Goal: Task Accomplishment & Management: Use online tool/utility

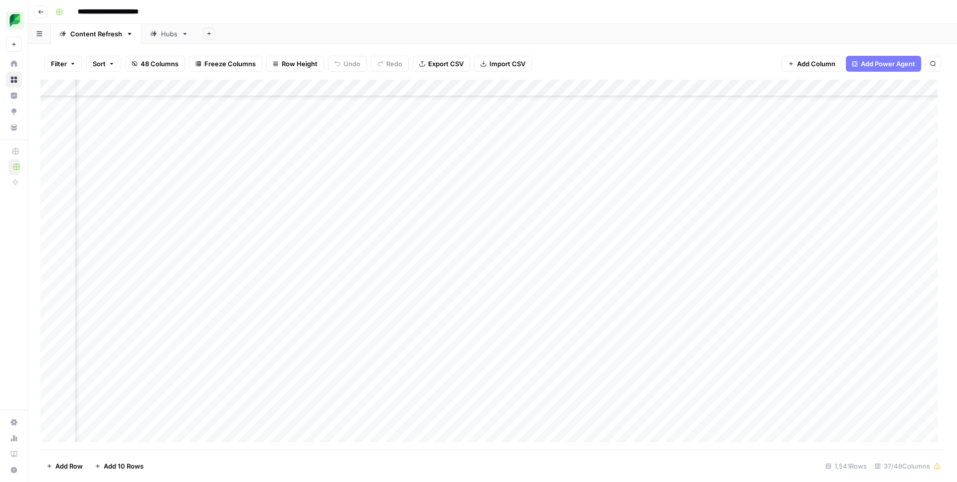
scroll to position [269, 588]
click at [318, 260] on div "Add Column" at bounding box center [492, 265] width 904 height 370
click at [202, 260] on div "Add Column" at bounding box center [492, 265] width 904 height 370
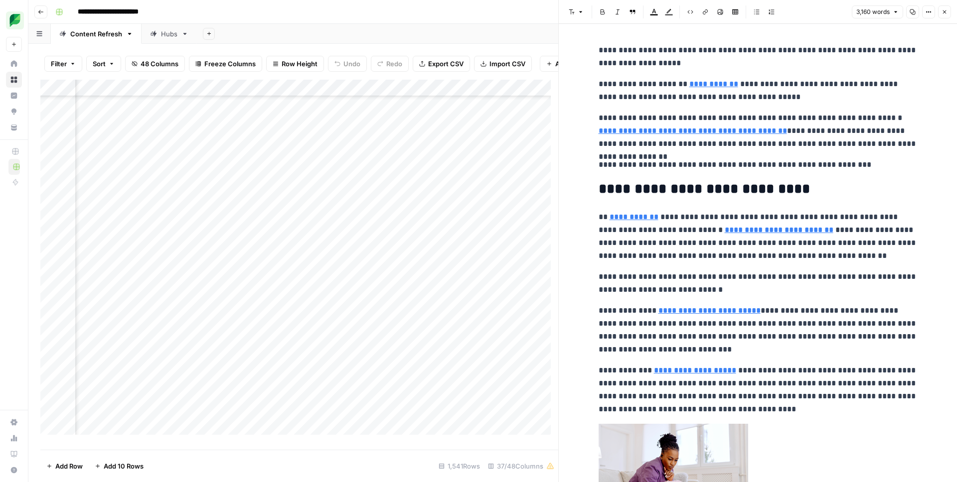
click at [930, 8] on button "Options" at bounding box center [928, 11] width 13 height 13
click at [882, 104] on span "Code" at bounding box center [899, 106] width 48 height 10
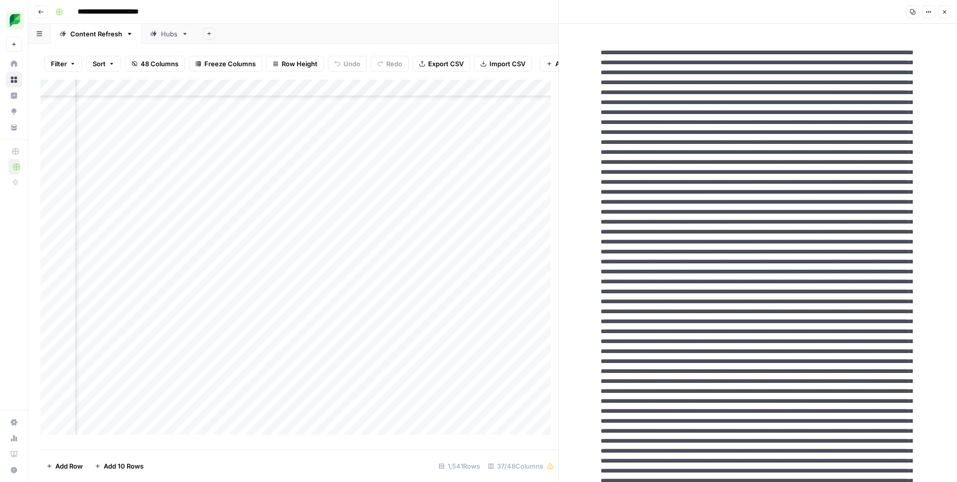
click at [305, 267] on div "Add Column" at bounding box center [299, 261] width 518 height 363
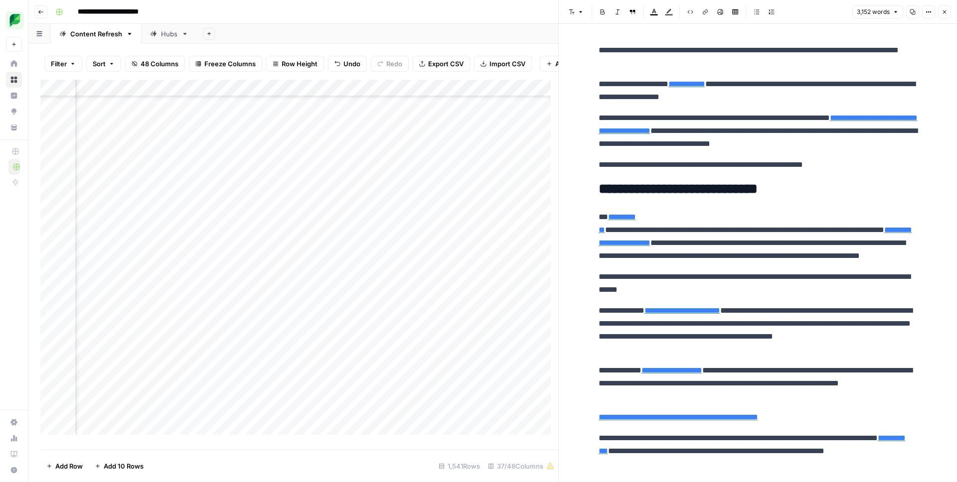
click at [933, 13] on button "Options" at bounding box center [928, 11] width 13 height 13
click at [872, 105] on div "Code" at bounding box center [895, 106] width 63 height 10
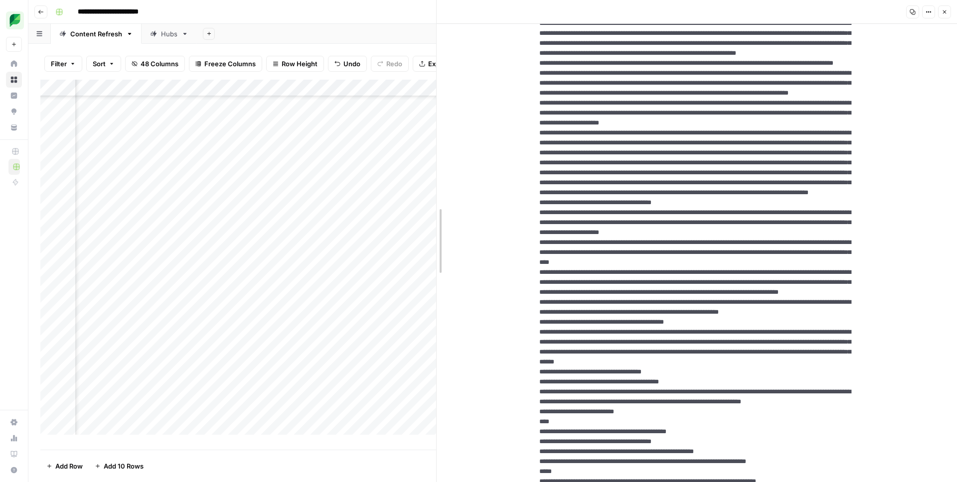
drag, startPoint x: 555, startPoint y: 252, endPoint x: 433, endPoint y: 260, distance: 122.4
click at [433, 260] on div at bounding box center [437, 241] width 10 height 482
click at [927, 6] on button "Options" at bounding box center [928, 11] width 13 height 13
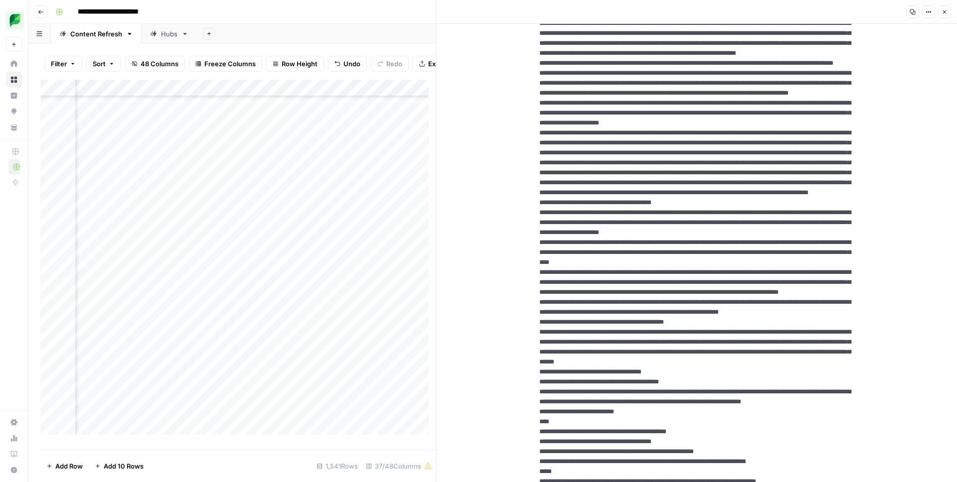
click at [951, 11] on header "Copy Options Close" at bounding box center [697, 12] width 520 height 24
click at [946, 13] on icon "button" at bounding box center [944, 12] width 6 height 6
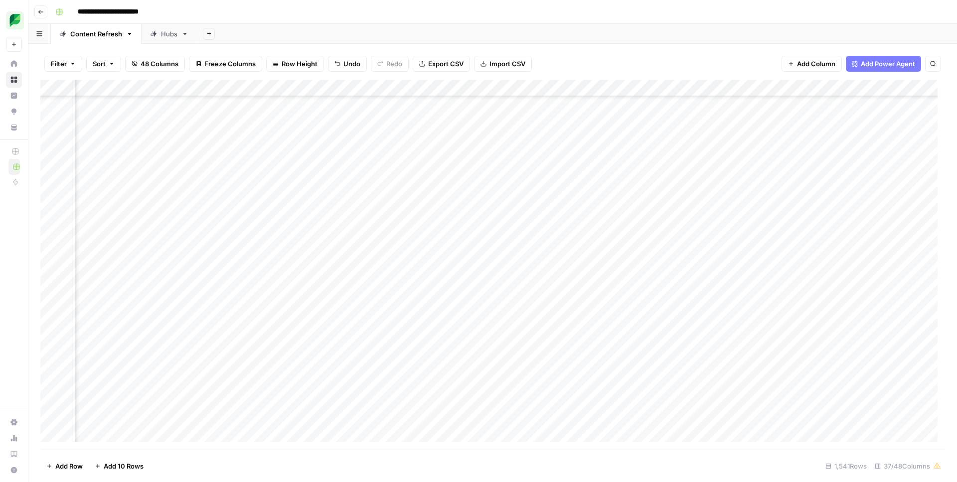
click at [204, 260] on div "Add Column" at bounding box center [492, 265] width 904 height 370
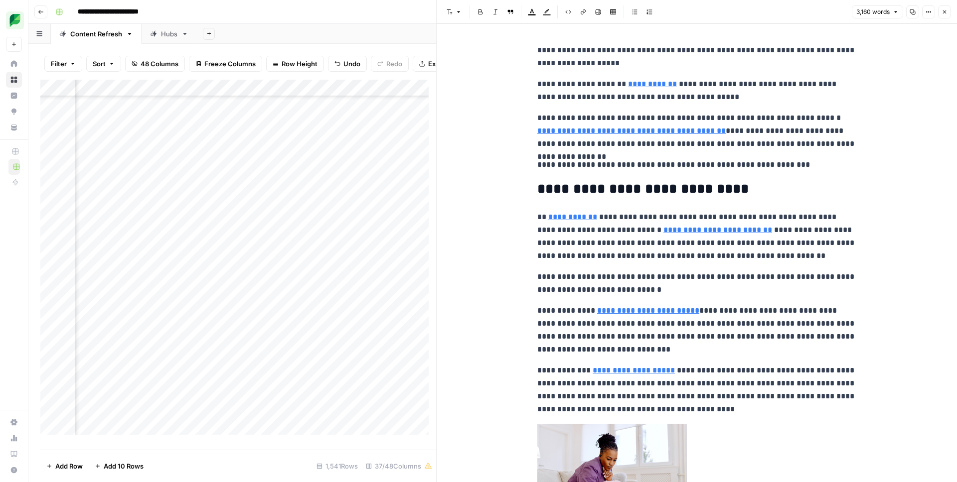
click at [930, 13] on icon "button" at bounding box center [928, 12] width 6 height 6
click at [883, 113] on div "Full Width Copy Link View HTML Code" at bounding box center [895, 69] width 80 height 95
click at [881, 107] on span "Code" at bounding box center [899, 106] width 48 height 10
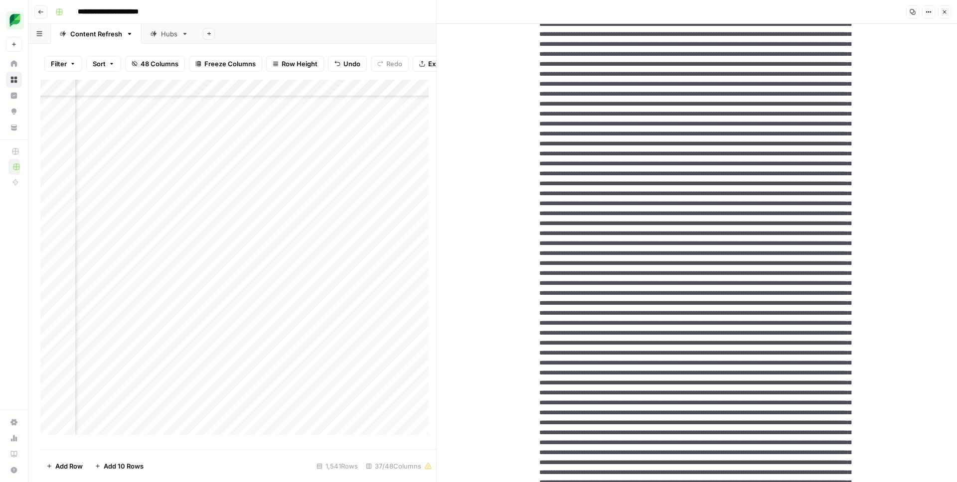
scroll to position [269, 1994]
click at [200, 266] on div "Add Column" at bounding box center [238, 261] width 396 height 363
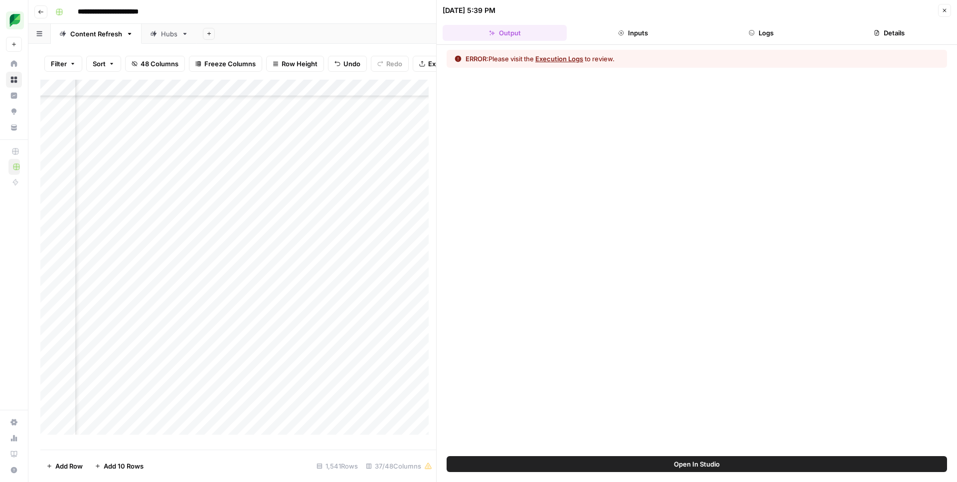
click at [624, 26] on button "Inputs" at bounding box center [633, 33] width 124 height 16
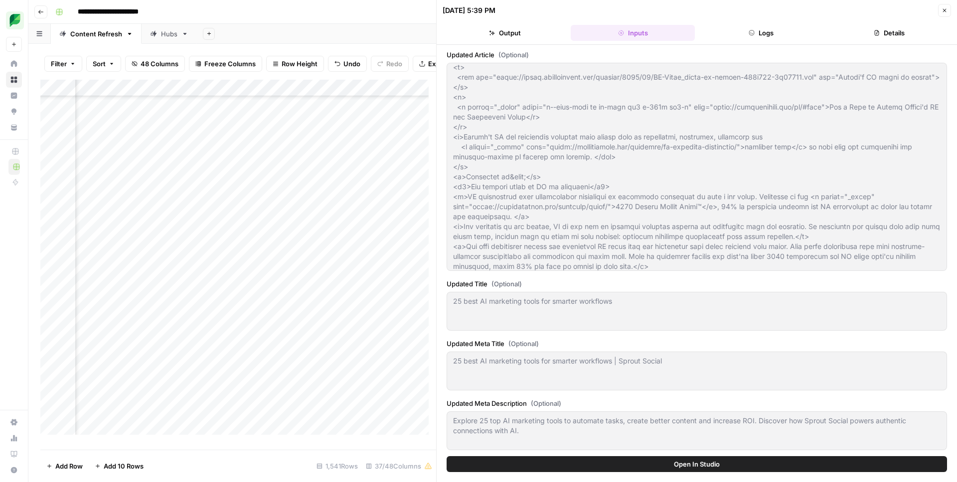
scroll to position [269, 1186]
click at [290, 265] on div "Add Column" at bounding box center [238, 261] width 396 height 363
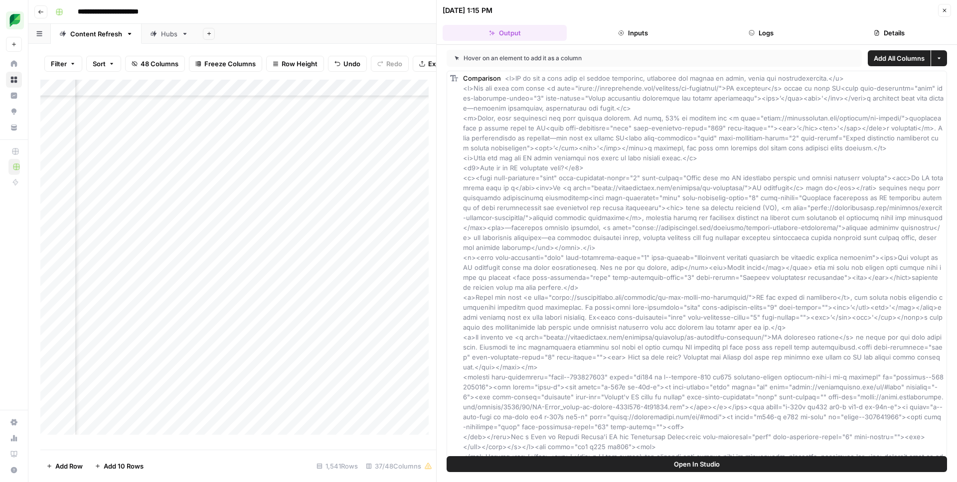
click at [770, 31] on button "Logs" at bounding box center [761, 33] width 124 height 16
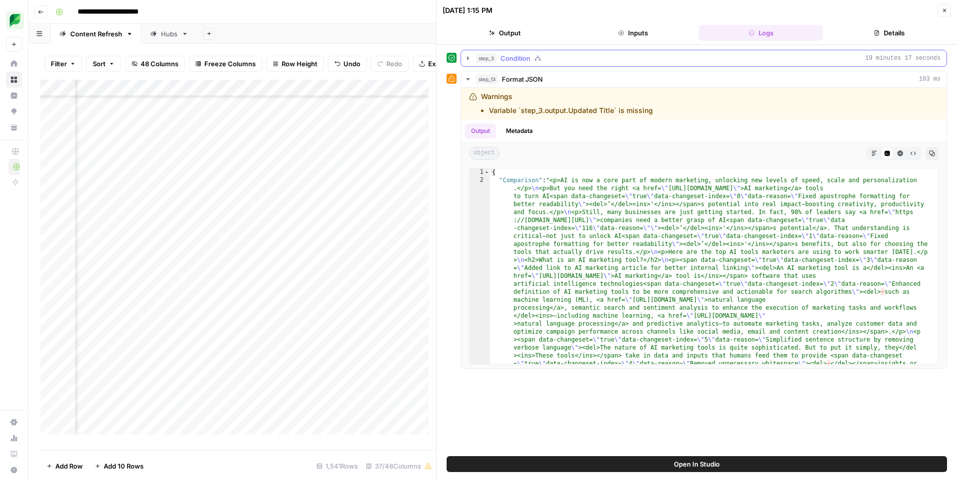
click at [474, 59] on button "step_3 Condition 19 minutes 17 seconds" at bounding box center [703, 58] width 485 height 16
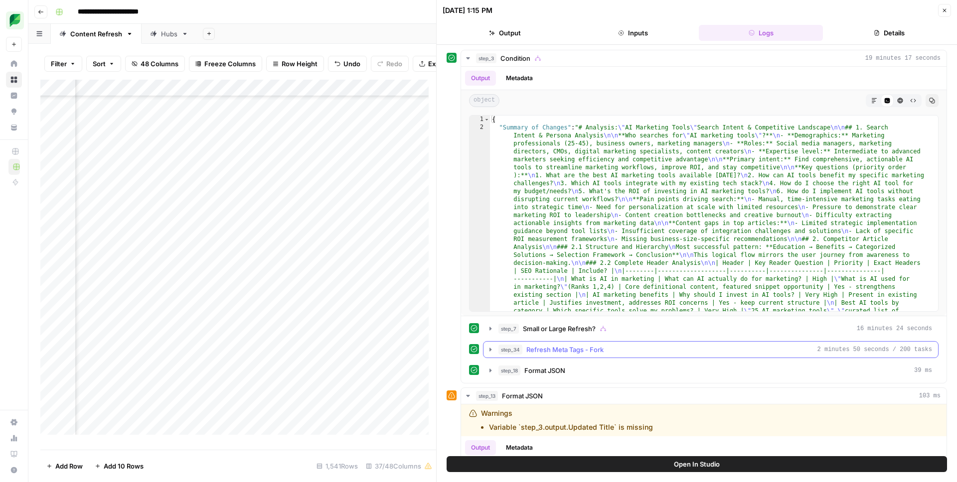
scroll to position [94, 0]
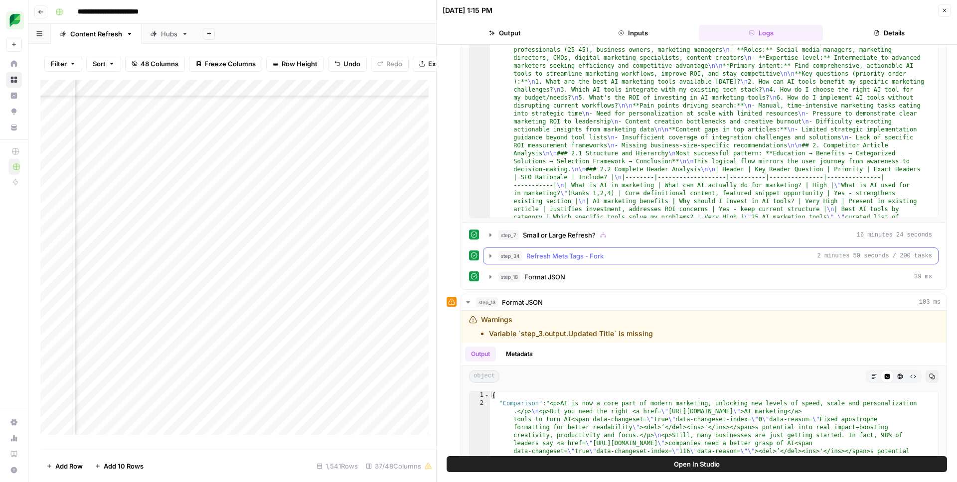
click at [544, 253] on span "Refresh Meta Tags - Fork" at bounding box center [564, 256] width 77 height 10
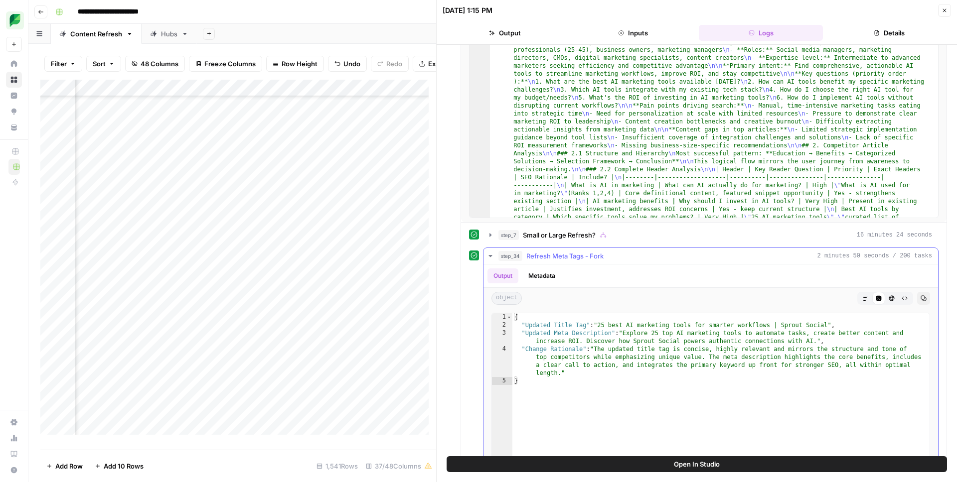
click at [549, 250] on button "step_34 Refresh Meta Tags - Fork 2 minutes 50 seconds / 200 tasks" at bounding box center [710, 256] width 454 height 16
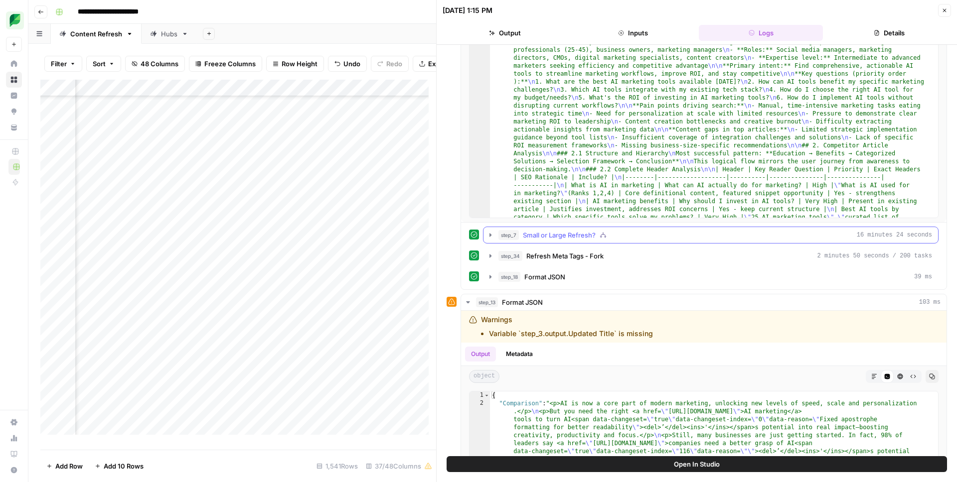
click at [550, 240] on span "Small or Large Refresh?" at bounding box center [559, 235] width 73 height 10
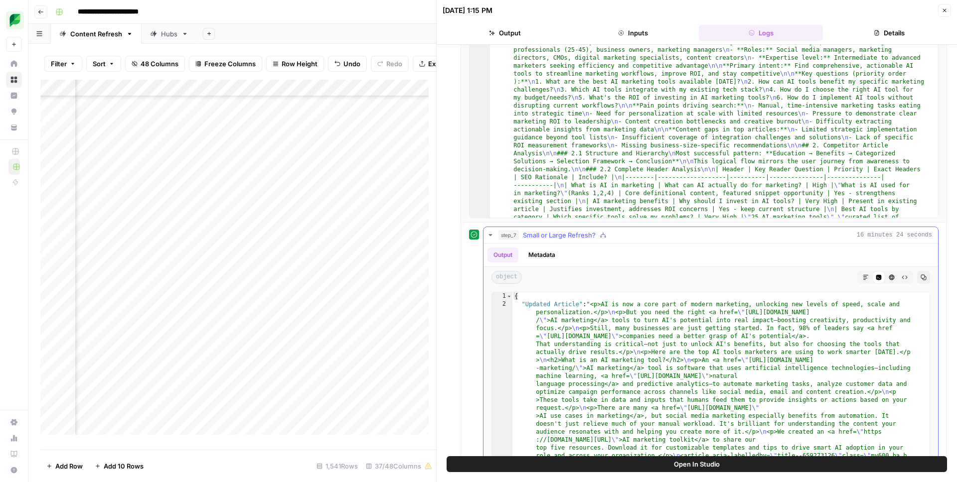
scroll to position [269, 0]
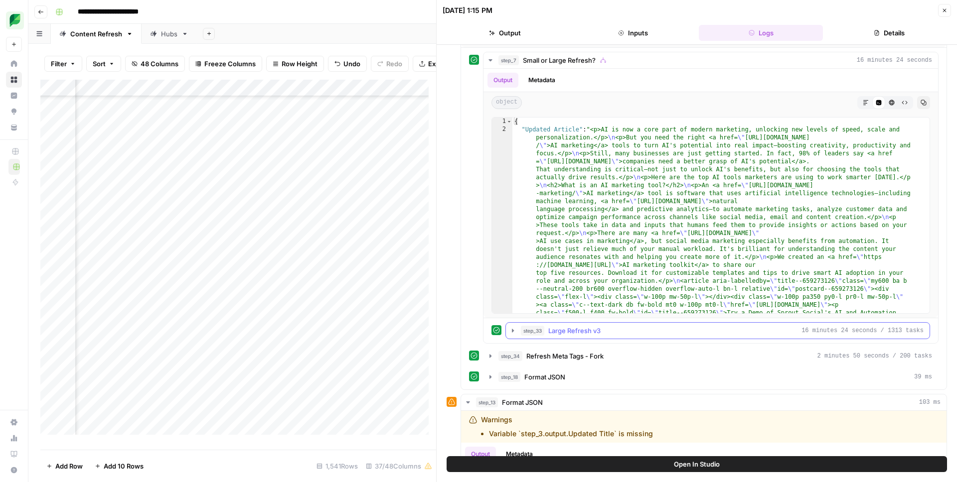
drag, startPoint x: 535, startPoint y: 329, endPoint x: 573, endPoint y: 330, distance: 37.4
click at [535, 329] on span "step_33" at bounding box center [532, 331] width 23 height 10
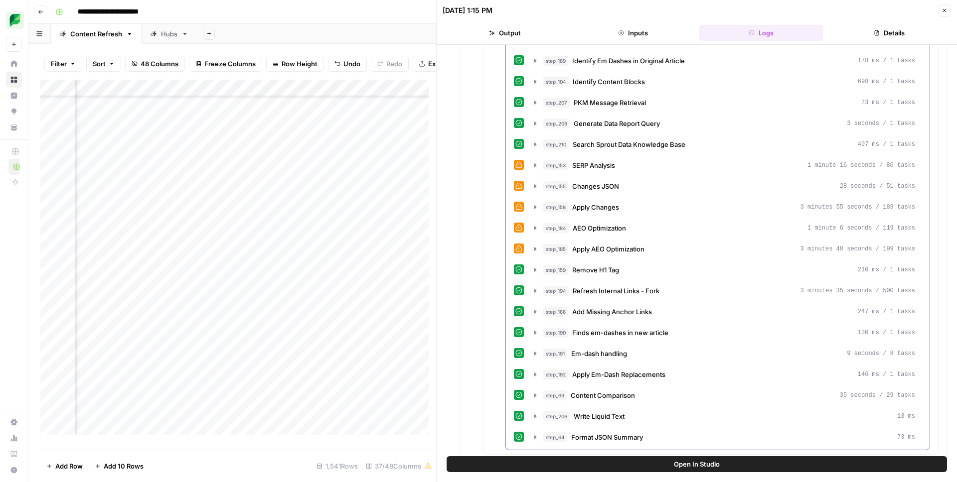
scroll to position [1009, 0]
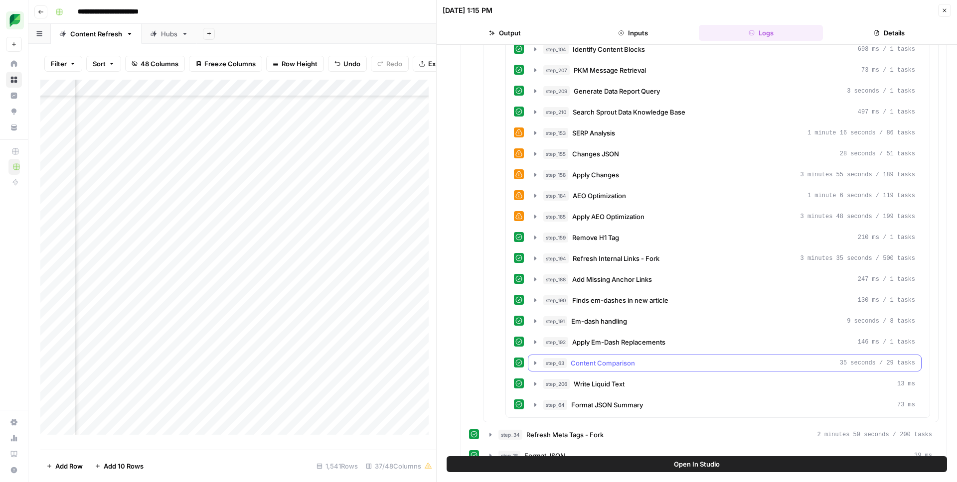
click at [609, 359] on span "Content Comparison" at bounding box center [603, 363] width 64 height 10
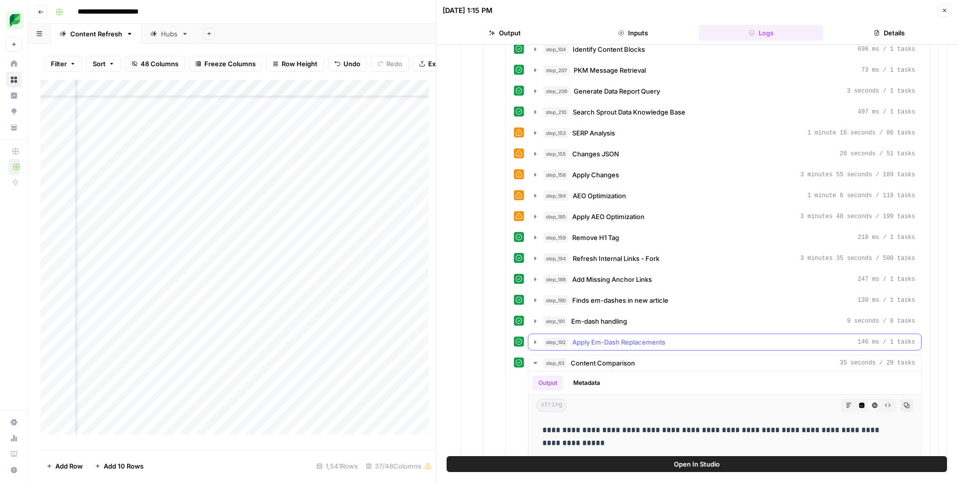
scroll to position [1123, 0]
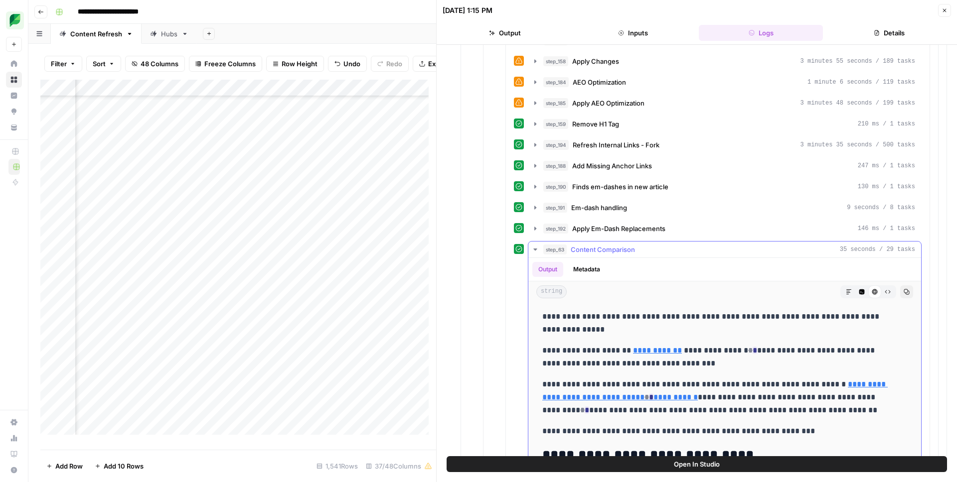
click at [855, 294] on button "Code Editor" at bounding box center [861, 292] width 13 height 13
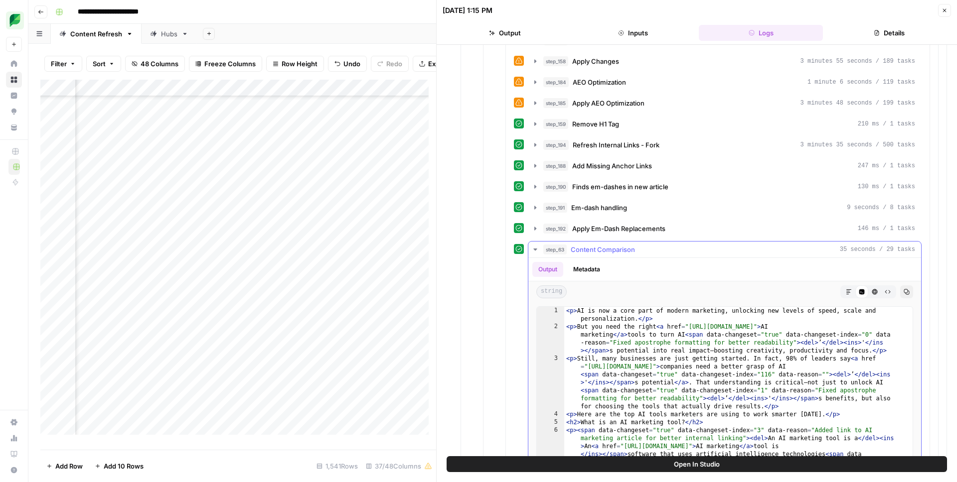
type textarea "**********"
click at [669, 339] on div "< p > AI is now a core part of modern marketing, unlocking new levels of speed,…" at bounding box center [734, 464] width 341 height 315
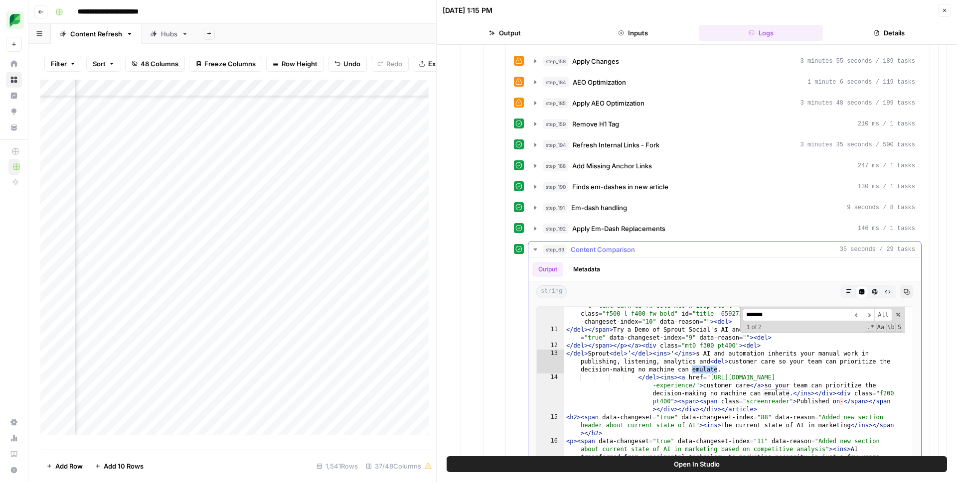
scroll to position [436, 0]
type input "*******"
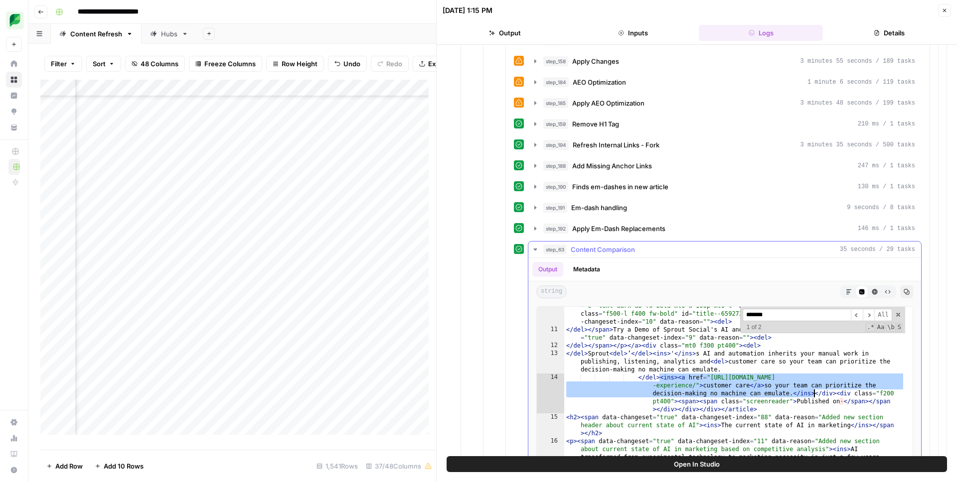
drag, startPoint x: 659, startPoint y: 377, endPoint x: 813, endPoint y: 391, distance: 154.7
click at [813, 391] on div "< article aria-labelledby = "title--659273126" class = "my600 ba b--neutral-200…" at bounding box center [734, 403] width 341 height 315
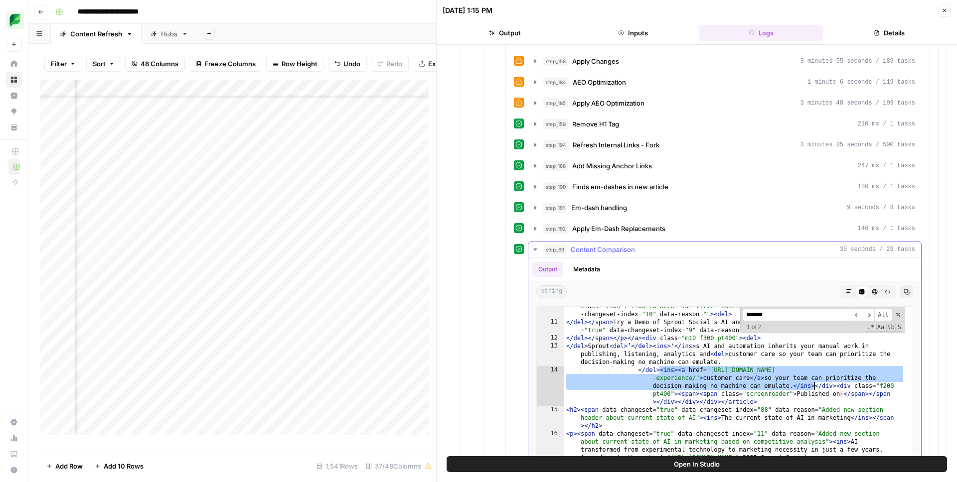
click at [681, 347] on div "< article aria-labelledby = "title--659273126" class = "my600 ba b--neutral-200…" at bounding box center [734, 396] width 341 height 315
type textarea "**********"
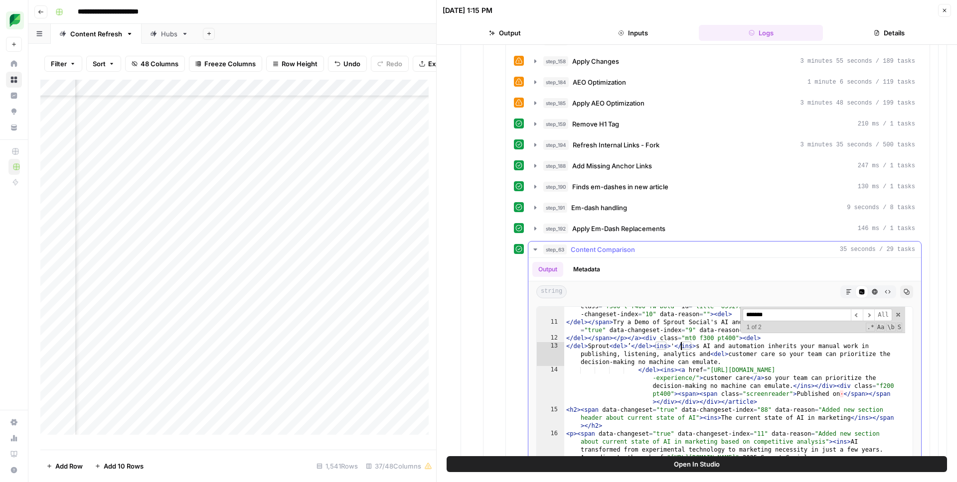
click at [699, 346] on div "< article aria-labelledby = "title--659273126" class = "my600 ba b--neutral-200…" at bounding box center [734, 396] width 341 height 315
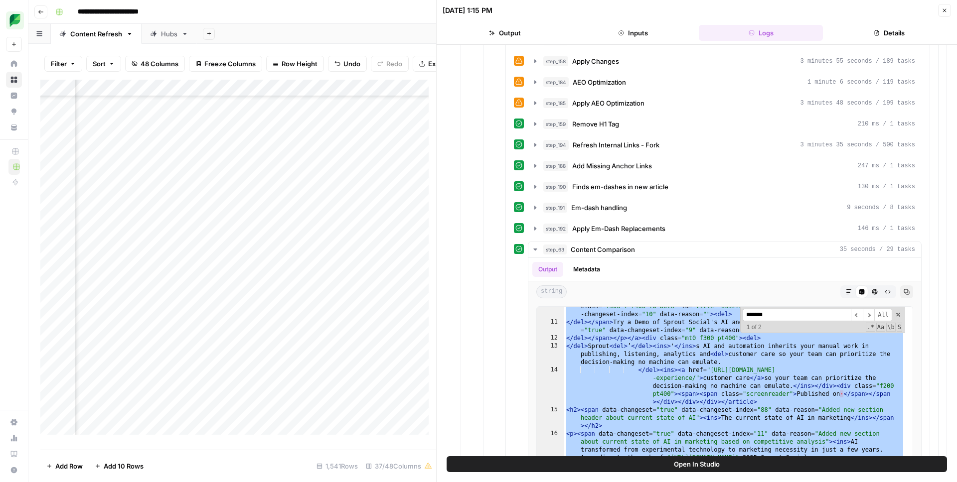
scroll to position [269, 129]
click at [233, 267] on div "Add Column" at bounding box center [238, 261] width 396 height 363
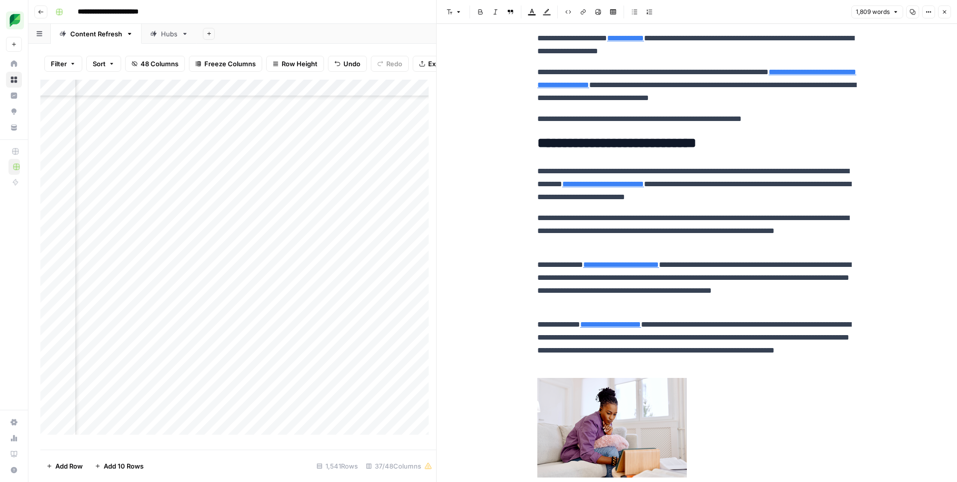
click at [672, 231] on p "**********" at bounding box center [696, 231] width 319 height 39
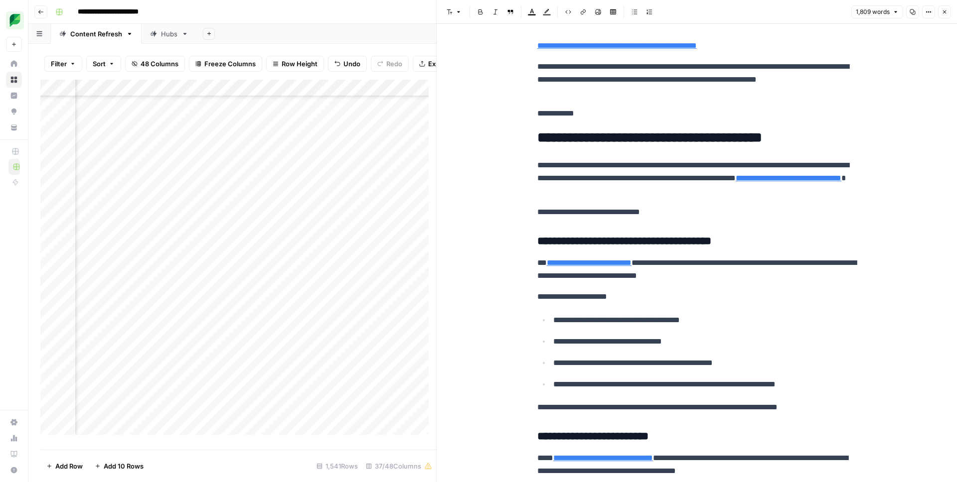
scroll to position [692, 0]
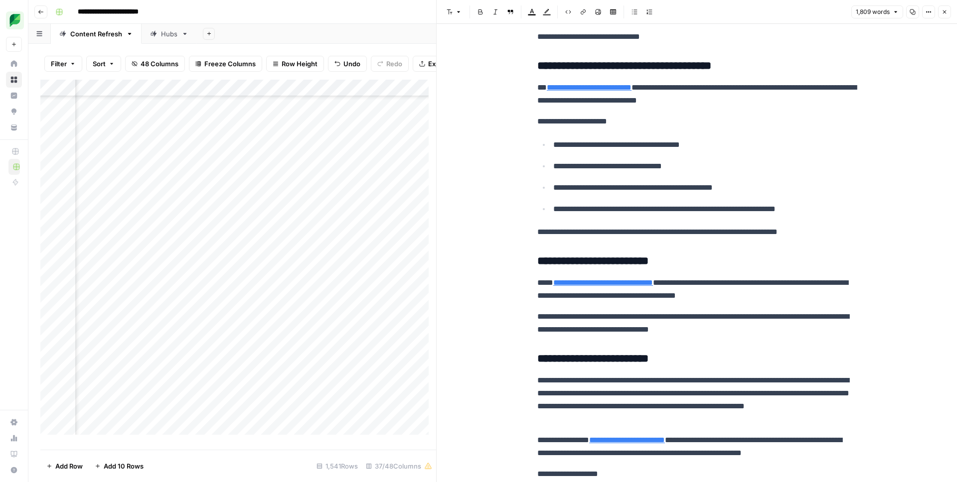
click at [672, 261] on h3 "**********" at bounding box center [696, 262] width 319 height 14
type input "emulate"
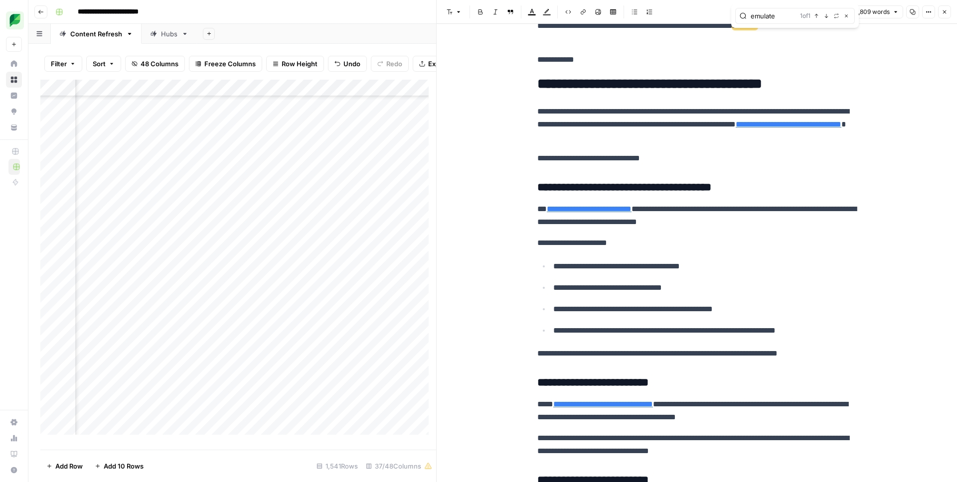
scroll to position [449, 0]
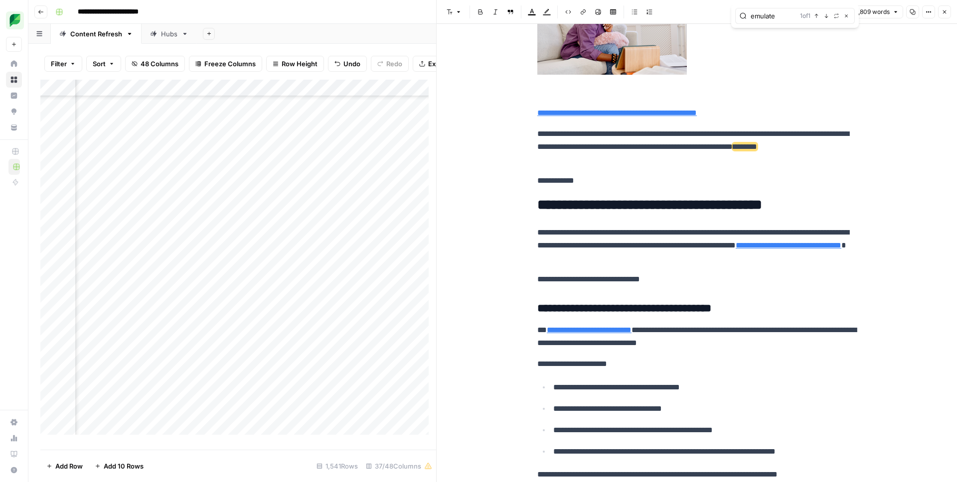
click at [592, 146] on p "**********" at bounding box center [696, 147] width 319 height 39
click at [326, 265] on div "Add Column" at bounding box center [238, 261] width 396 height 363
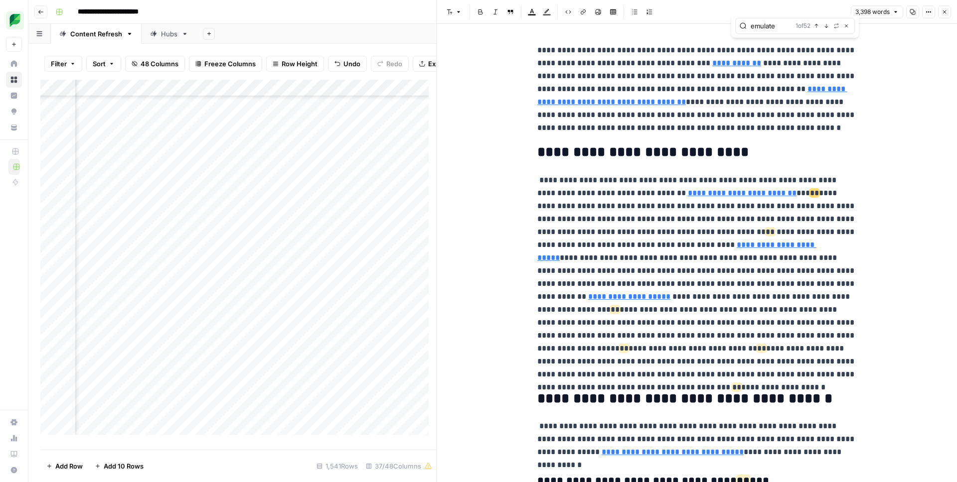
type input "emulate"
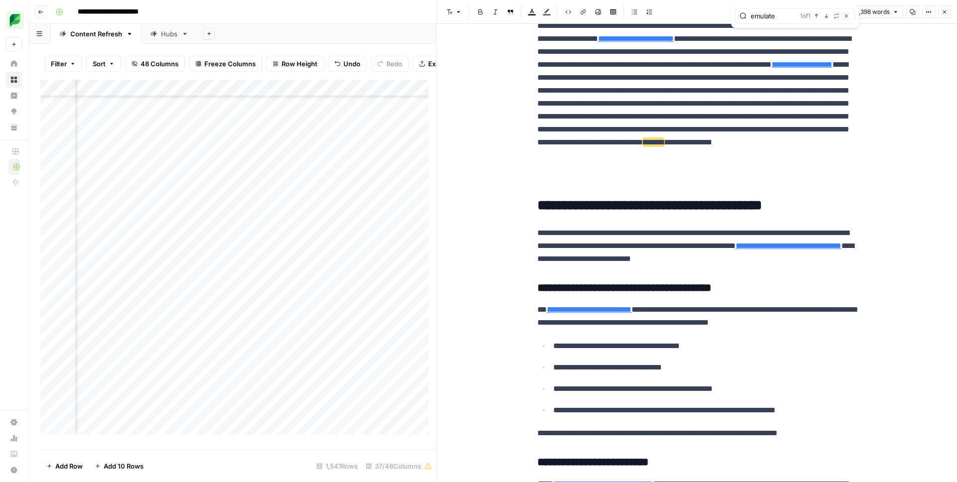
scroll to position [269, 1296]
click at [158, 96] on div "Add Column" at bounding box center [238, 261] width 396 height 363
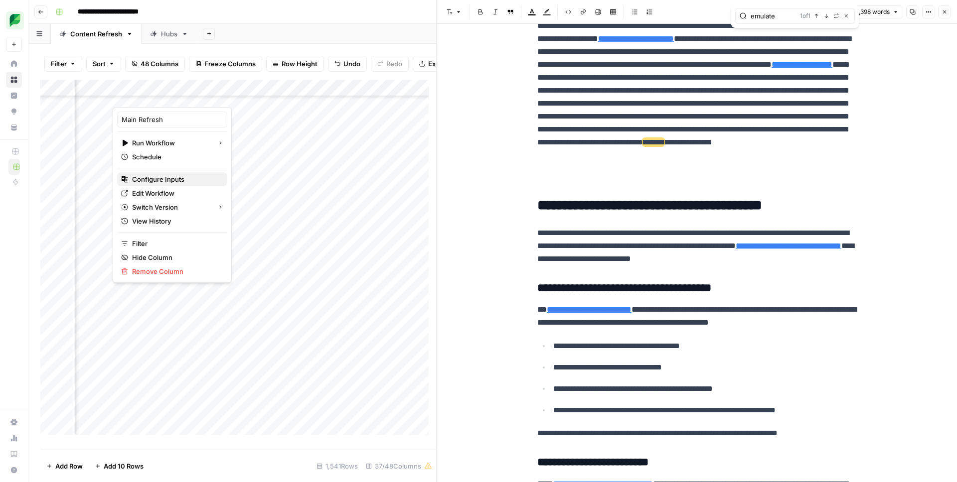
click at [161, 177] on span "Configure Inputs" at bounding box center [175, 179] width 87 height 10
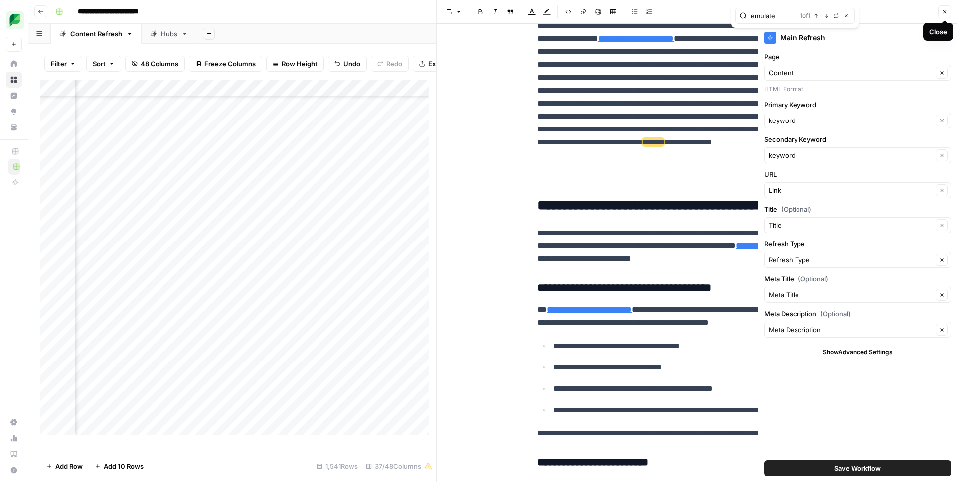
click at [943, 14] on icon "button" at bounding box center [944, 12] width 6 height 6
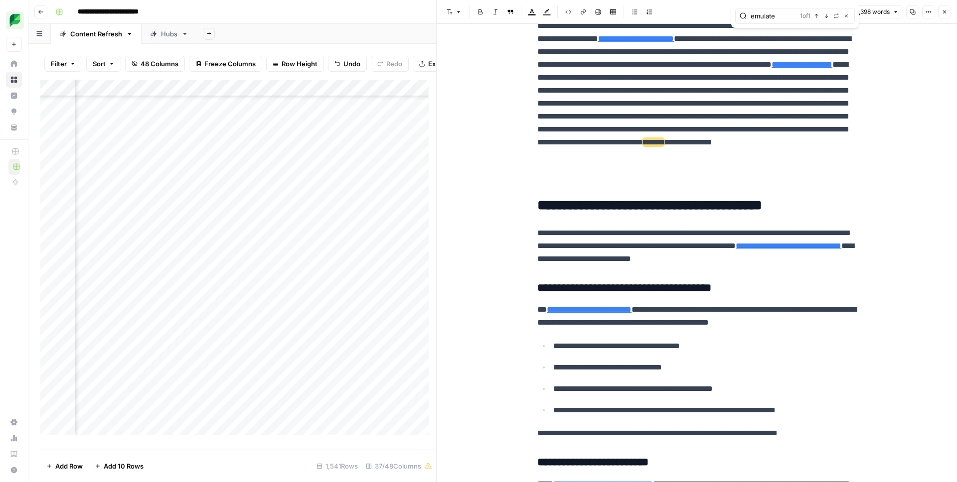
scroll to position [269, 1264]
click at [299, 256] on div "Add Column" at bounding box center [238, 261] width 396 height 363
click at [271, 270] on div "Add Column" at bounding box center [238, 261] width 396 height 363
click at [210, 267] on div "Add Column" at bounding box center [238, 261] width 396 height 363
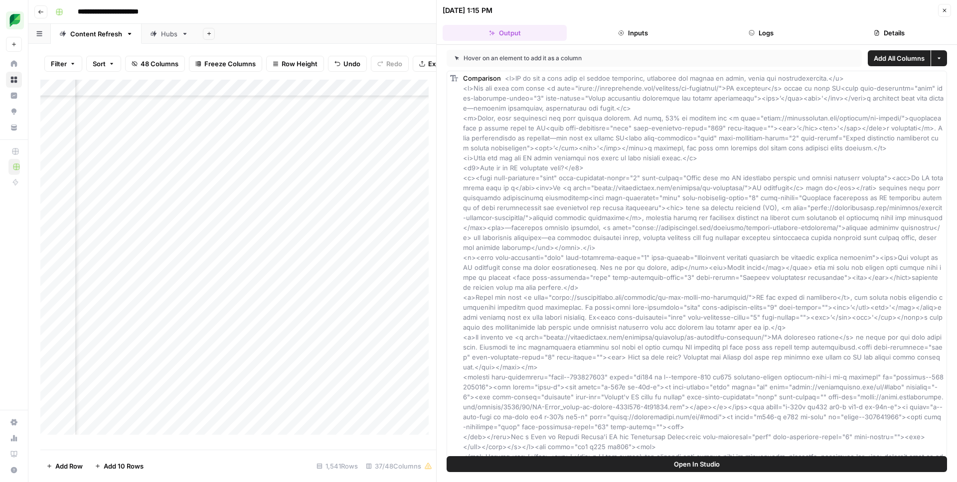
click at [661, 34] on button "Inputs" at bounding box center [633, 33] width 124 height 16
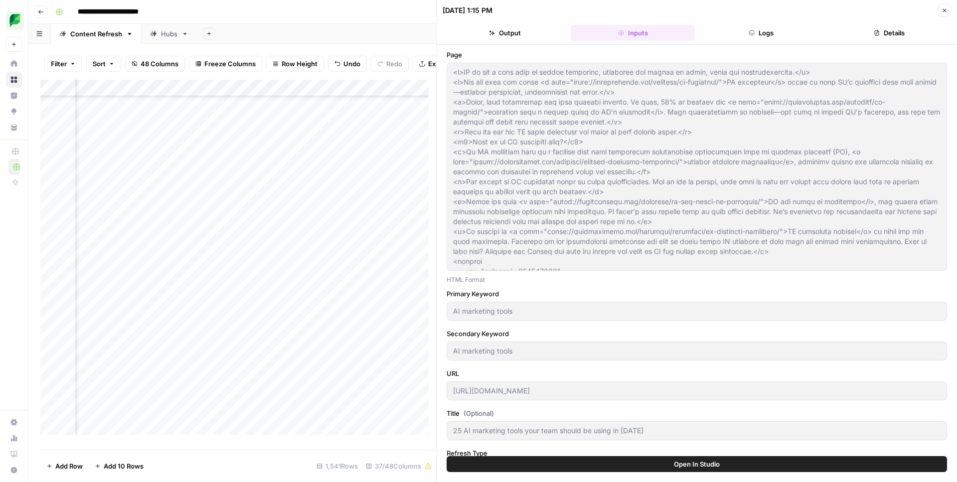
click at [757, 36] on button "Logs" at bounding box center [761, 33] width 124 height 16
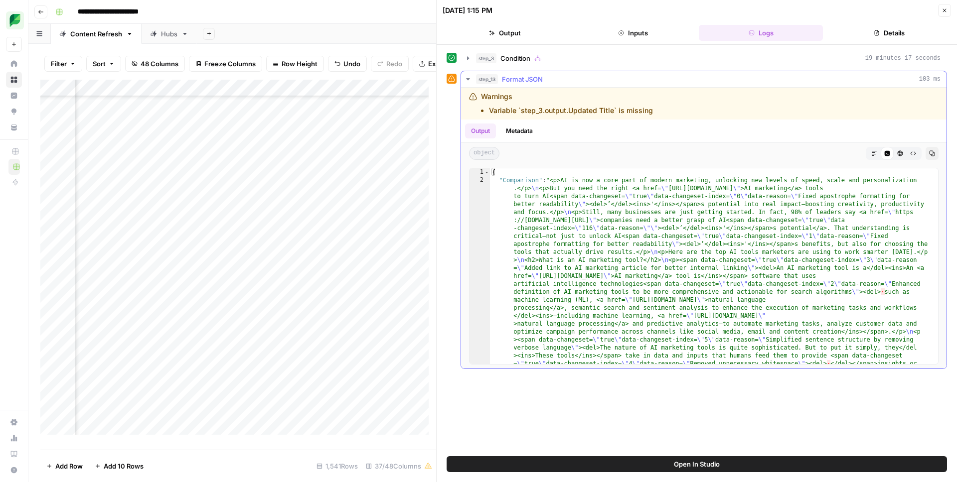
click at [505, 82] on span "Format JSON" at bounding box center [522, 79] width 41 height 10
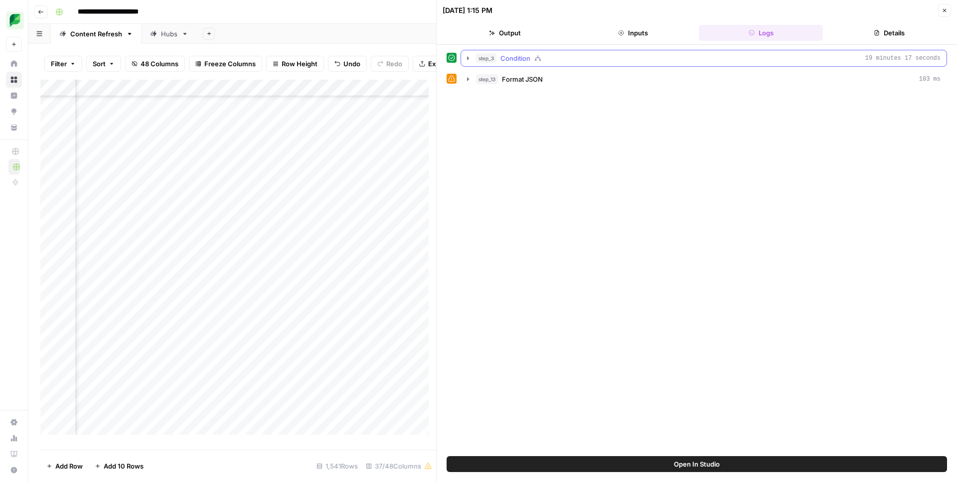
click at [506, 54] on span "Condition" at bounding box center [515, 58] width 30 height 10
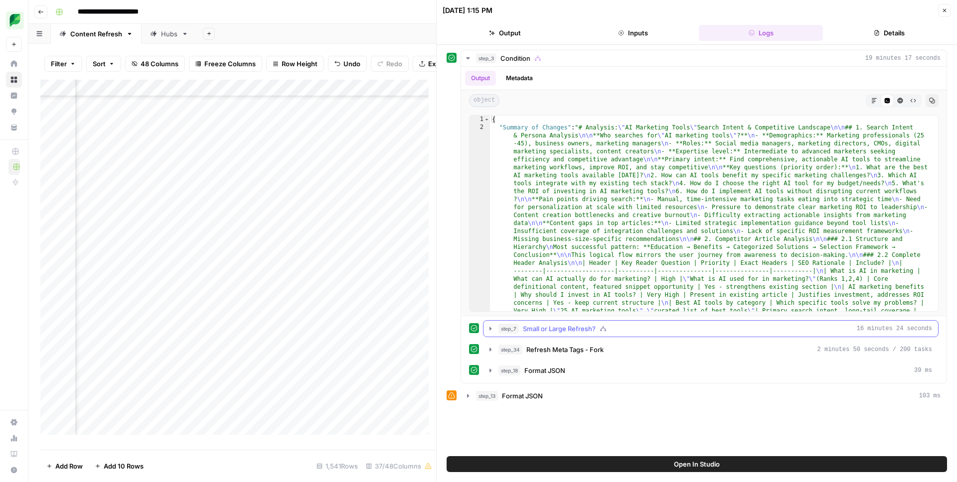
click at [547, 336] on button "step_7 Small or Large Refresh? 16 minutes 24 seconds" at bounding box center [710, 329] width 454 height 16
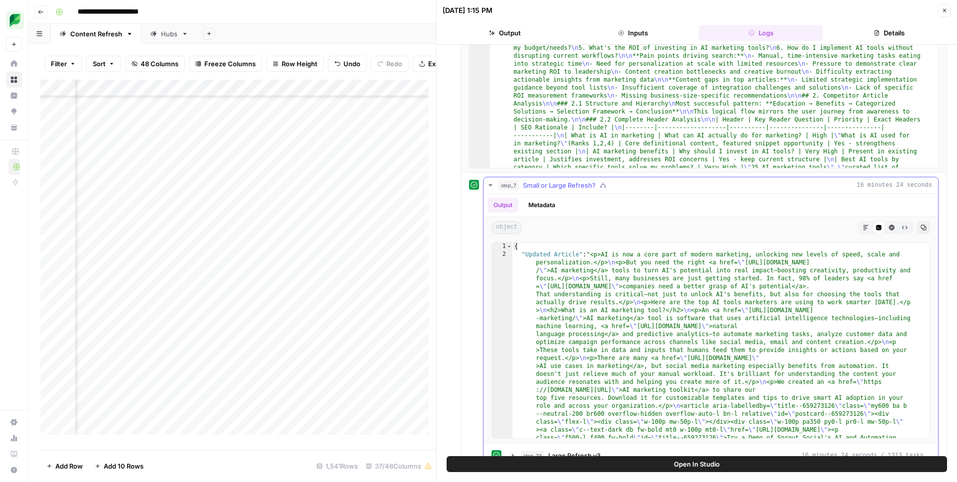
scroll to position [228, 0]
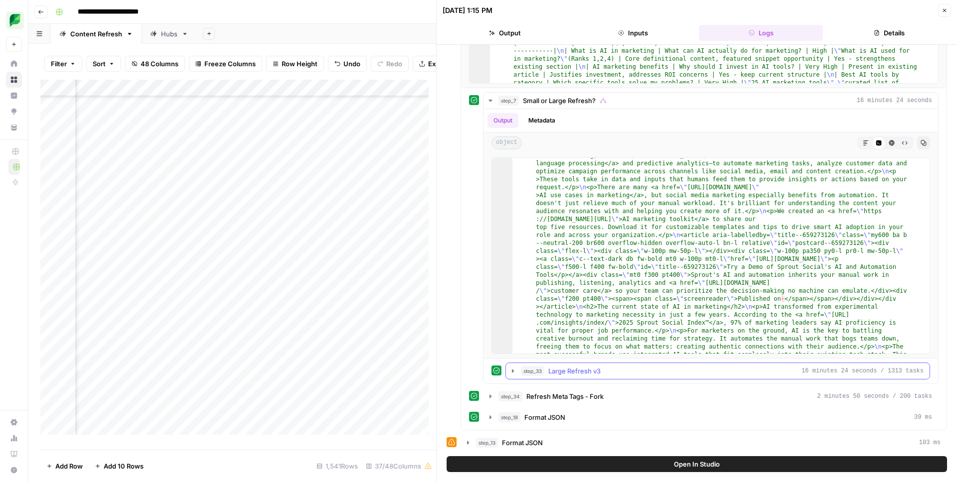
click at [561, 376] on button "step_33 Large Refresh v3 16 minutes 24 seconds / 1313 tasks" at bounding box center [718, 371] width 424 height 16
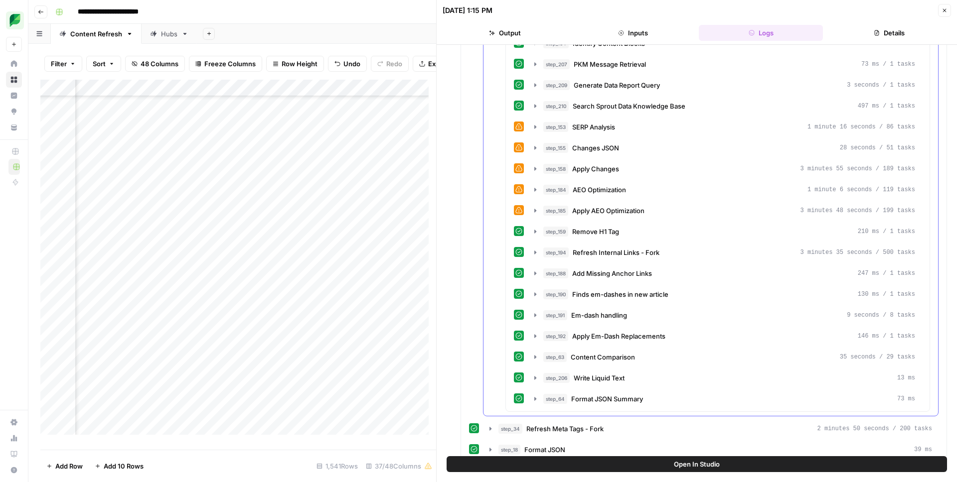
scroll to position [1047, 0]
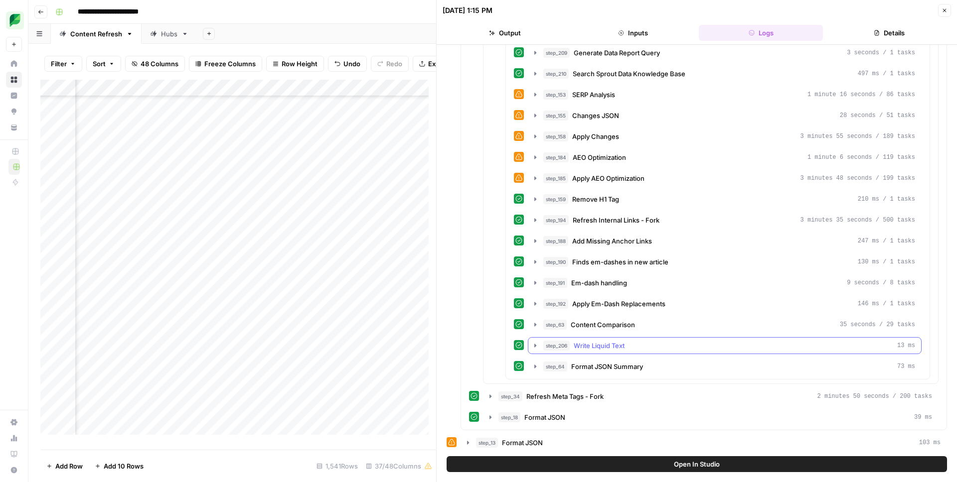
click at [597, 344] on span "Write Liquid Text" at bounding box center [599, 346] width 51 height 10
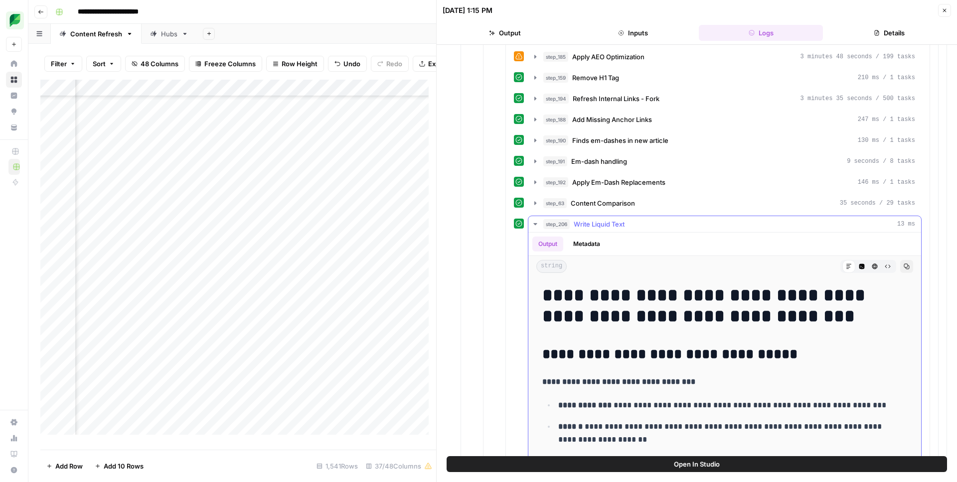
scroll to position [1220, 0]
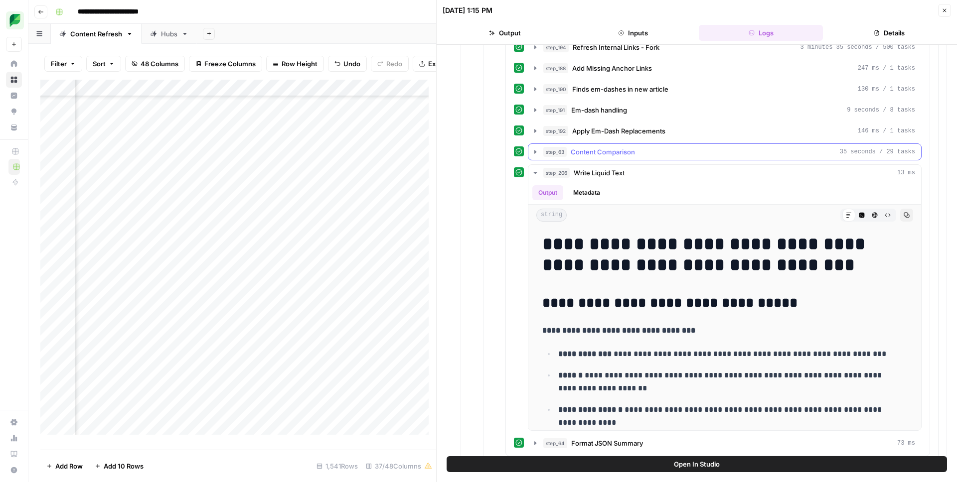
click at [597, 145] on button "step_63 Content Comparison 35 seconds / 29 tasks" at bounding box center [724, 152] width 393 height 16
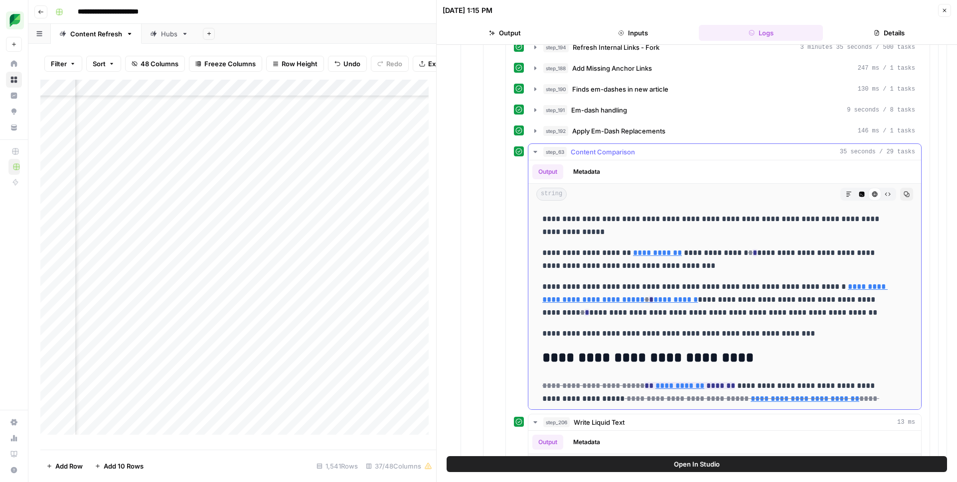
click at [597, 146] on button "step_63 Content Comparison 35 seconds / 29 tasks" at bounding box center [724, 152] width 393 height 16
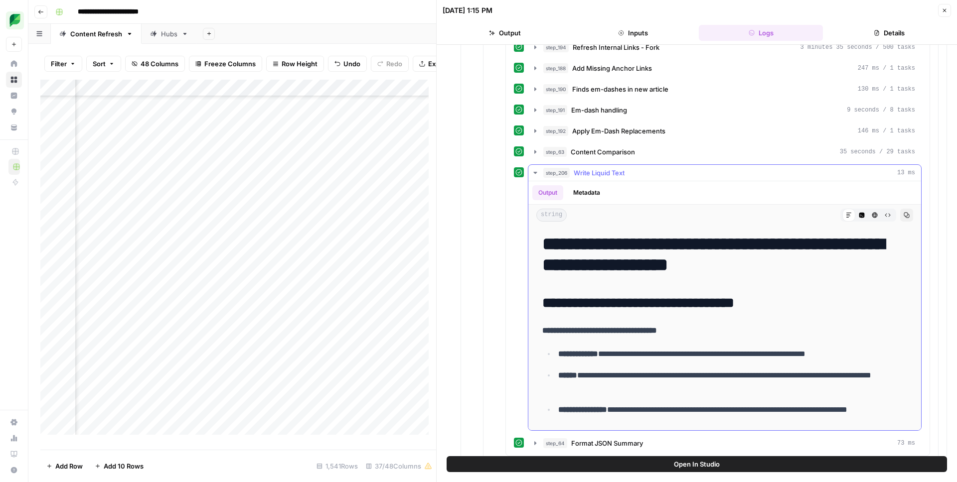
click at [599, 171] on span "Write Liquid Text" at bounding box center [599, 173] width 51 height 10
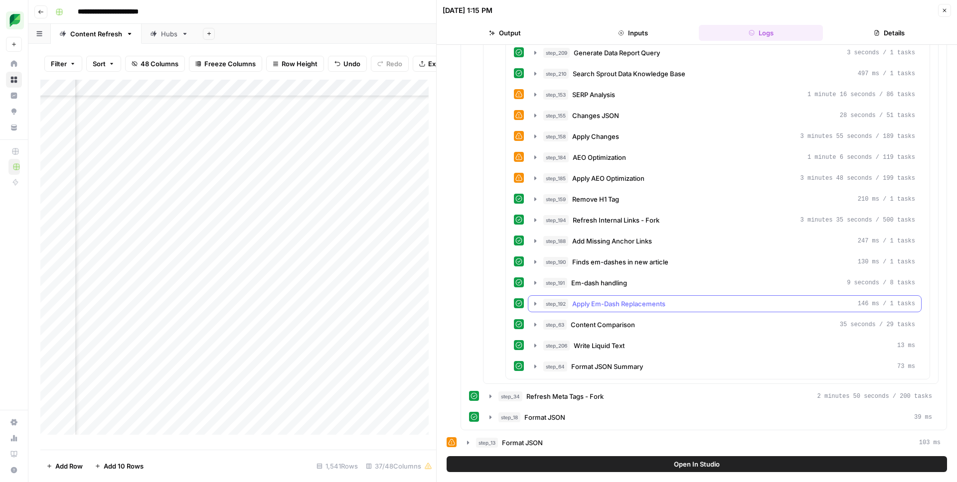
click at [589, 305] on span "Apply Em-Dash Replacements" at bounding box center [618, 304] width 93 height 10
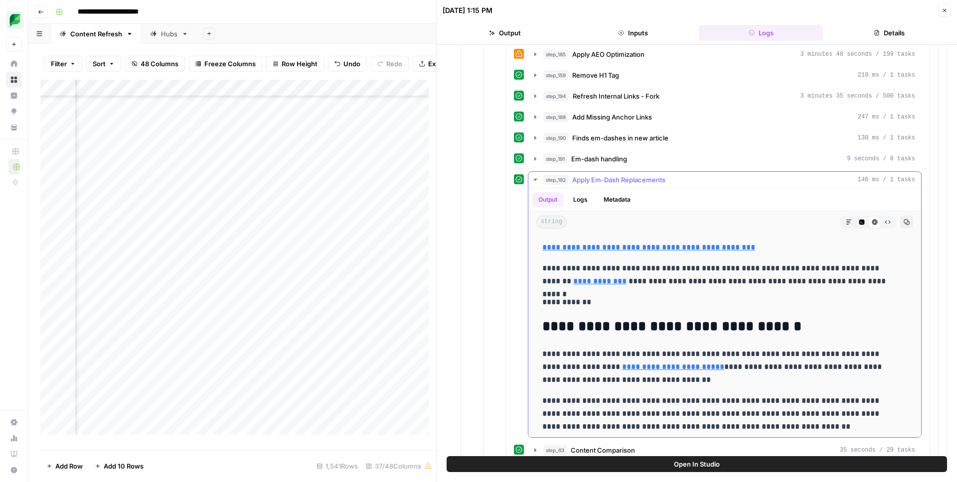
scroll to position [275, 0]
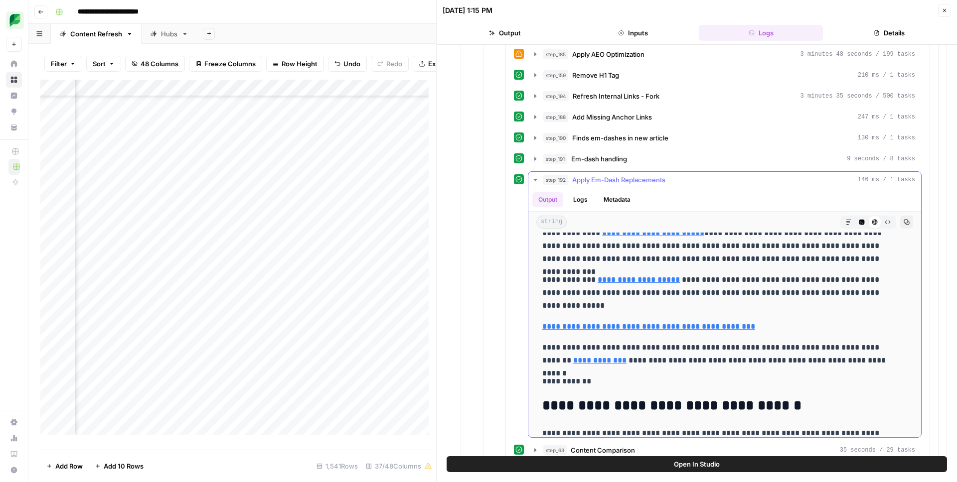
click at [800, 292] on p "**********" at bounding box center [717, 293] width 350 height 39
click at [859, 219] on icon "button" at bounding box center [862, 222] width 6 height 6
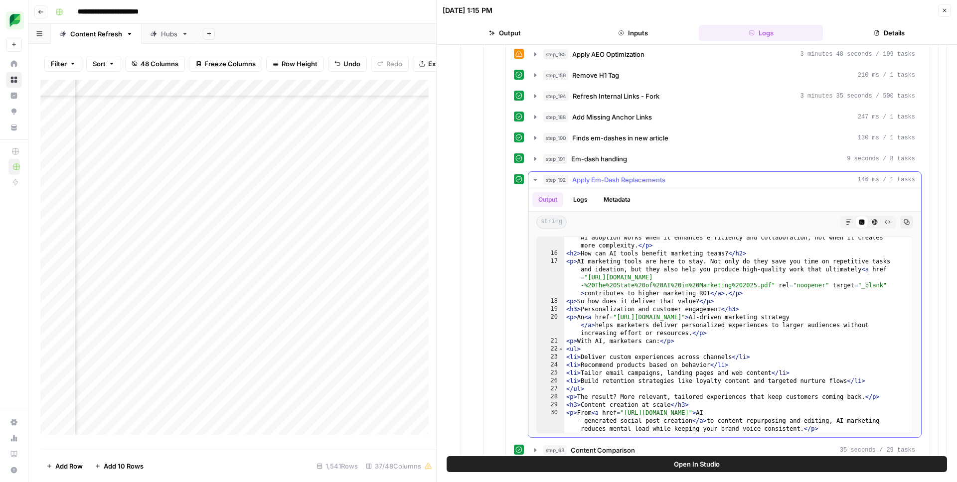
scroll to position [435, 0]
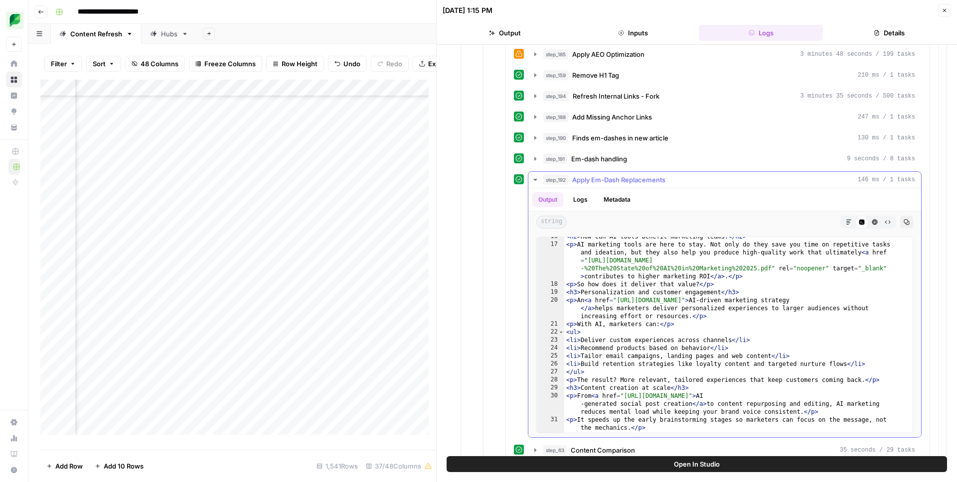
type textarea "**********"
click at [638, 340] on div "< h2 > How can AI tools benefit marketing teams? </ h2 > < p > AI marketing too…" at bounding box center [734, 339] width 341 height 212
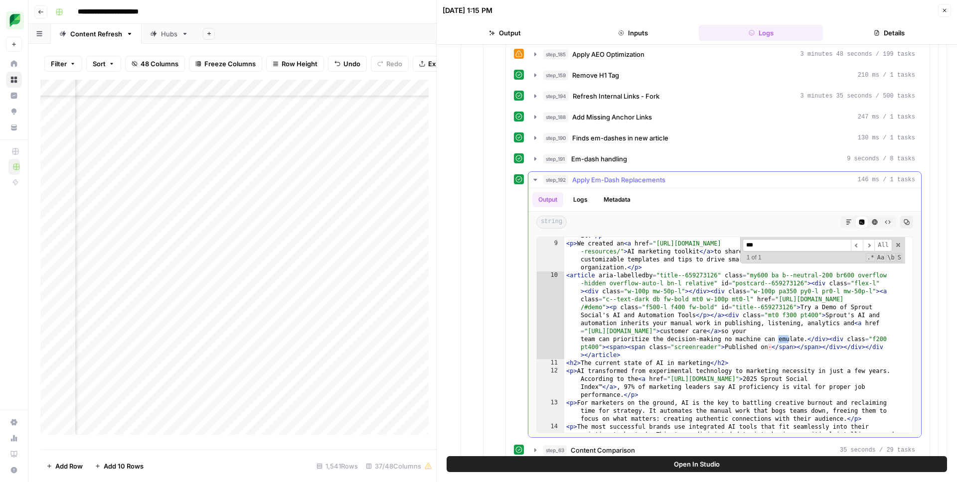
scroll to position [189, 0]
type input "*******"
click at [671, 317] on div "< p > There are many < a href = "https://sproutsocial.com/insights/ai-use-cases…" at bounding box center [734, 334] width 341 height 268
click at [693, 321] on div "< p > There are many < a href = "https://sproutsocial.com/insights/ai-use-cases…" at bounding box center [734, 334] width 341 height 268
click at [836, 346] on div "< p > There are many < a href = "https://sproutsocial.com/insights/ai-use-cases…" at bounding box center [734, 334] width 341 height 268
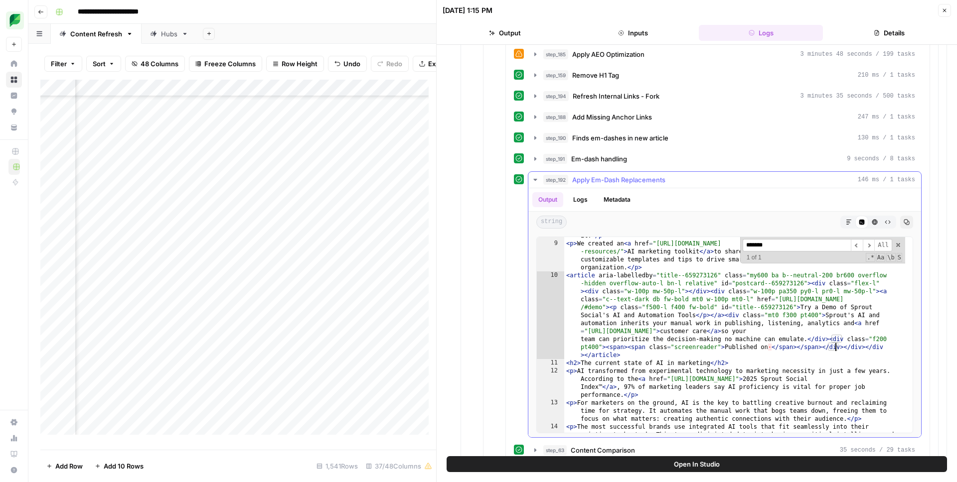
click at [872, 225] on icon "button" at bounding box center [875, 222] width 6 height 6
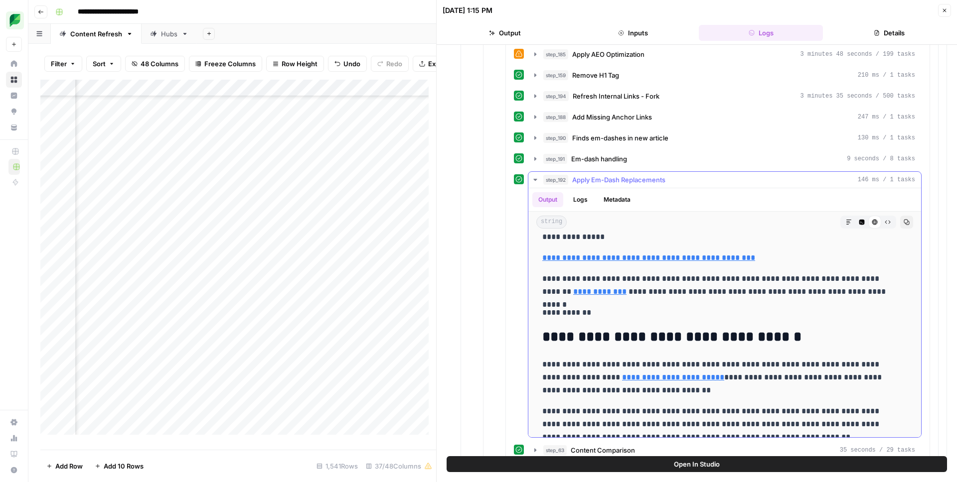
scroll to position [311, 0]
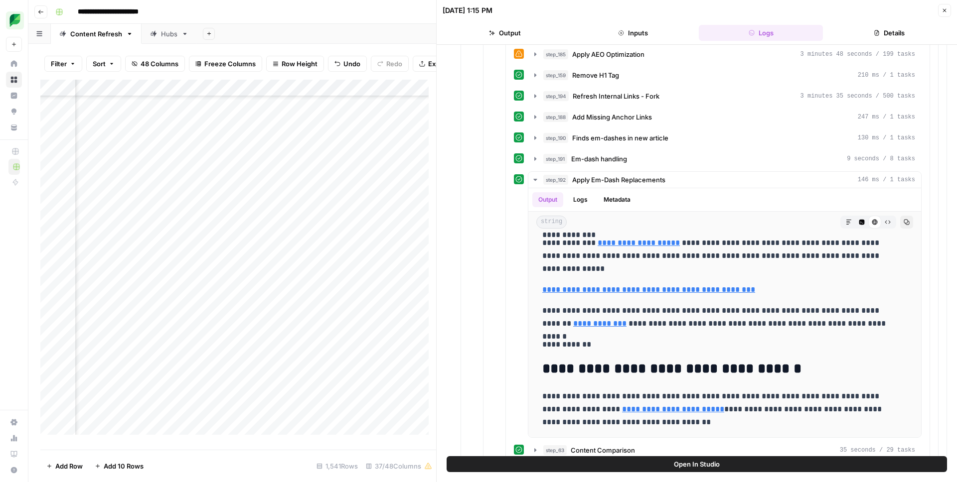
click at [637, 28] on button "Inputs" at bounding box center [633, 33] width 124 height 16
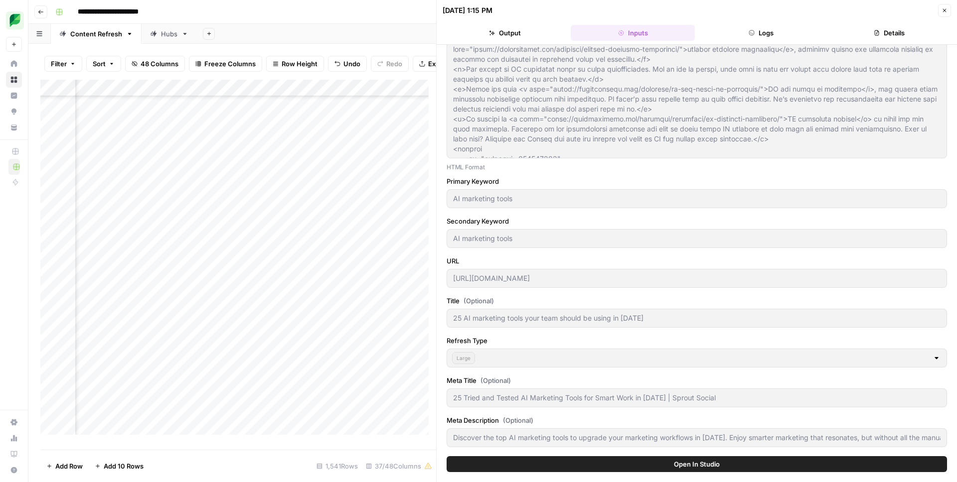
click at [741, 36] on button "Logs" at bounding box center [761, 33] width 124 height 16
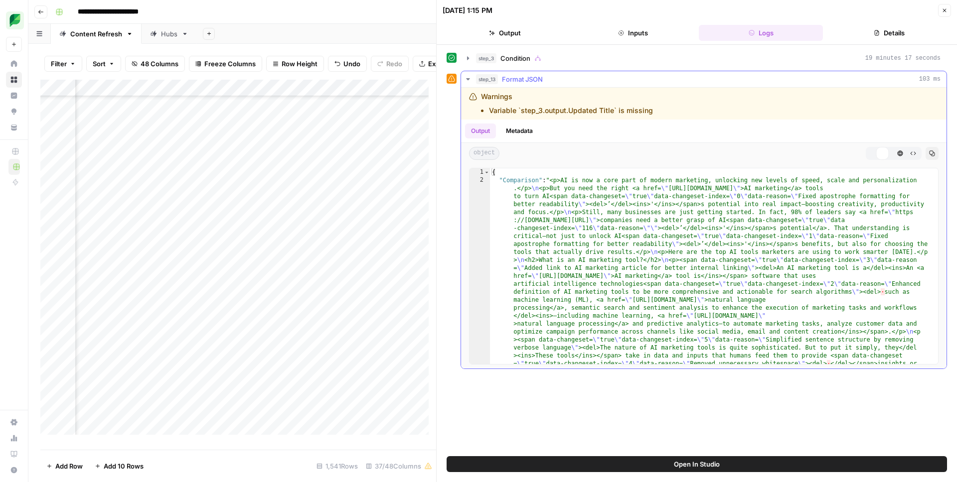
scroll to position [0, 0]
click at [495, 83] on span "step_13" at bounding box center [487, 79] width 22 height 10
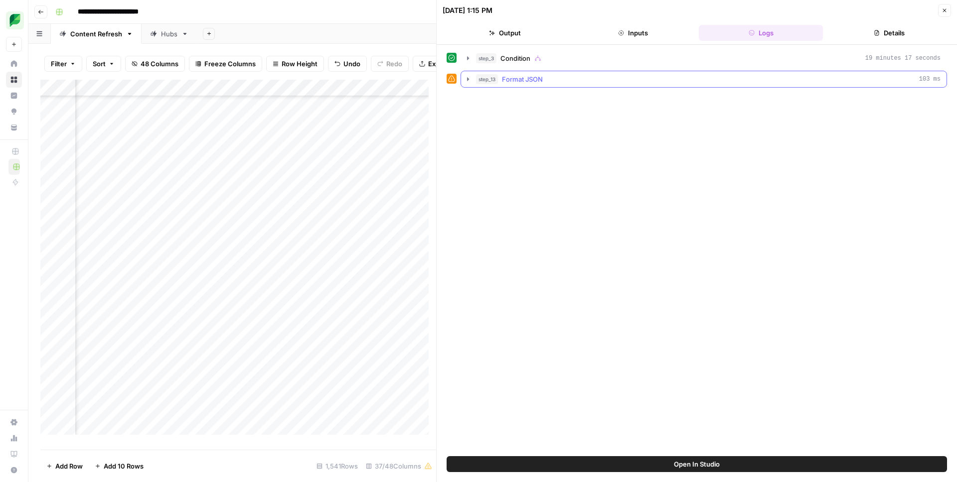
click at [520, 81] on span "Format JSON" at bounding box center [522, 79] width 41 height 10
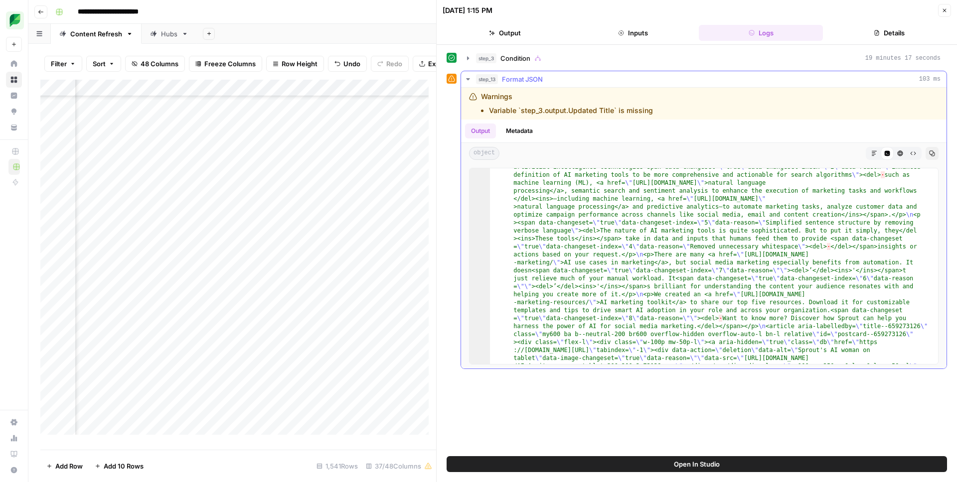
scroll to position [117, 0]
click at [464, 59] on icon "button" at bounding box center [468, 58] width 8 height 8
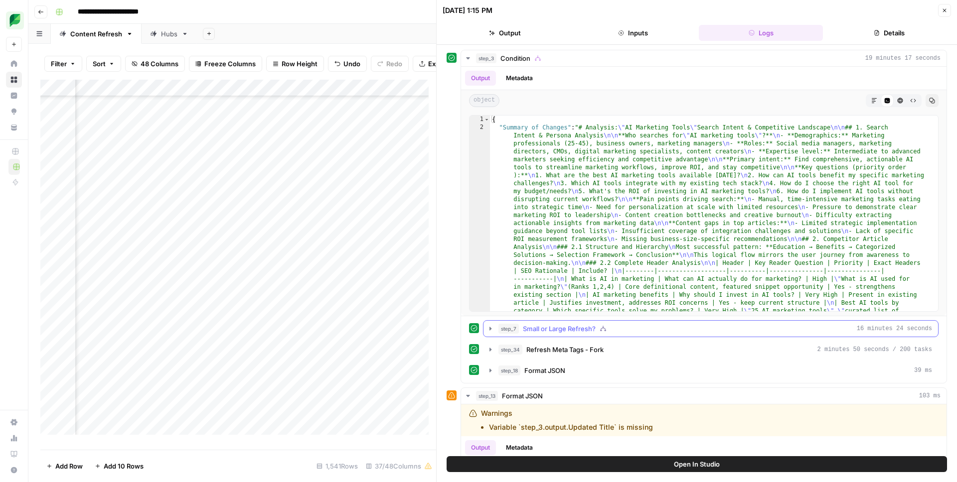
click at [534, 327] on span "Small or Large Refresh?" at bounding box center [559, 329] width 73 height 10
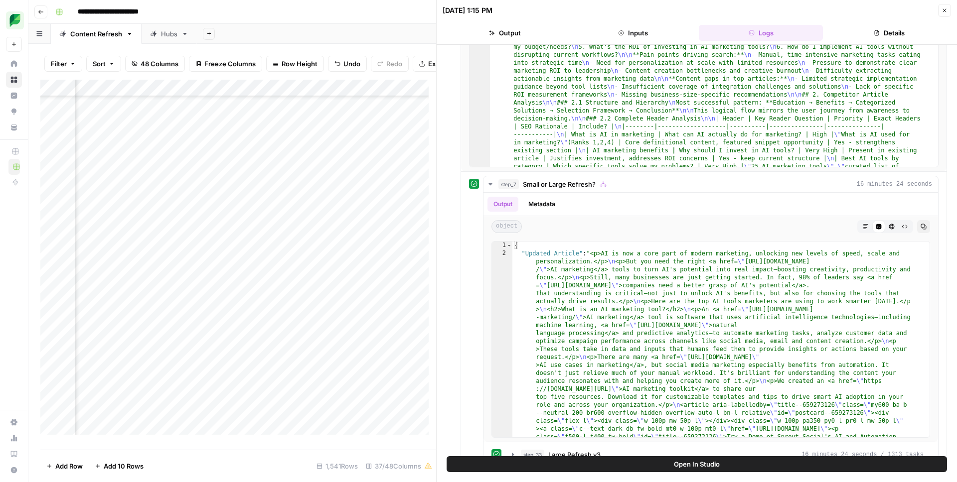
scroll to position [510, 0]
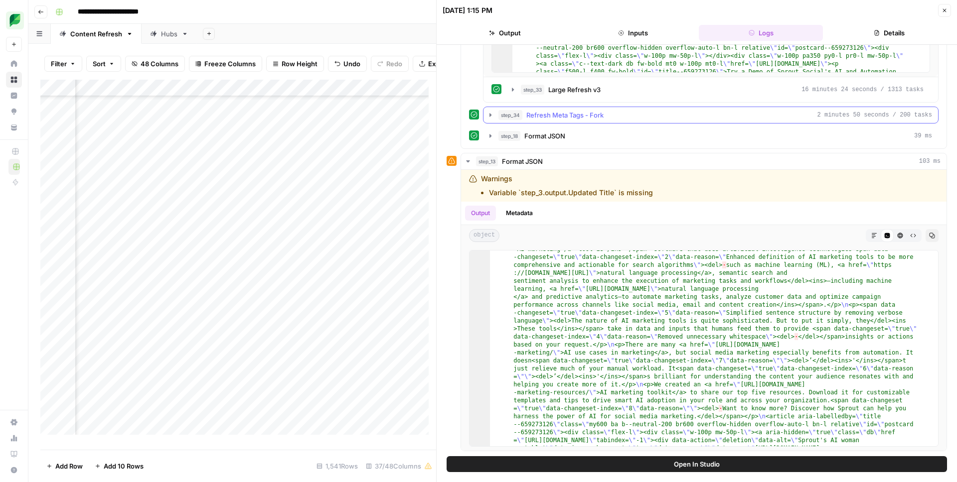
click at [567, 118] on span "Refresh Meta Tags - Fork" at bounding box center [564, 115] width 77 height 10
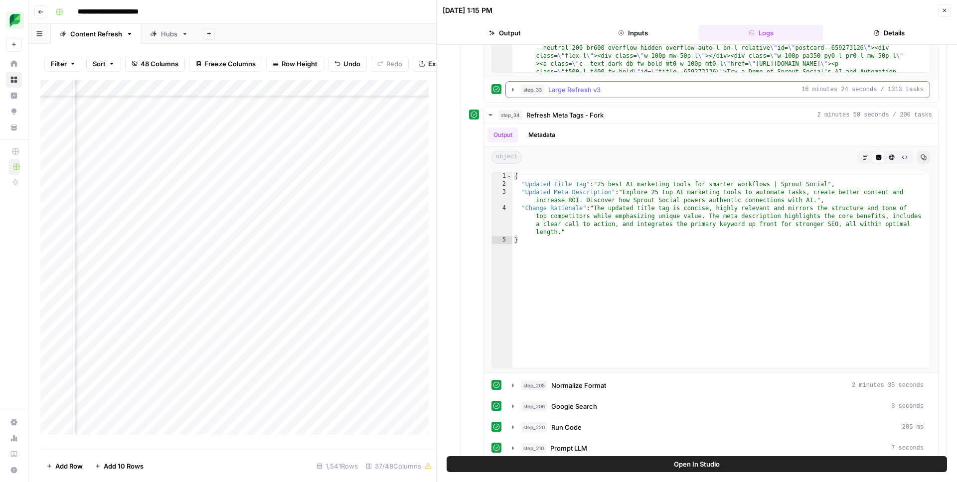
click at [554, 86] on span "Large Refresh v3" at bounding box center [574, 90] width 52 height 10
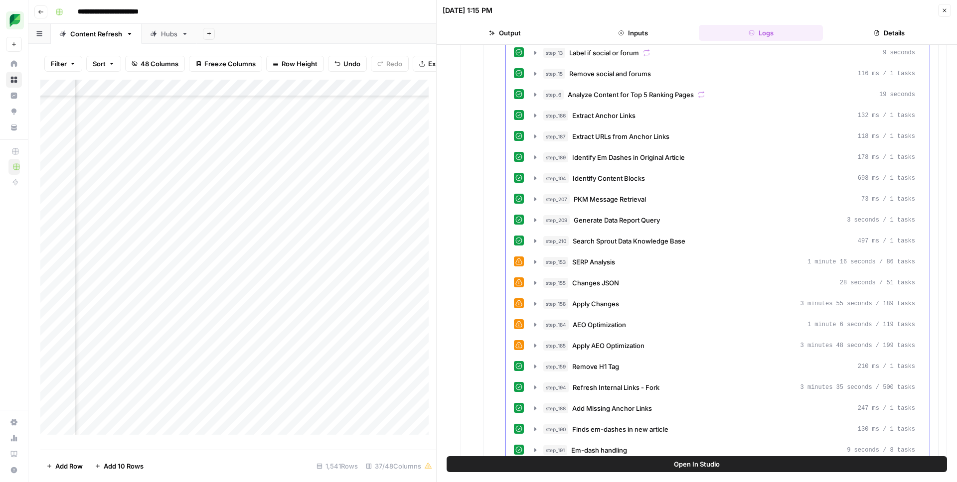
scroll to position [1025, 0]
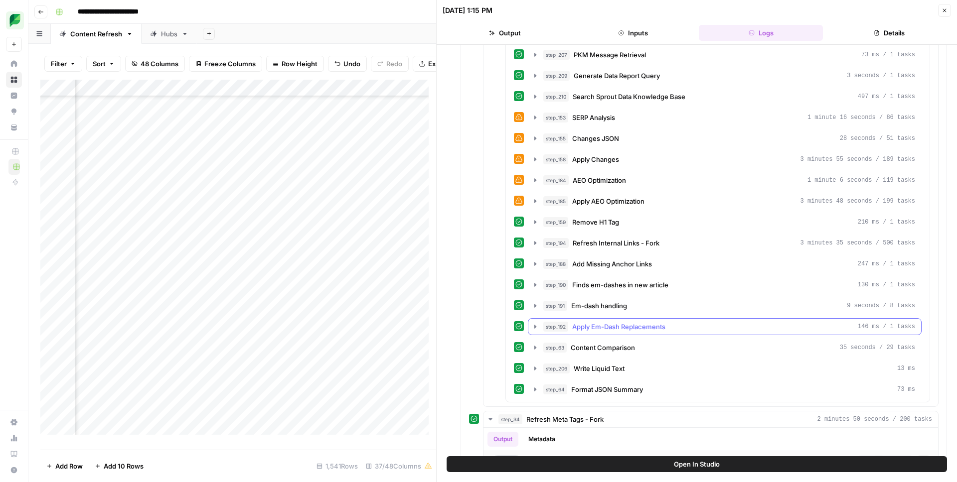
click at [610, 326] on span "Apply Em-Dash Replacements" at bounding box center [618, 327] width 93 height 10
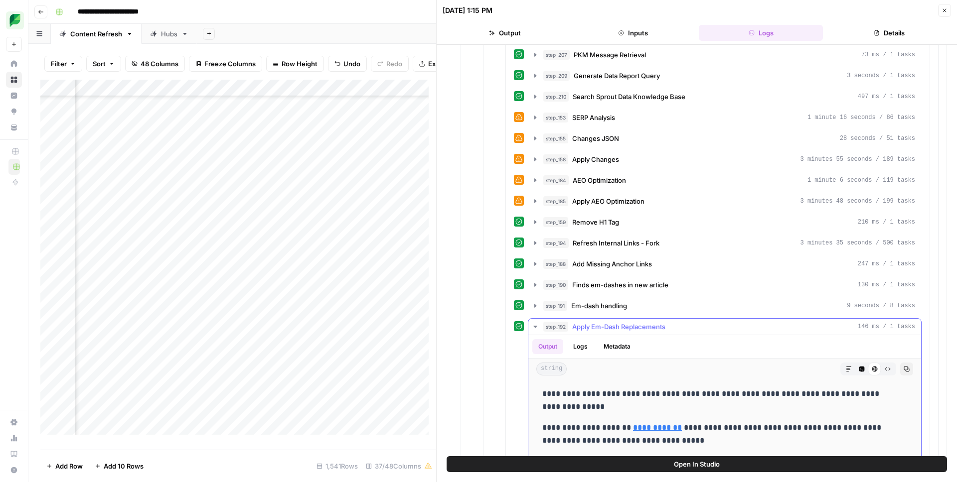
scroll to position [1169, 0]
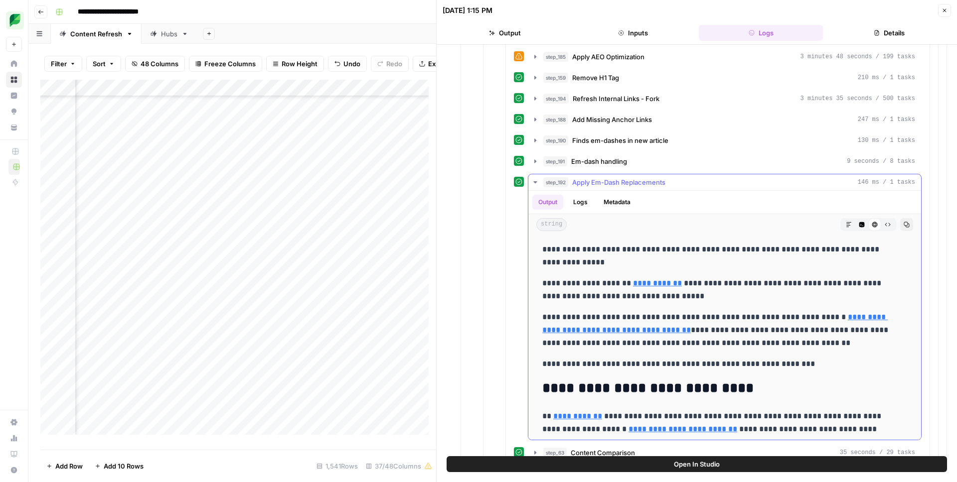
click at [859, 225] on icon "button" at bounding box center [862, 225] width 6 height 6
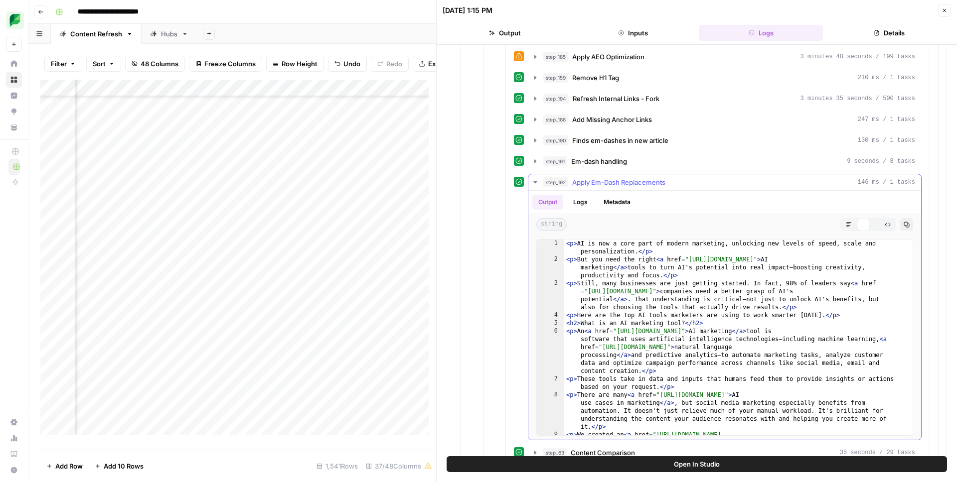
type textarea "**********"
click at [728, 285] on div "< p > AI is now a core part of modern marketing, unlocking new levels of speed,…" at bounding box center [734, 362] width 341 height 244
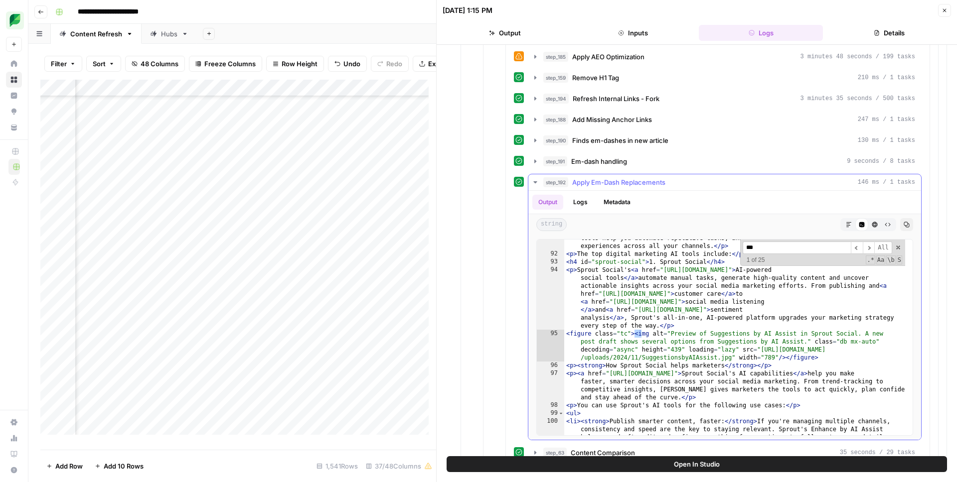
scroll to position [1186, 0]
type input "*****"
click at [627, 183] on span "Apply Em-Dash Replacements" at bounding box center [618, 182] width 93 height 10
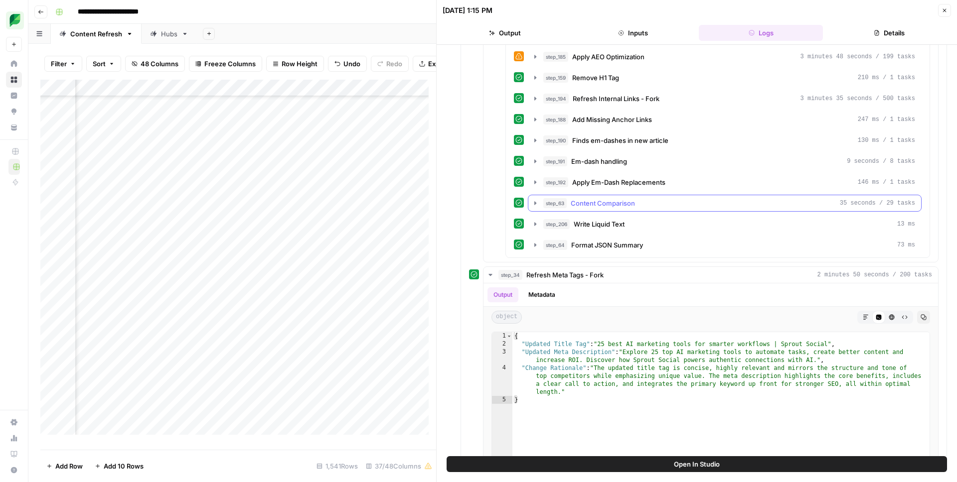
click at [615, 201] on span "Content Comparison" at bounding box center [603, 203] width 64 height 10
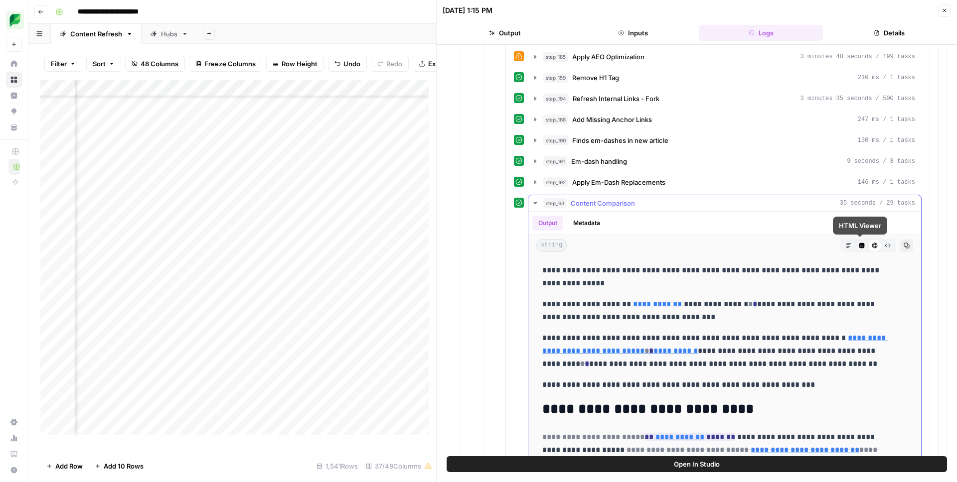
click at [712, 299] on p "**********" at bounding box center [717, 311] width 350 height 26
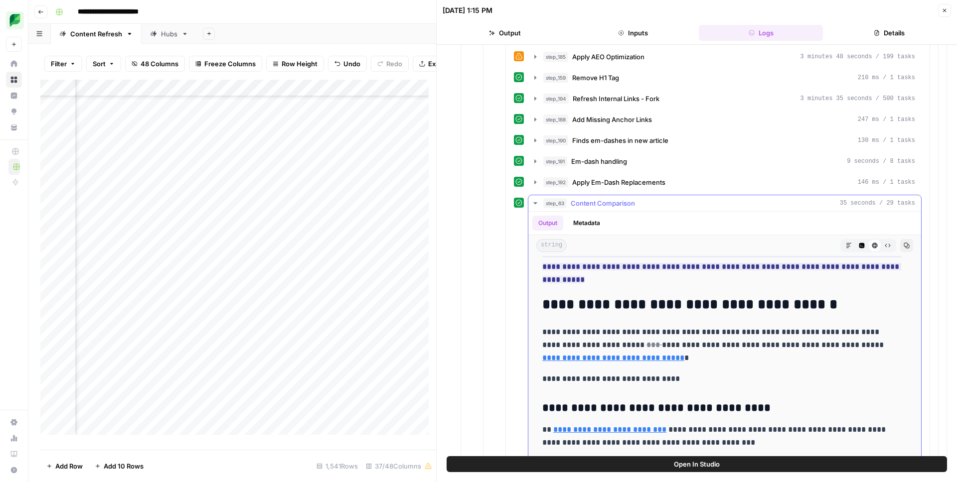
scroll to position [828, 0]
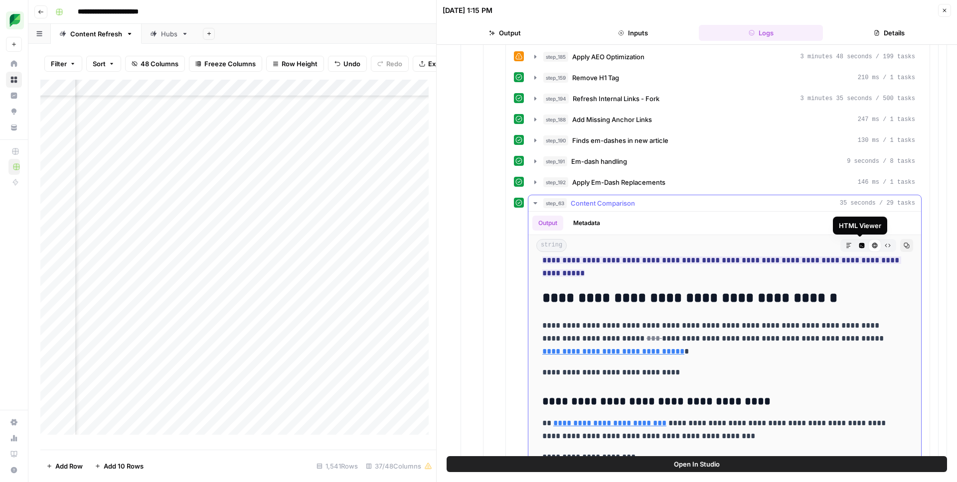
click at [859, 245] on icon "button" at bounding box center [861, 245] width 5 height 5
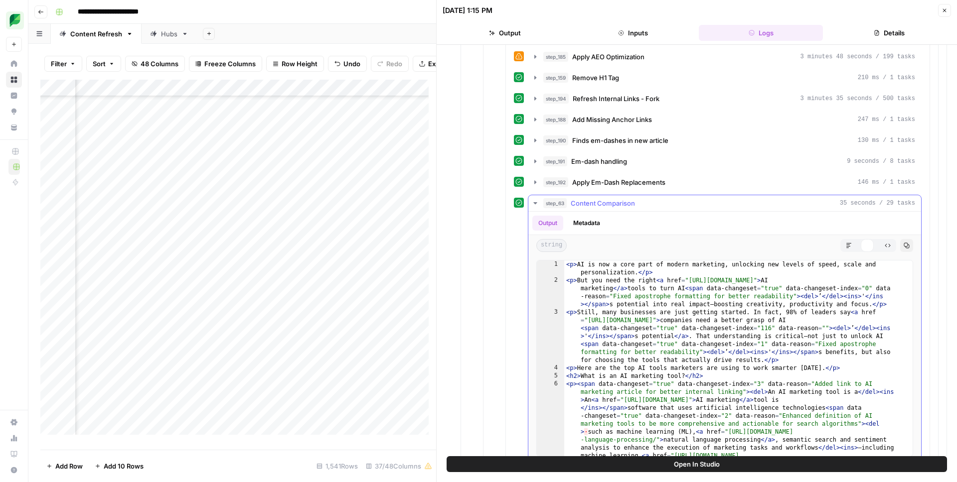
scroll to position [0, 0]
type textarea "**********"
click at [644, 316] on div "< p > AI is now a core part of modern marketing, unlocking new levels of speed,…" at bounding box center [734, 418] width 341 height 315
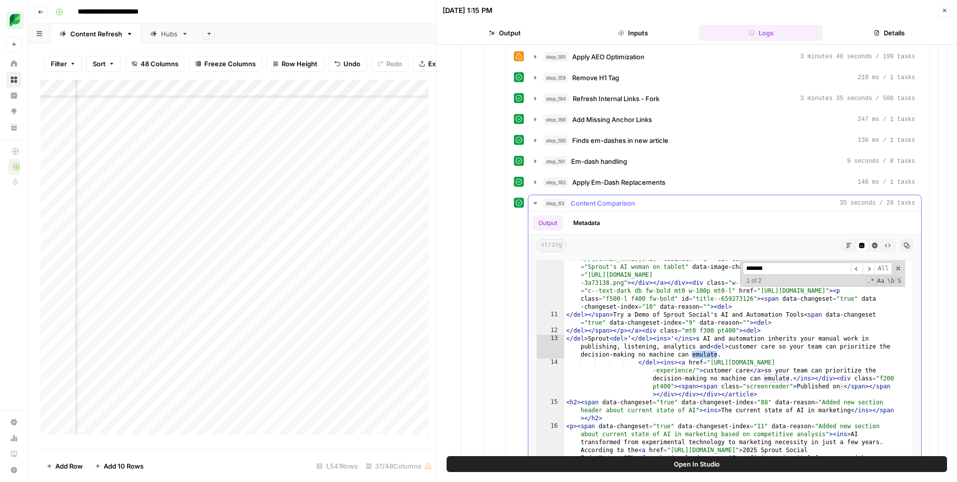
scroll to position [401, 0]
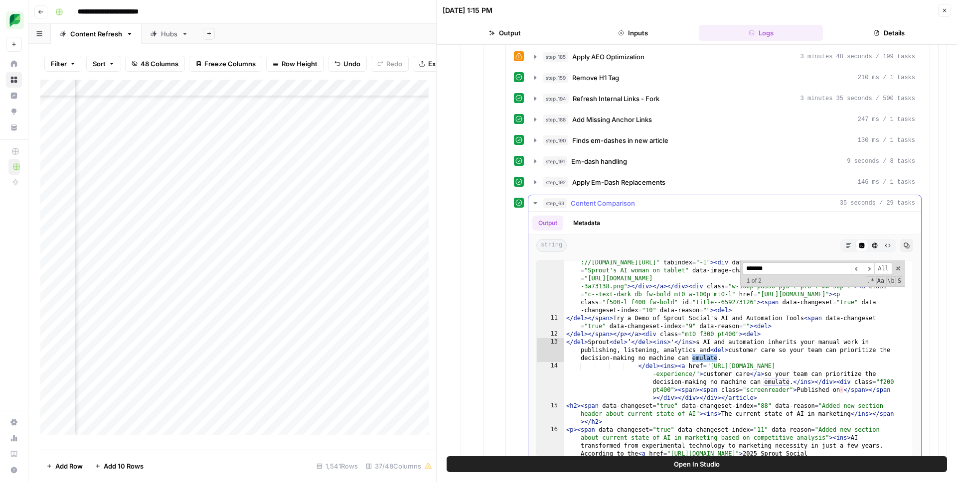
type input "*******"
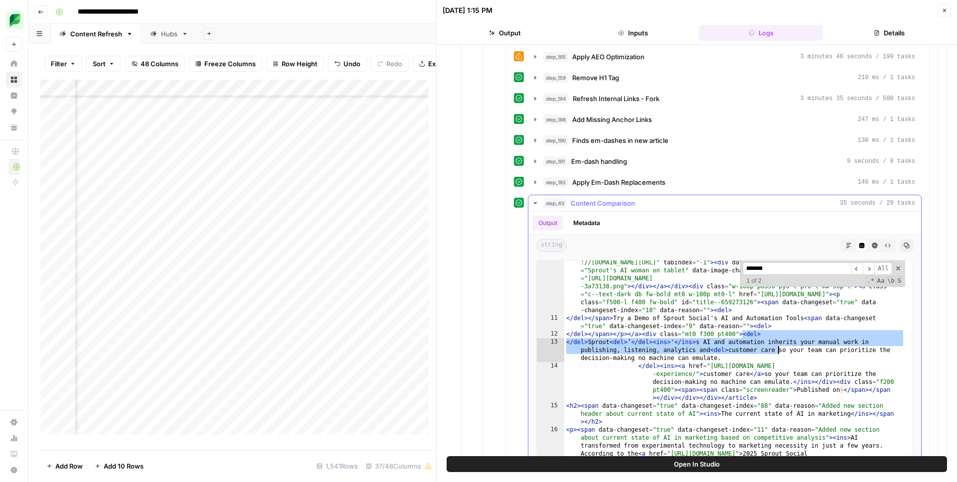
drag, startPoint x: 743, startPoint y: 334, endPoint x: 777, endPoint y: 347, distance: 37.4
click at [777, 347] on div "< article aria-labelledby = "title--659273126" class = "my600 ba b--neutral-200…" at bounding box center [734, 396] width 341 height 323
type textarea "**********"
click at [872, 245] on icon "button" at bounding box center [874, 245] width 5 height 5
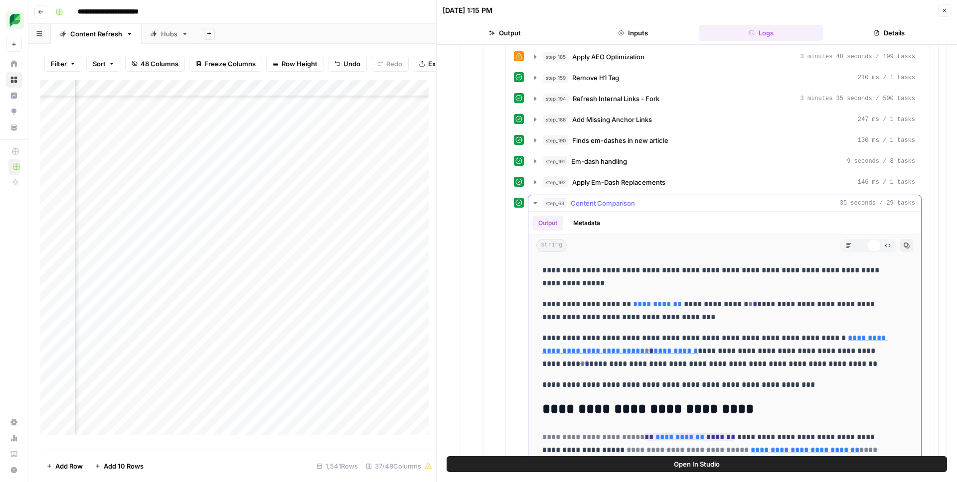
click at [640, 313] on p "**********" at bounding box center [717, 311] width 350 height 26
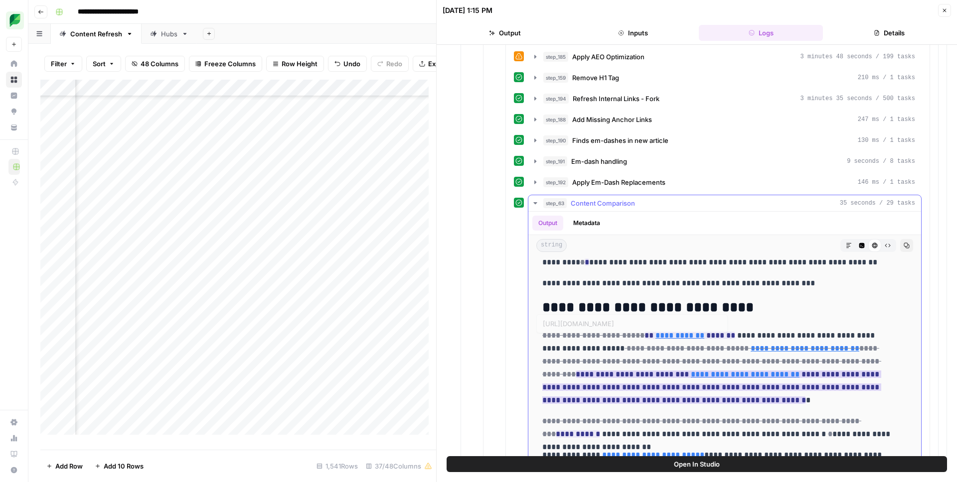
scroll to position [256, 0]
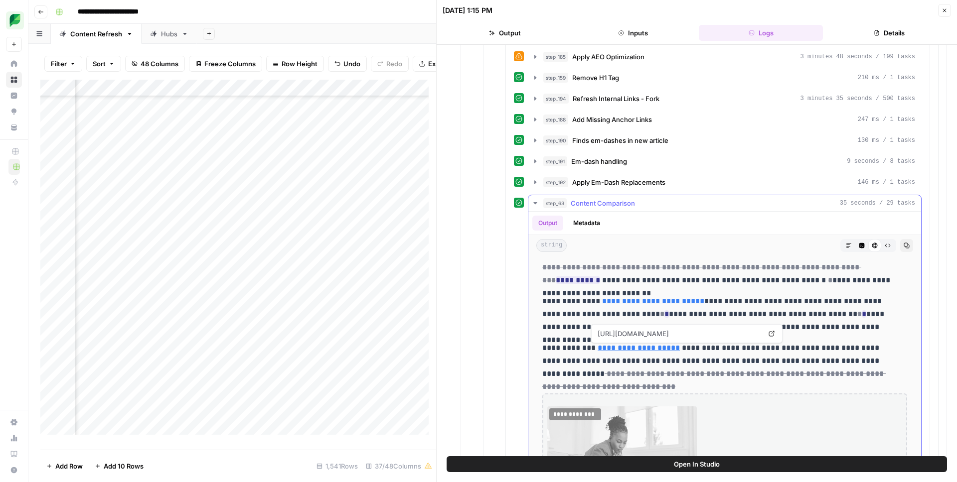
click at [721, 306] on p "**********" at bounding box center [717, 314] width 350 height 39
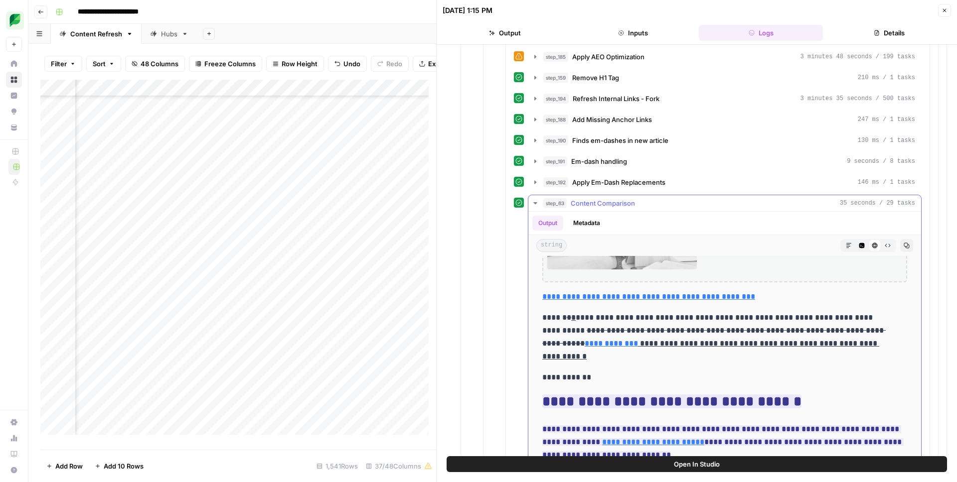
scroll to position [486, 0]
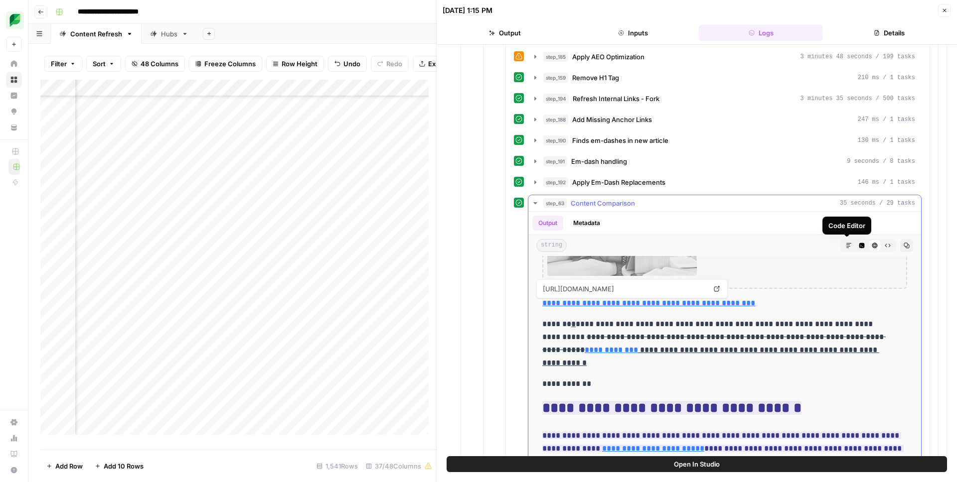
click at [859, 243] on icon "button" at bounding box center [862, 246] width 6 height 6
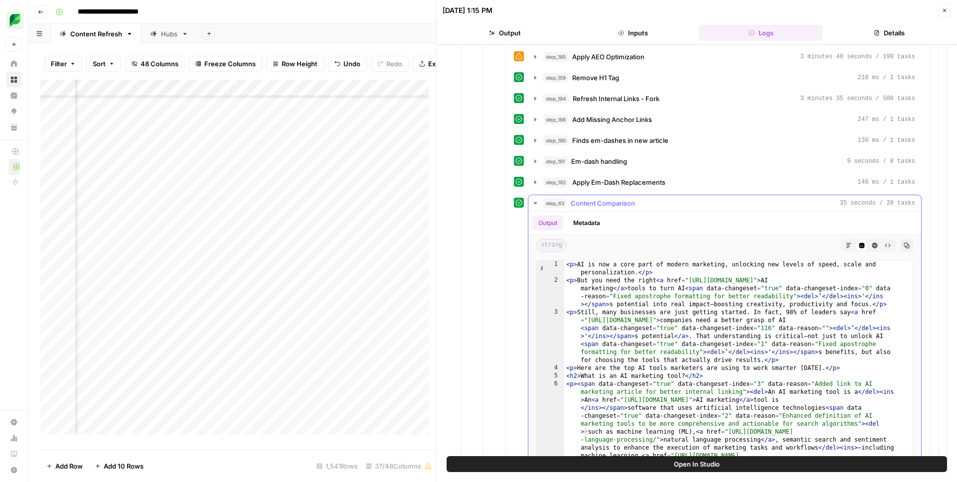
type textarea "**********"
click at [667, 334] on div "< p > AI is now a core part of modern marketing, unlocking new levels of speed,…" at bounding box center [734, 418] width 341 height 315
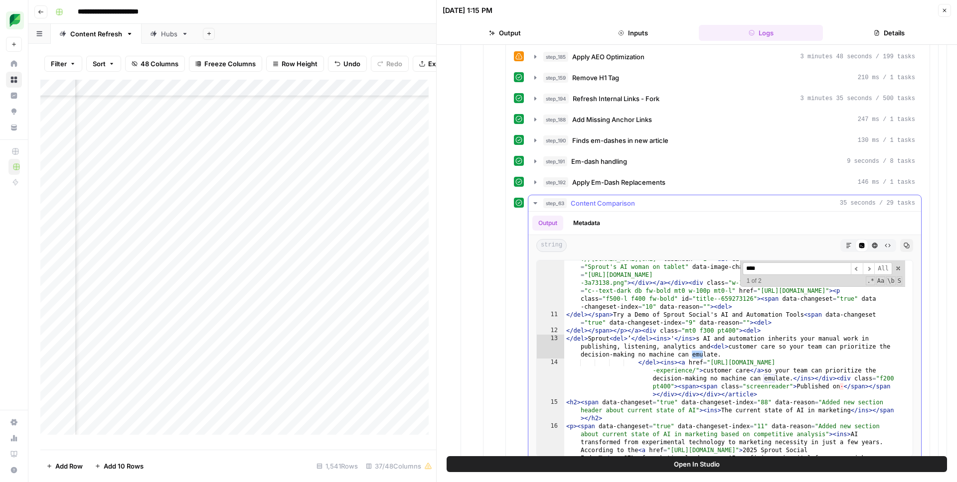
scroll to position [405, 0]
type input "*******"
type textarea "**********"
click at [618, 340] on div "< article aria-labelledby = "title--659273126" class = "my600 ba b--neutral-200…" at bounding box center [734, 392] width 341 height 323
click at [534, 182] on icon "button" at bounding box center [535, 182] width 8 height 8
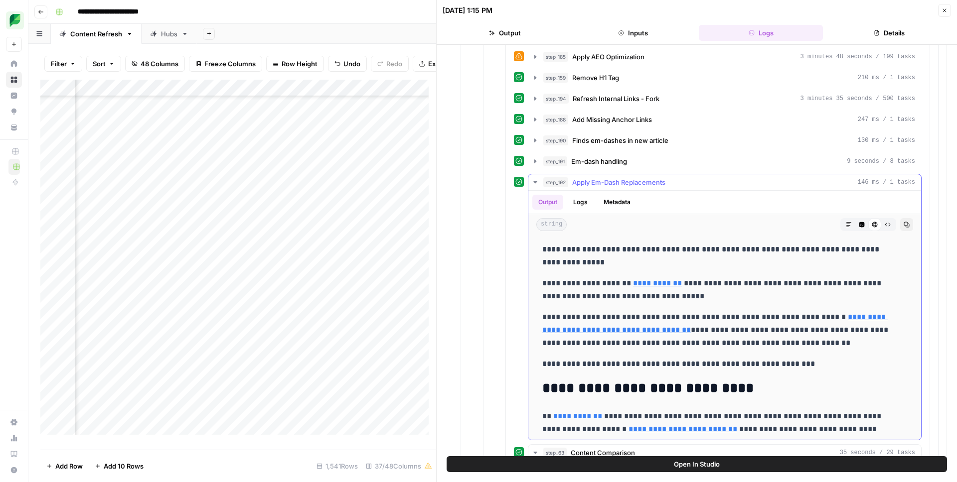
click at [859, 226] on icon "button" at bounding box center [861, 224] width 5 height 5
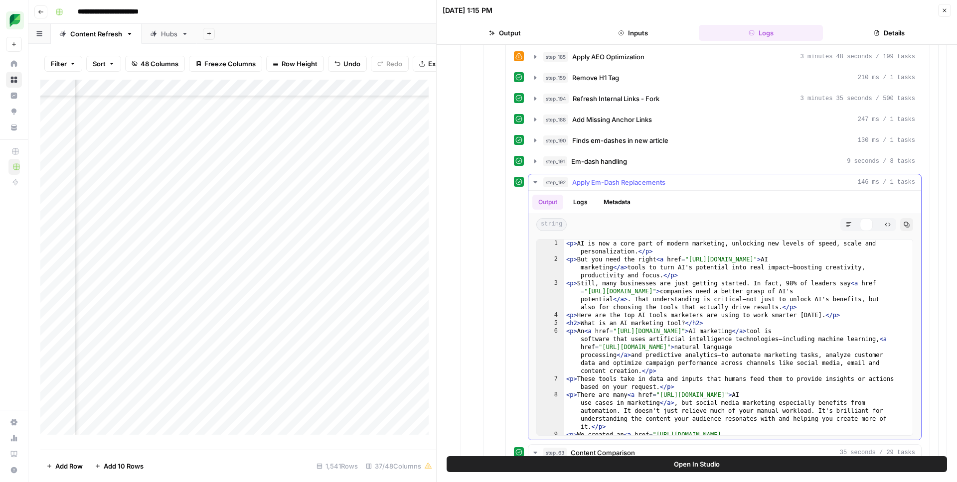
type textarea "**********"
click at [643, 319] on div "< p > AI is now a core part of modern marketing, unlocking new levels of speed,…" at bounding box center [734, 362] width 341 height 244
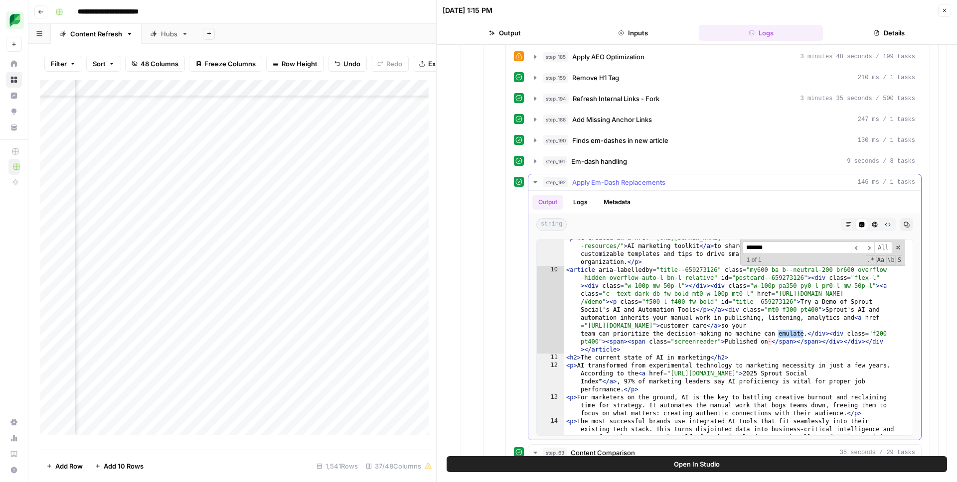
type input "*******"
click at [797, 319] on div "< p > We created an < a href = "https://sproutsocial.com/insights/templates/ai-…" at bounding box center [734, 364] width 341 height 260
click at [802, 303] on div "< p > We created an < a href = "https://sproutsocial.com/insights/templates/ai-…" at bounding box center [734, 364] width 341 height 260
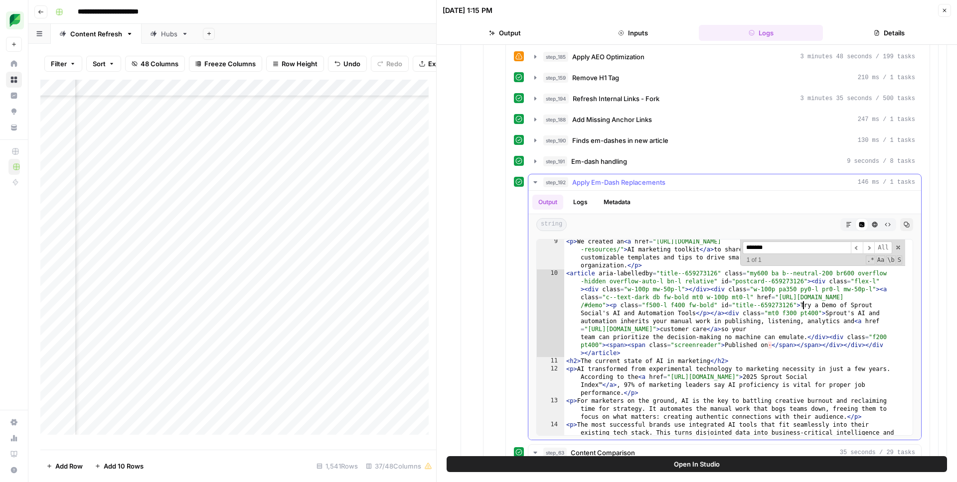
scroll to position [185, 0]
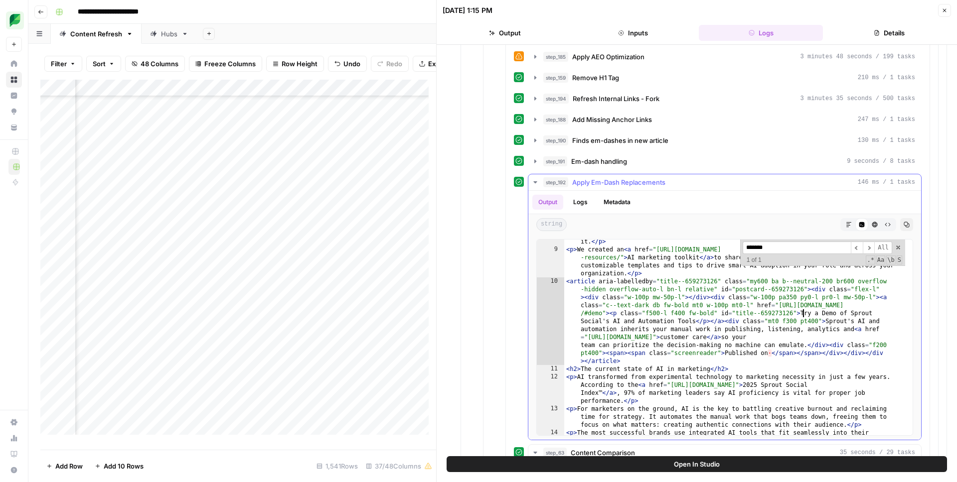
click at [641, 282] on div "< p > There are many < a href = "https://sproutsocial.com/insights/ai-use-cases…" at bounding box center [734, 340] width 341 height 268
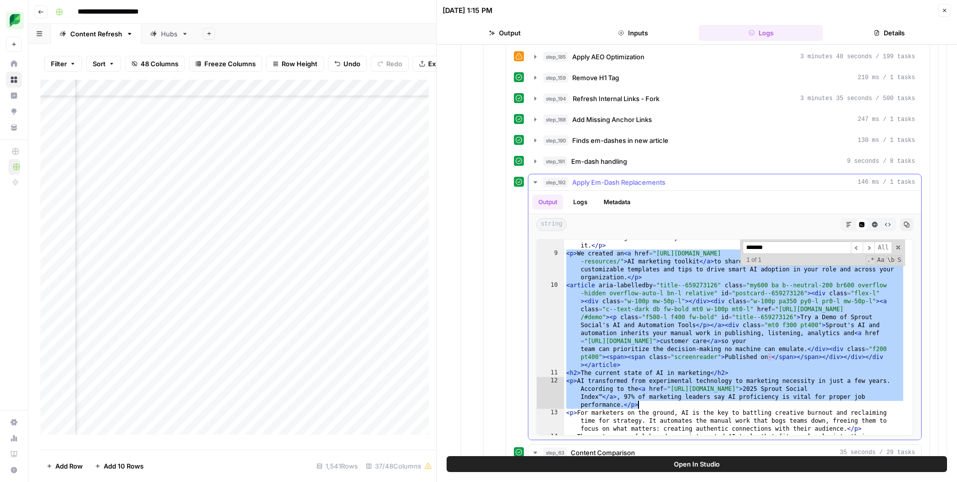
drag, startPoint x: 567, startPoint y: 256, endPoint x: 679, endPoint y: 404, distance: 186.4
click at [679, 404] on div "< p > There are many < a href = "https://sproutsocial.com/insights/ai-use-cases…" at bounding box center [734, 344] width 341 height 268
type textarea "**********"
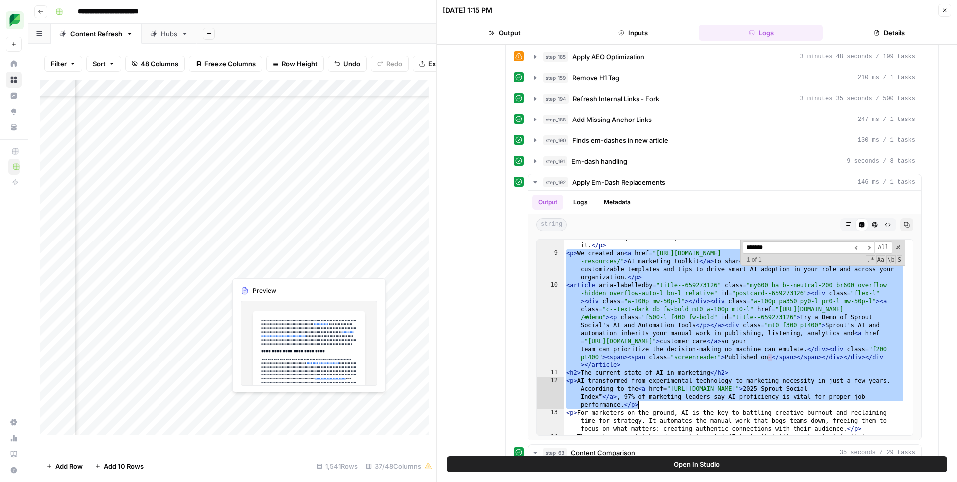
click at [285, 270] on div "Add Column" at bounding box center [238, 261] width 396 height 363
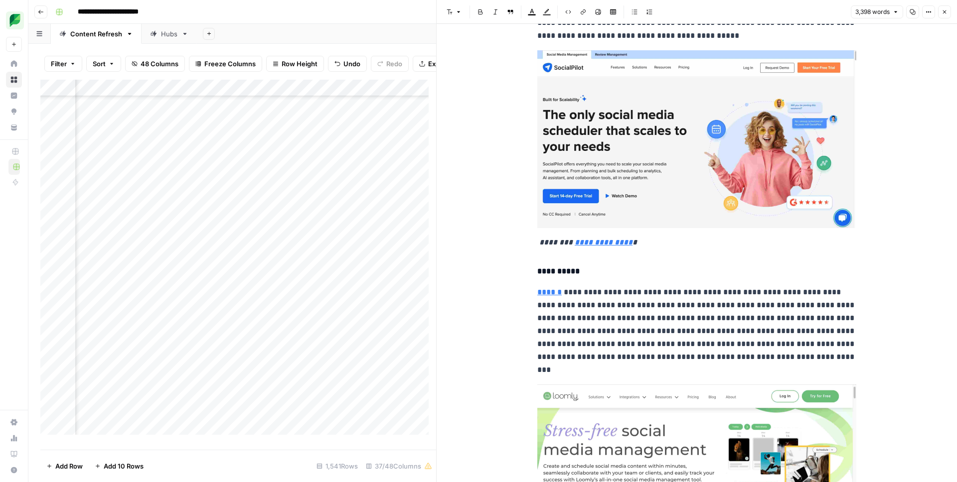
scroll to position [7210, 0]
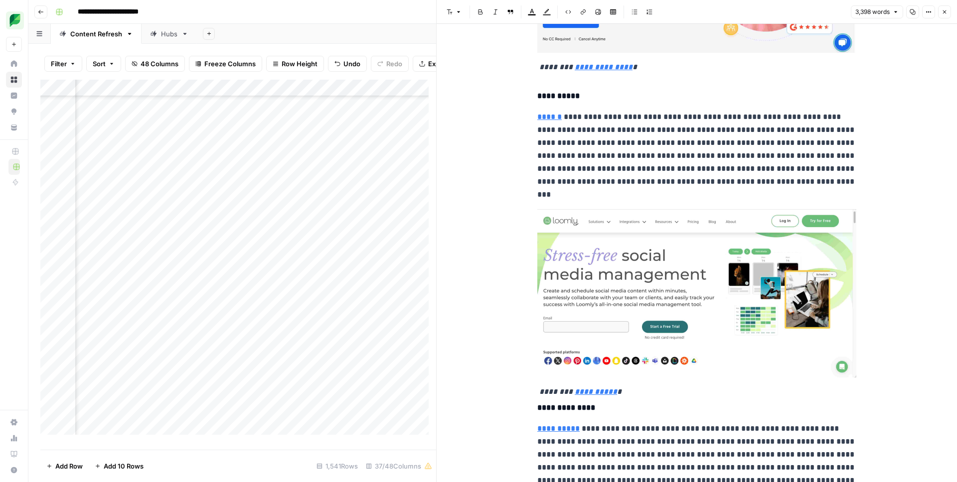
click at [214, 267] on div "Add Column" at bounding box center [238, 261] width 396 height 363
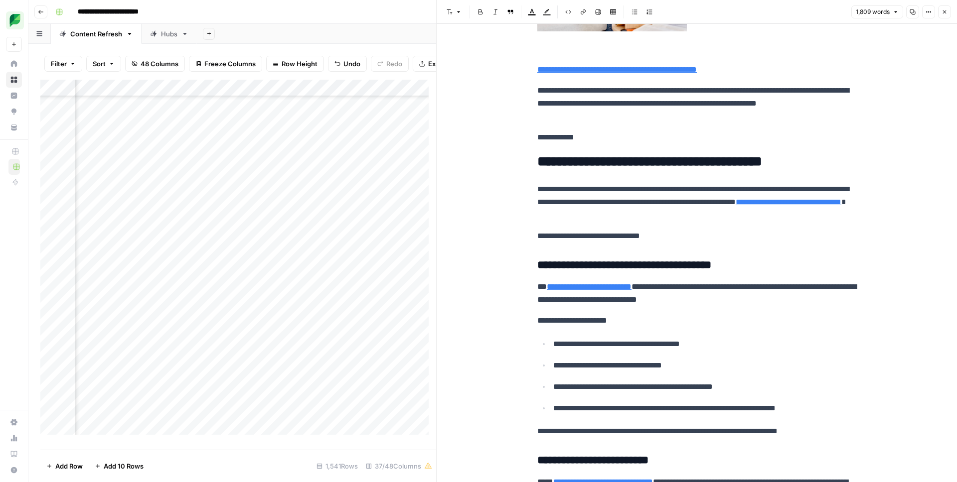
scroll to position [480, 0]
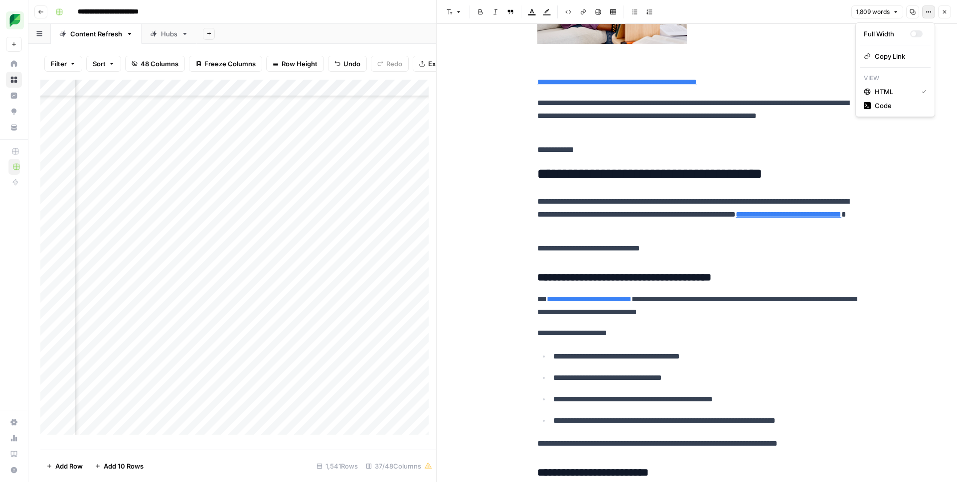
click at [928, 10] on icon "button" at bounding box center [928, 12] width 6 height 6
click at [896, 106] on span "Code" at bounding box center [899, 106] width 48 height 10
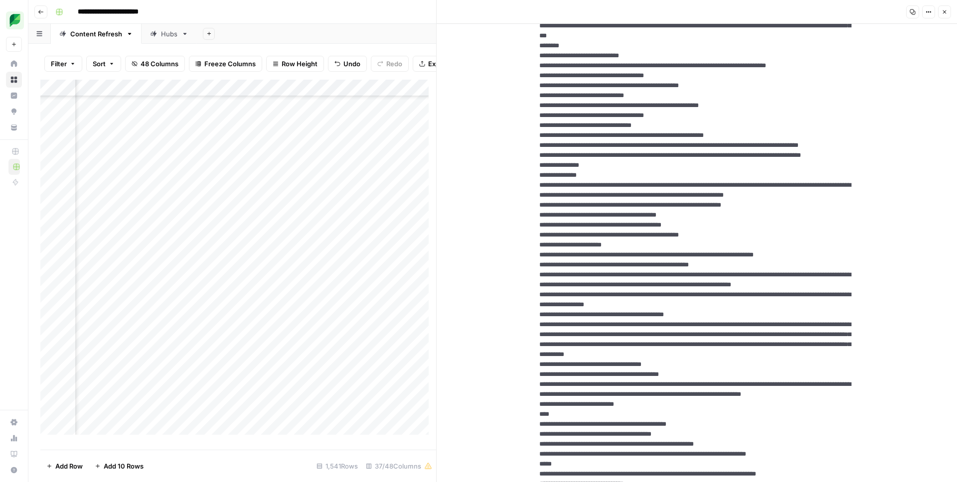
scroll to position [269, 804]
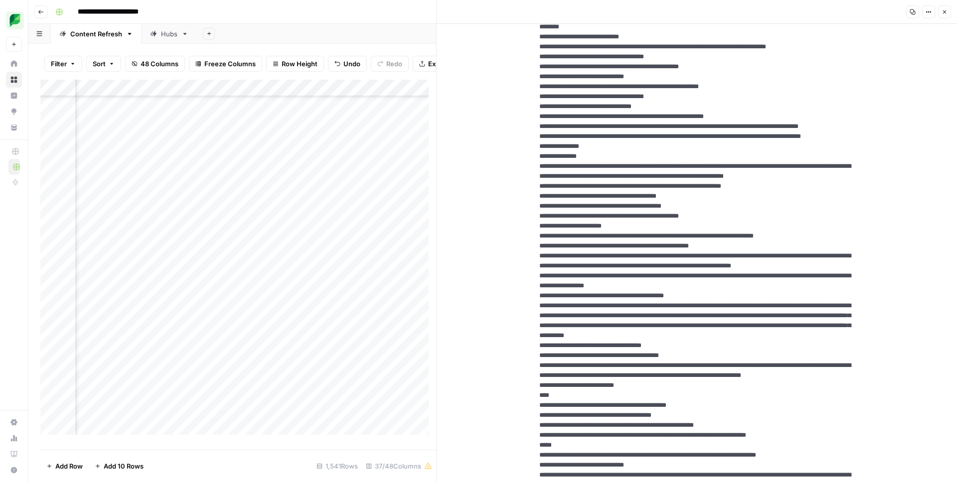
scroll to position [232, 0]
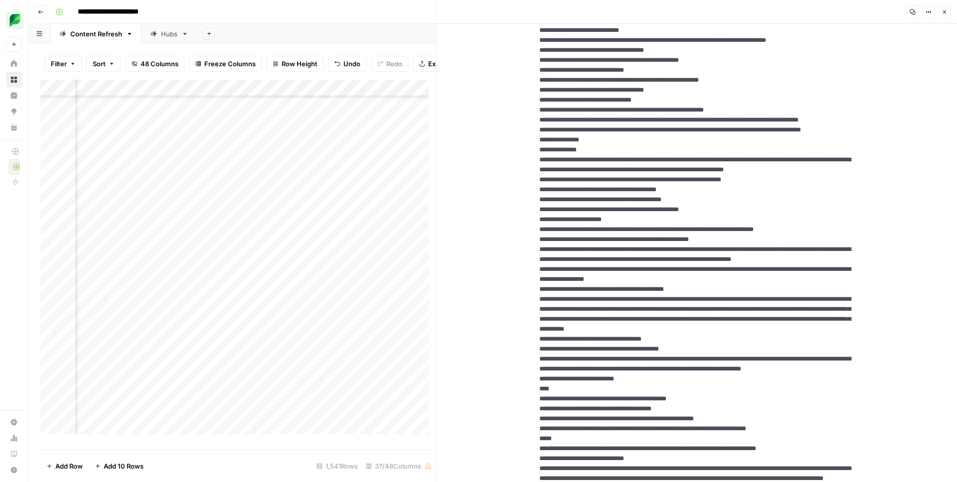
drag, startPoint x: 535, startPoint y: 110, endPoint x: 594, endPoint y: 447, distance: 342.5
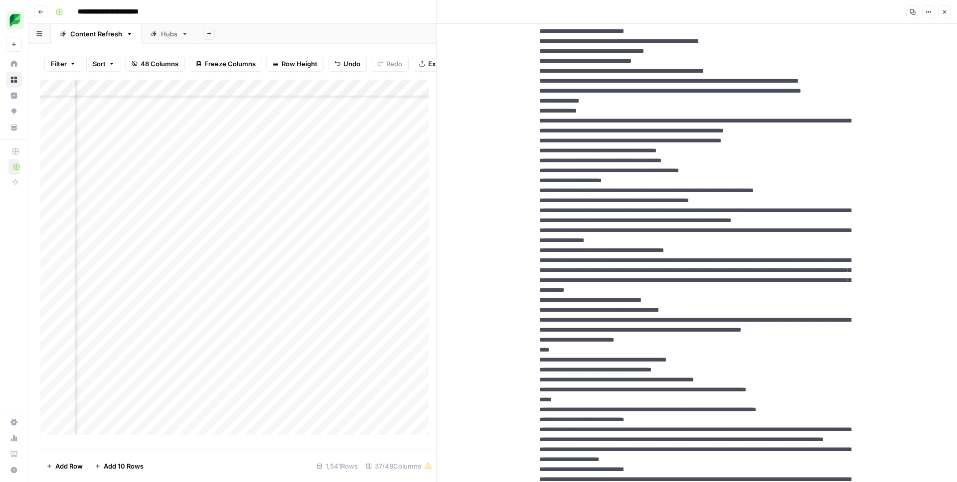
scroll to position [269, 97]
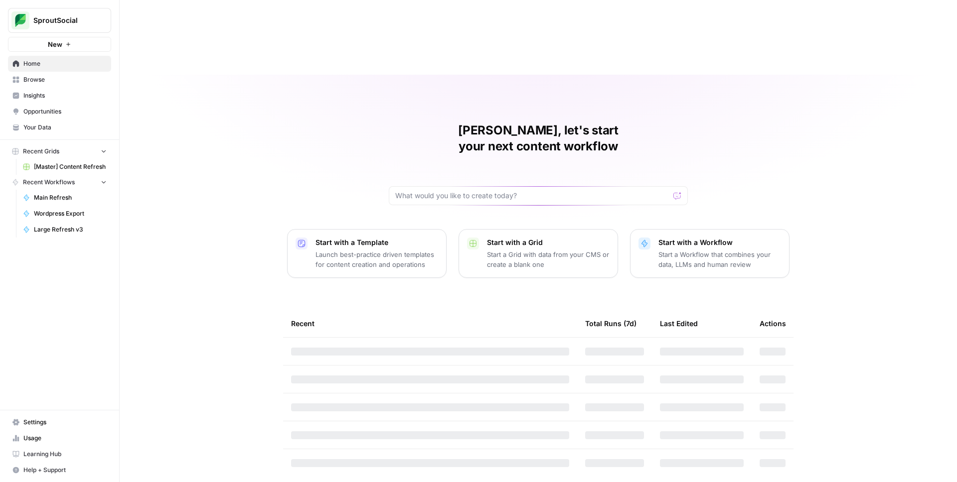
click at [65, 20] on span "SproutSocial" at bounding box center [63, 20] width 60 height 10
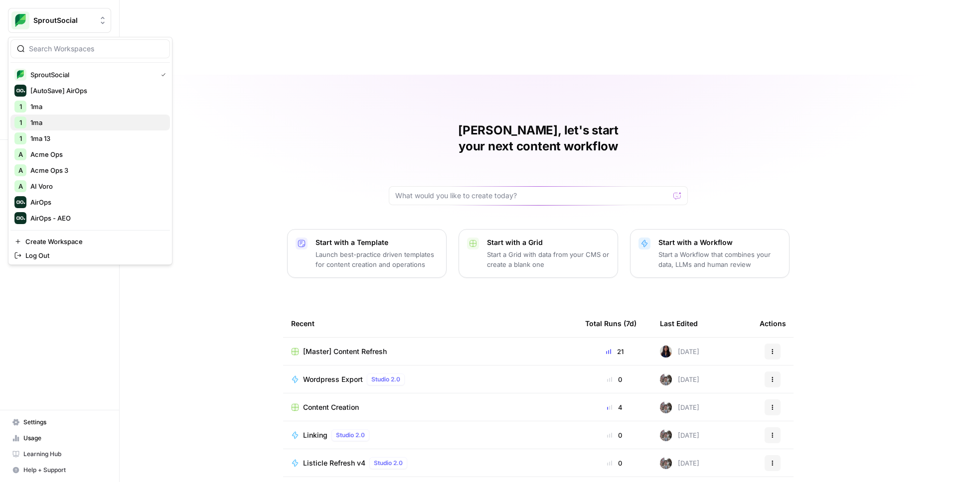
click at [67, 121] on span "1ma" at bounding box center [96, 123] width 132 height 10
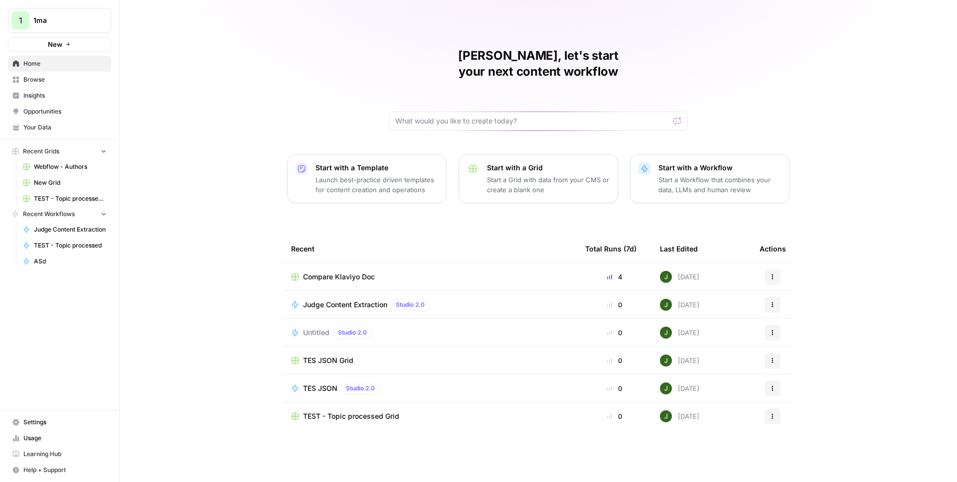
click at [488, 175] on p "Start a Grid with data from your CMS or create a blank one" at bounding box center [548, 185] width 123 height 20
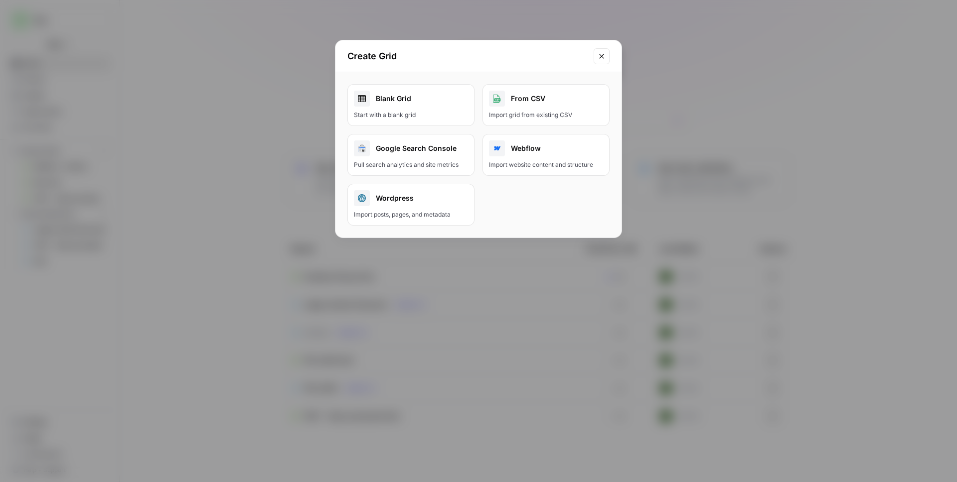
click at [435, 101] on div "Blank Grid" at bounding box center [411, 99] width 114 height 16
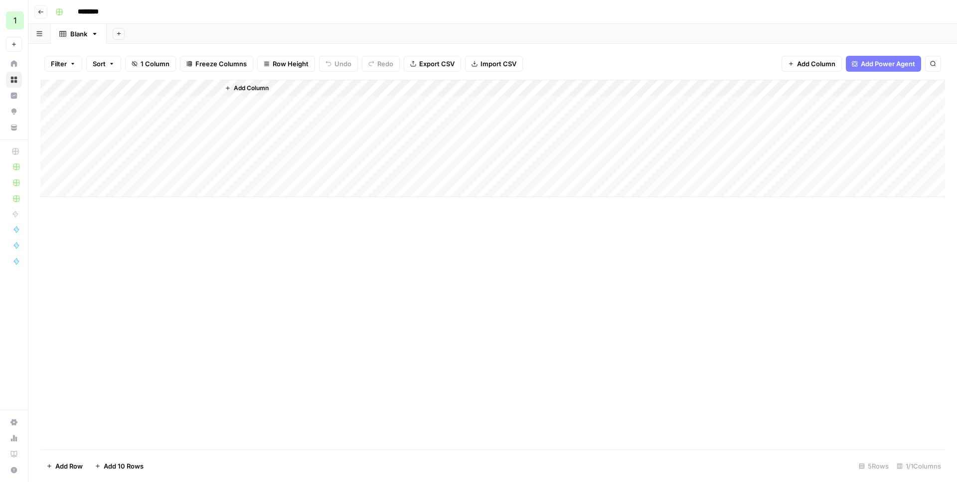
click at [101, 94] on div "Add Column" at bounding box center [492, 139] width 904 height 118
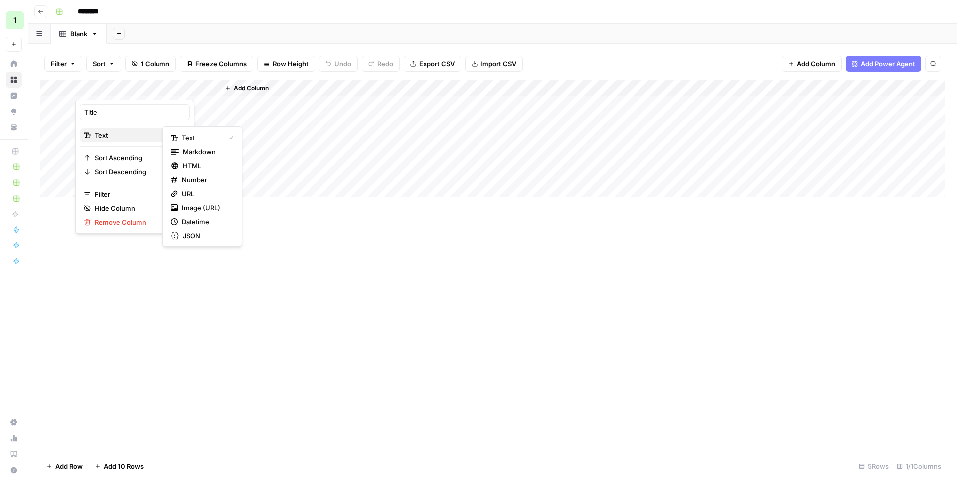
click at [123, 138] on span "Text" at bounding box center [133, 136] width 77 height 10
click at [204, 168] on span "HTML" at bounding box center [206, 166] width 47 height 10
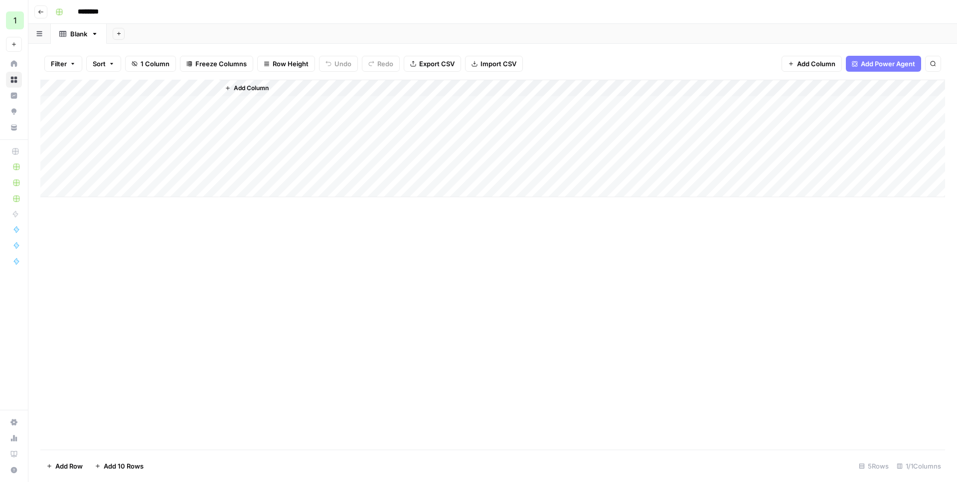
click at [136, 110] on div "Add Column" at bounding box center [492, 139] width 904 height 118
click at [137, 110] on div "Add Column" at bounding box center [492, 139] width 904 height 118
click at [928, 15] on button "Options" at bounding box center [928, 11] width 13 height 13
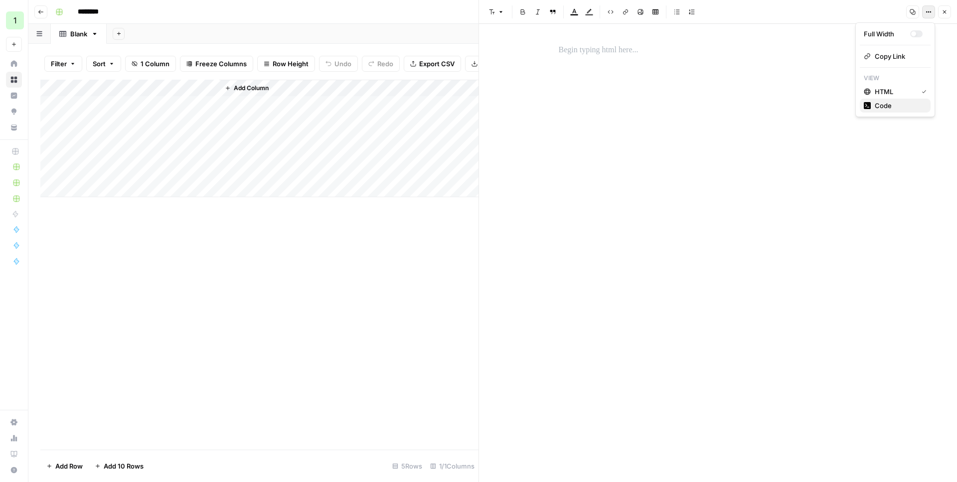
click at [886, 106] on span "Code" at bounding box center [899, 106] width 48 height 10
click at [626, 57] on textarea at bounding box center [718, 58] width 331 height 36
paste textarea "**********"
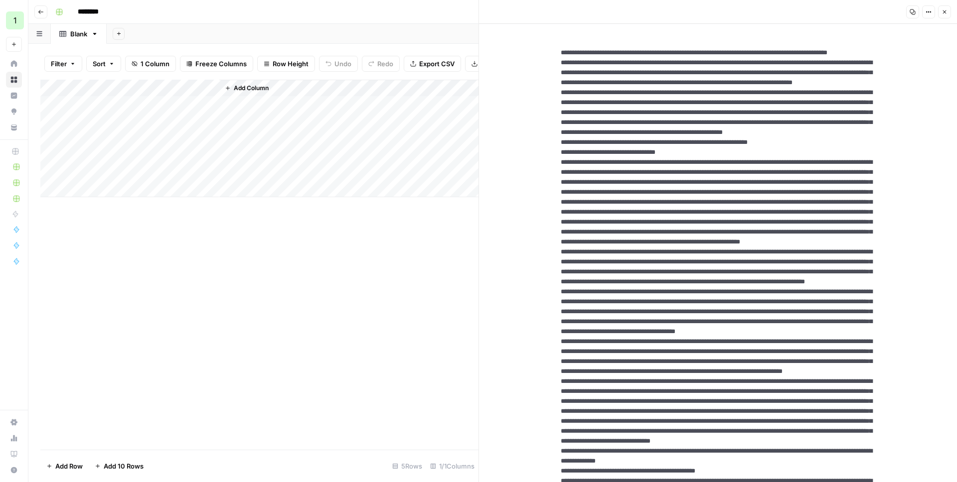
scroll to position [9271, 0]
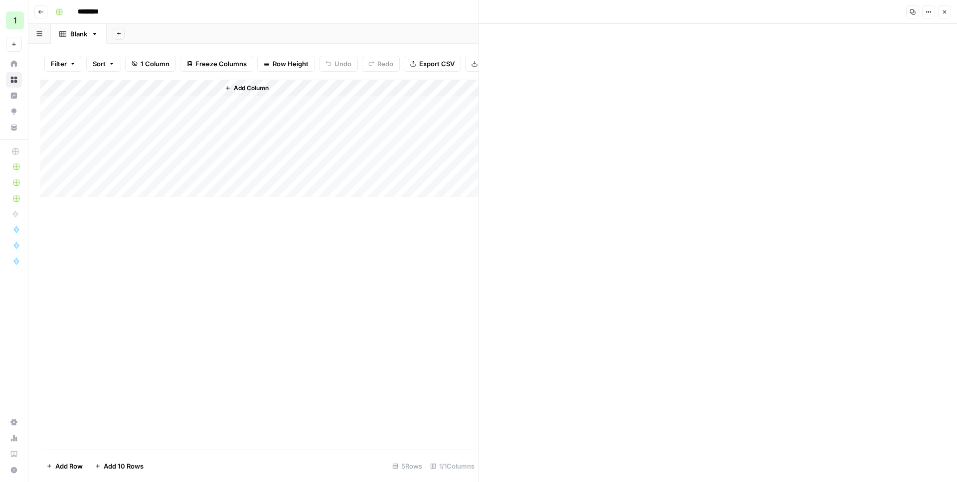
type textarea "**********"
click at [927, 12] on icon "button" at bounding box center [928, 12] width 6 height 6
click at [896, 63] on button "HTML" at bounding box center [895, 69] width 71 height 14
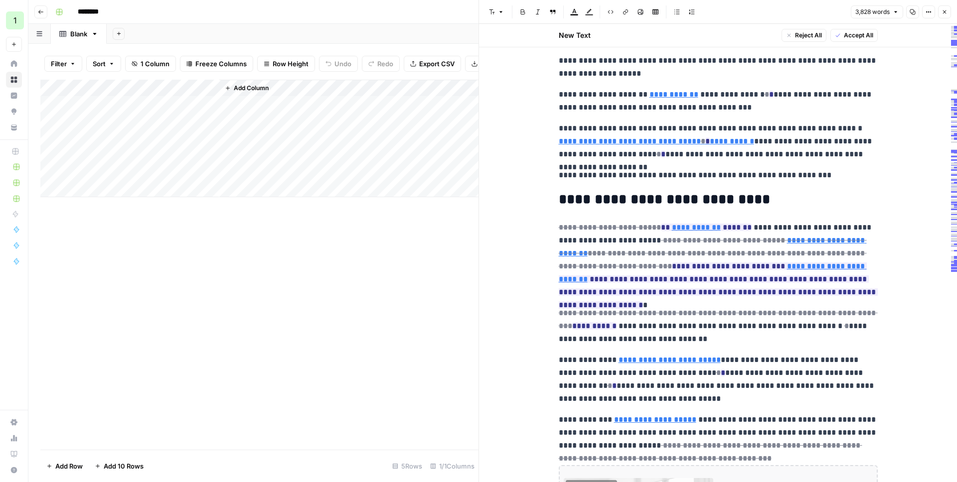
scroll to position [0, 0]
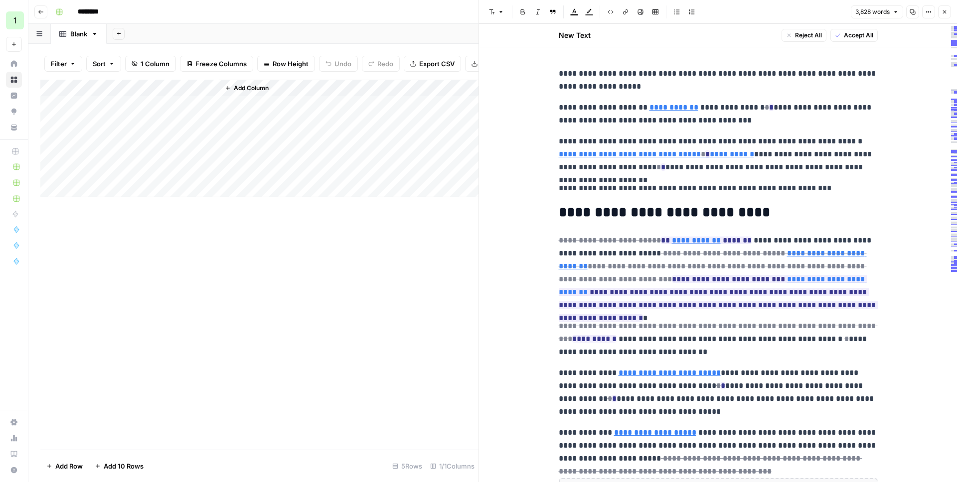
click at [930, 11] on icon "button" at bounding box center [928, 12] width 6 height 6
click at [883, 108] on span "Code" at bounding box center [899, 106] width 48 height 10
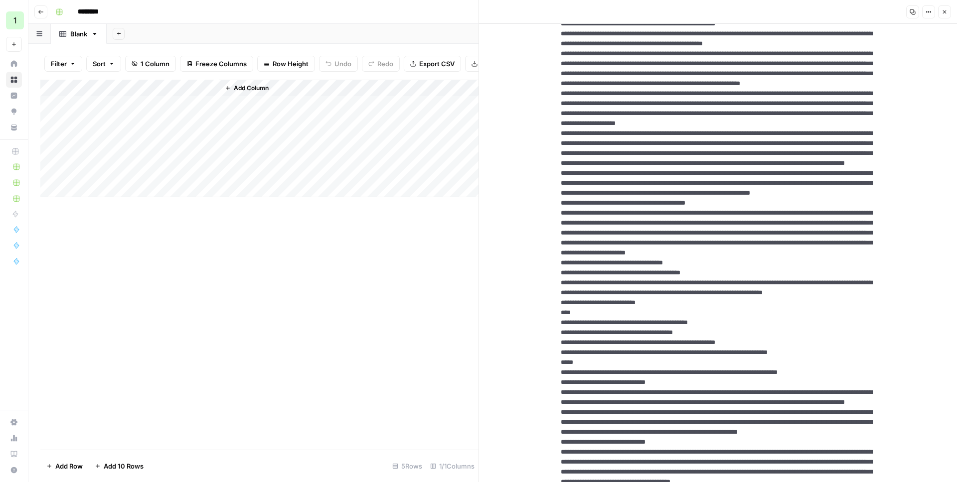
click at [930, 13] on icon "button" at bounding box center [928, 12] width 6 height 6
click at [893, 72] on span "HTML" at bounding box center [899, 69] width 48 height 10
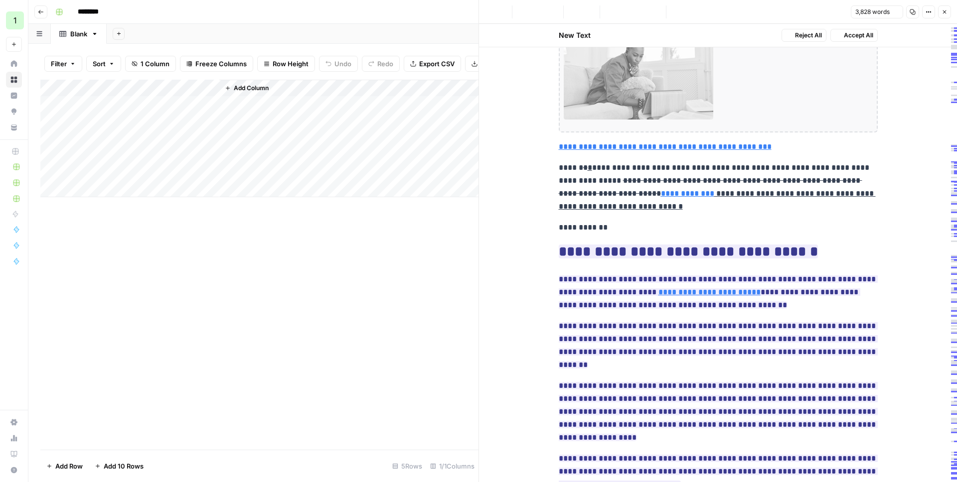
scroll to position [0, 0]
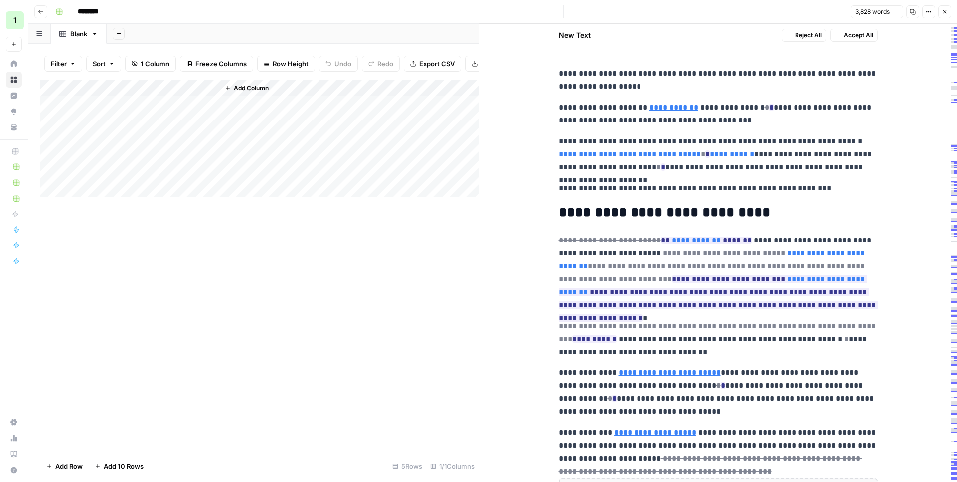
click at [826, 101] on p "**********" at bounding box center [718, 114] width 319 height 26
click at [853, 35] on span "Accept All" at bounding box center [858, 35] width 29 height 9
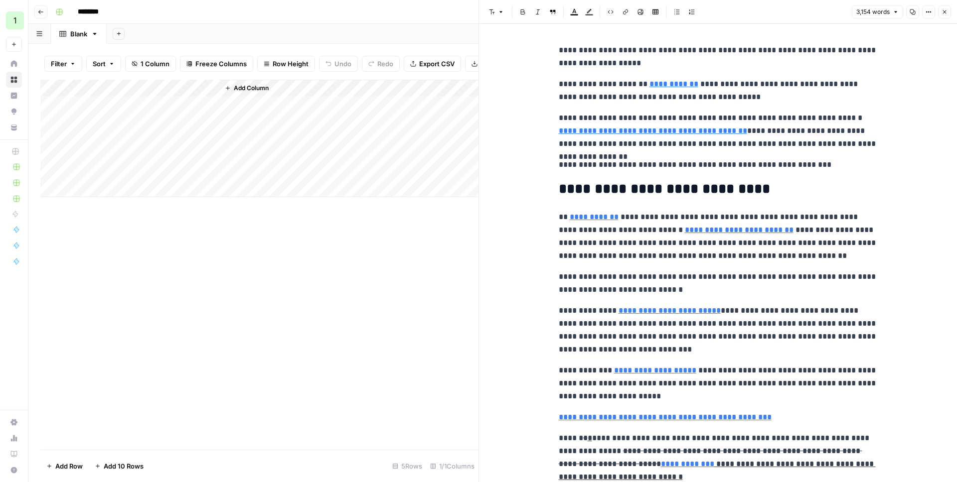
click at [930, 10] on icon "button" at bounding box center [928, 12] width 6 height 6
click at [884, 103] on span "Code" at bounding box center [899, 106] width 48 height 10
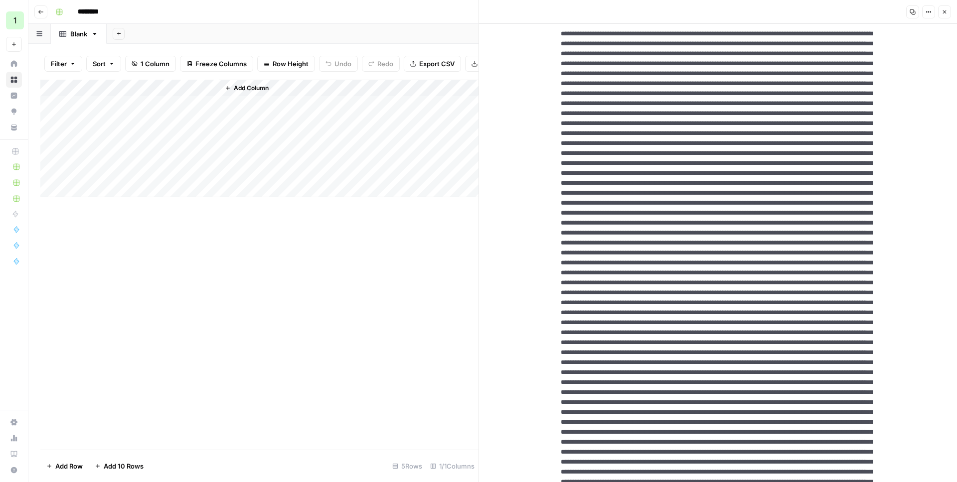
drag, startPoint x: 753, startPoint y: 325, endPoint x: 793, endPoint y: 326, distance: 39.9
click at [931, 12] on icon "button" at bounding box center [928, 12] width 6 height 6
click at [893, 73] on span "HTML" at bounding box center [899, 69] width 48 height 10
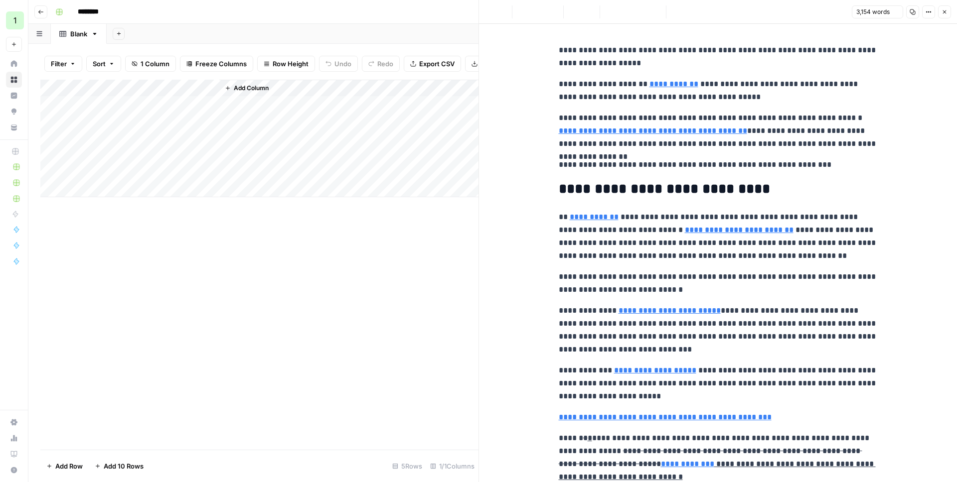
click at [687, 149] on p "**********" at bounding box center [718, 131] width 319 height 39
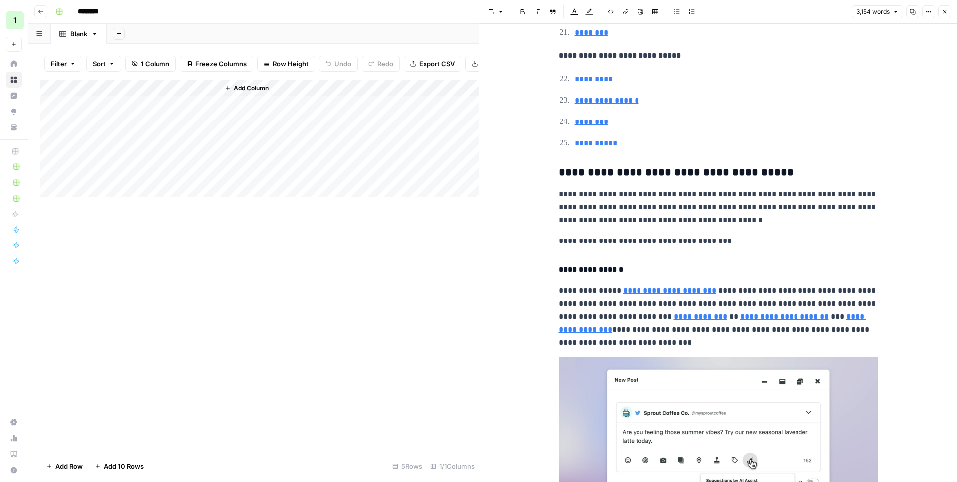
scroll to position [2104, 0]
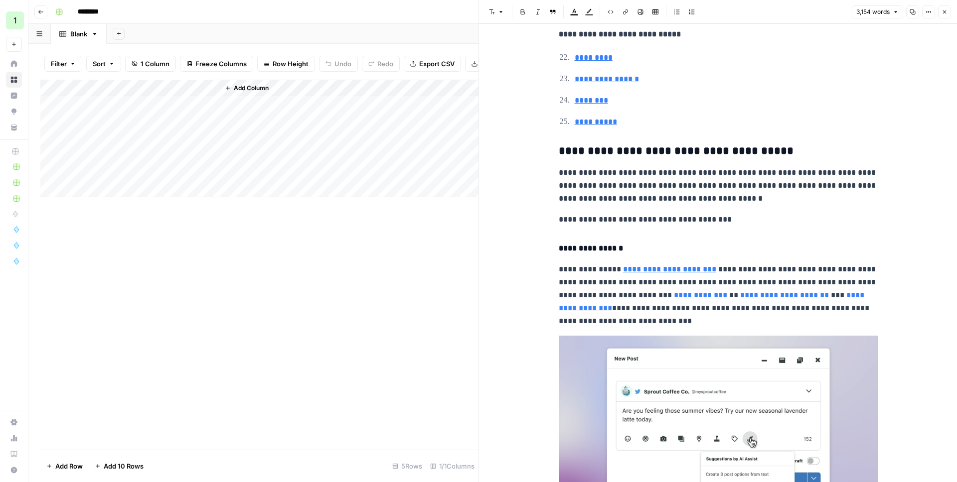
click at [707, 202] on p "**********" at bounding box center [718, 185] width 319 height 39
type input "emulate"
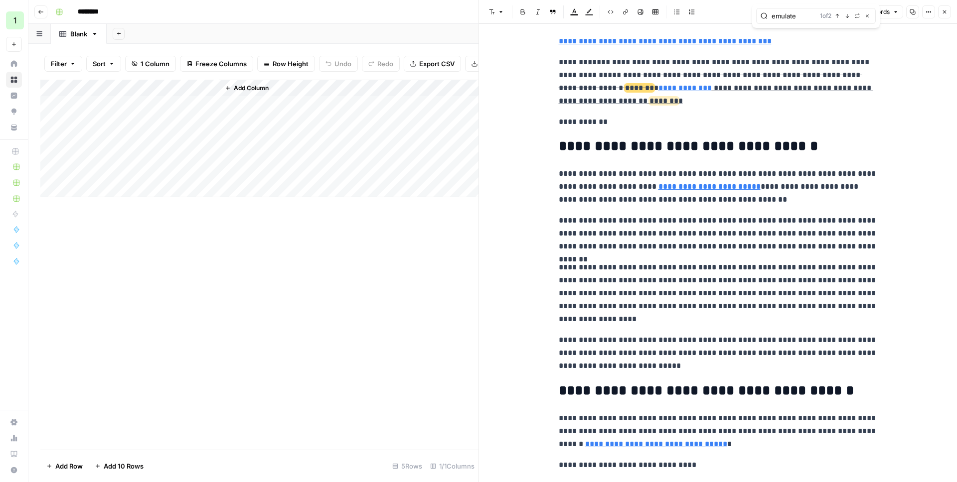
scroll to position [316, 0]
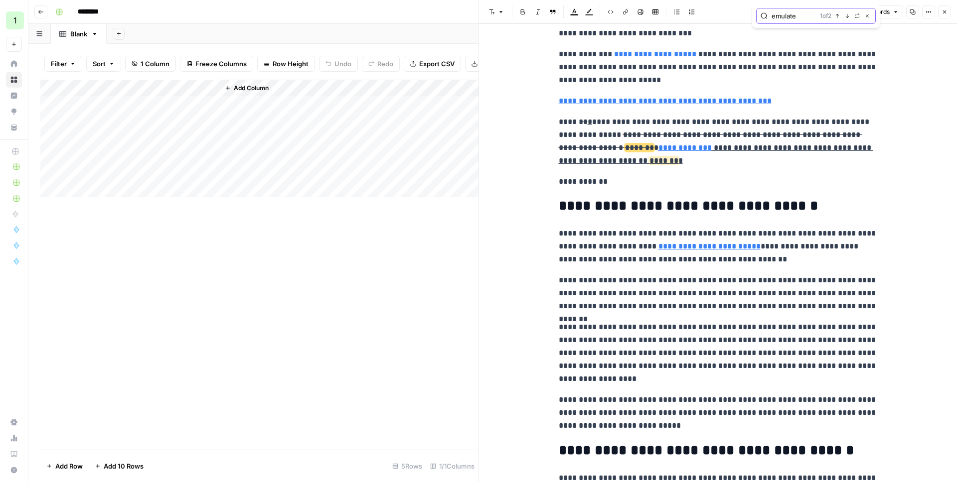
click at [837, 16] on icon "button" at bounding box center [837, 16] width 3 height 4
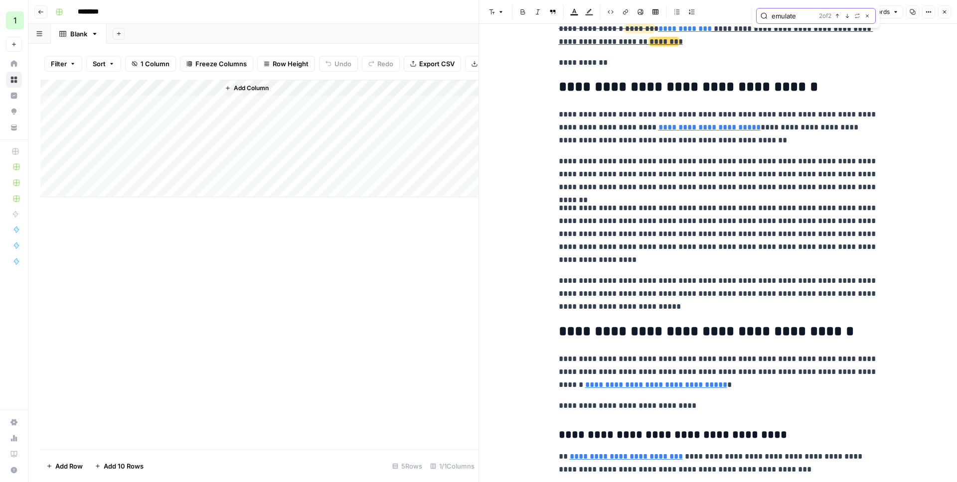
scroll to position [439, 0]
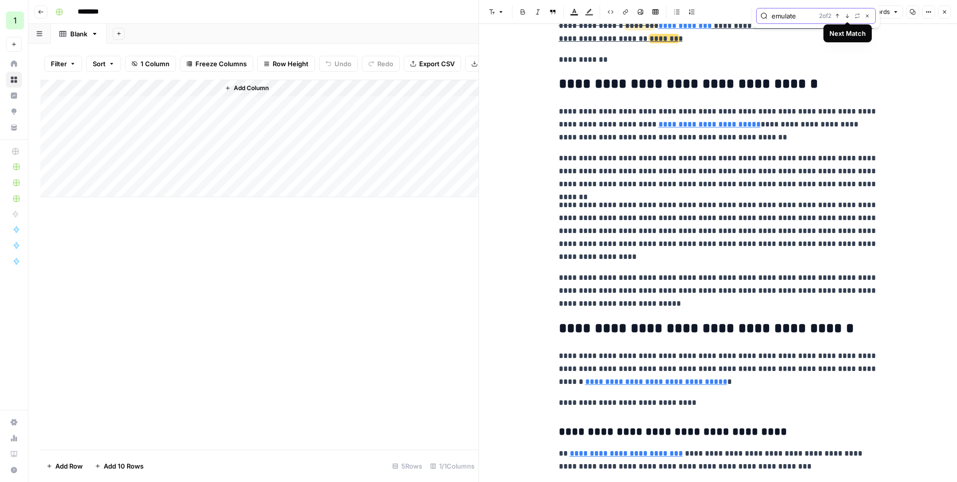
click at [840, 15] on button "Previous match" at bounding box center [837, 16] width 8 height 8
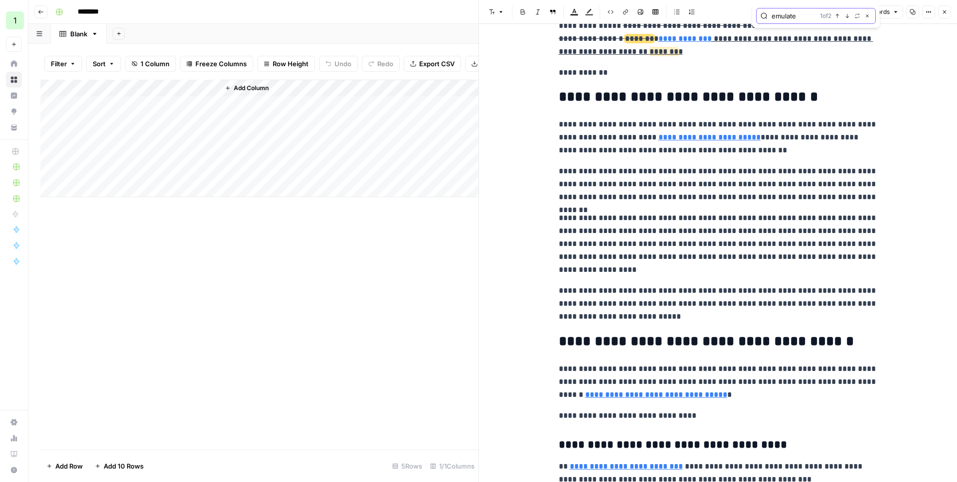
scroll to position [302, 0]
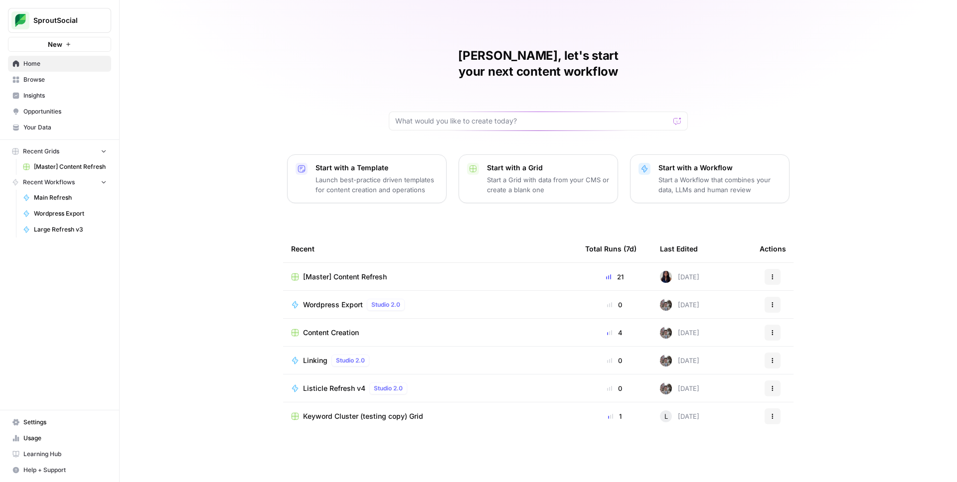
click at [47, 16] on span "SproutSocial" at bounding box center [63, 20] width 60 height 10
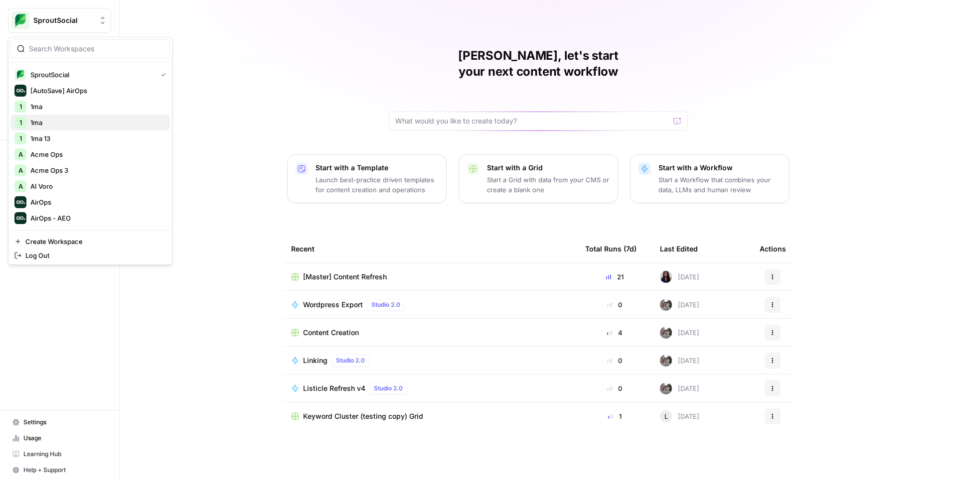
click at [53, 121] on span "1ma" at bounding box center [96, 123] width 132 height 10
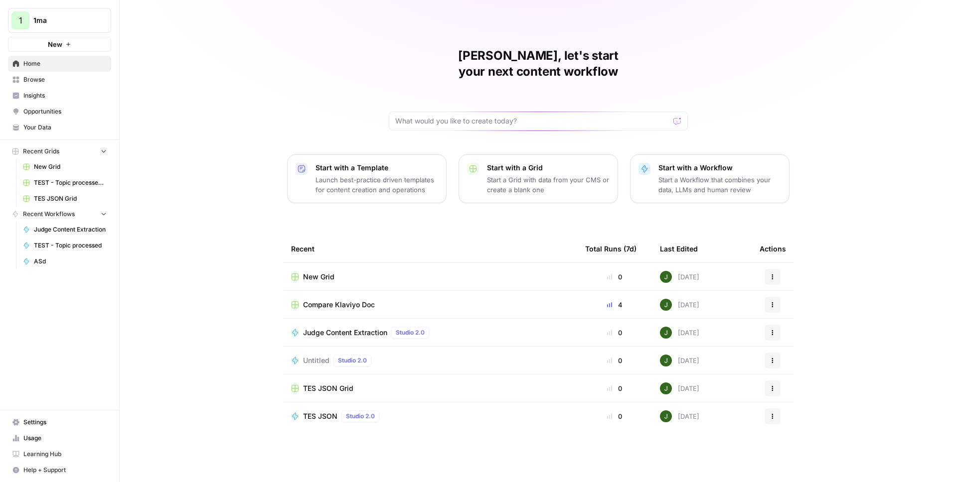
click at [311, 356] on span "Untitled" at bounding box center [316, 361] width 26 height 10
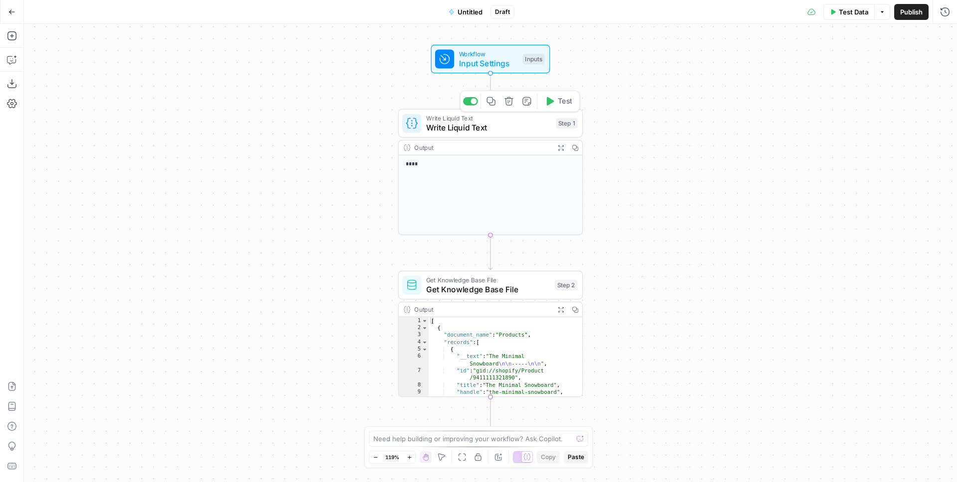
click at [506, 102] on icon "button" at bounding box center [508, 101] width 9 height 9
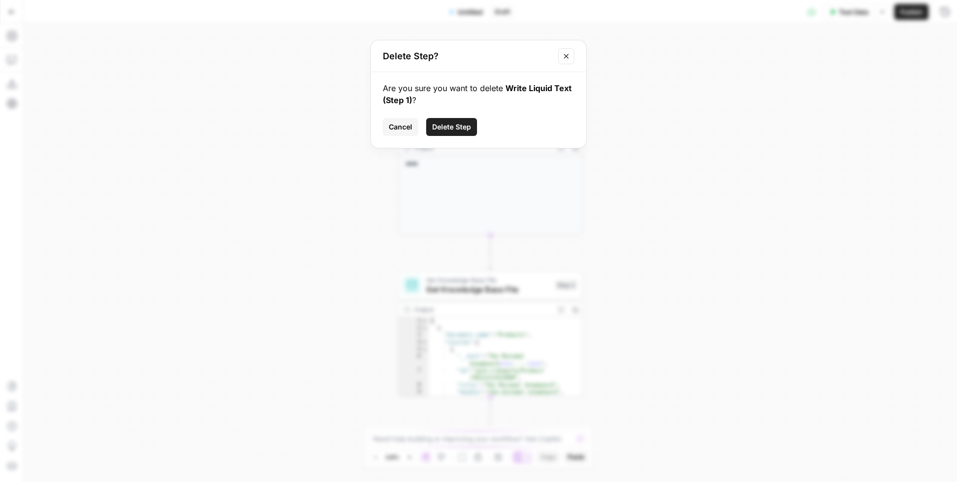
click at [463, 128] on span "Delete Step" at bounding box center [451, 127] width 39 height 10
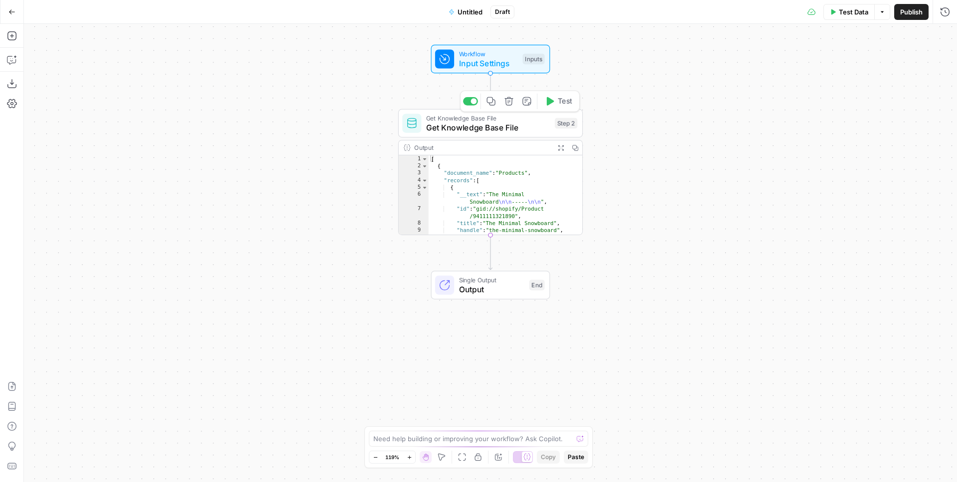
click at [506, 105] on icon "button" at bounding box center [508, 101] width 8 height 8
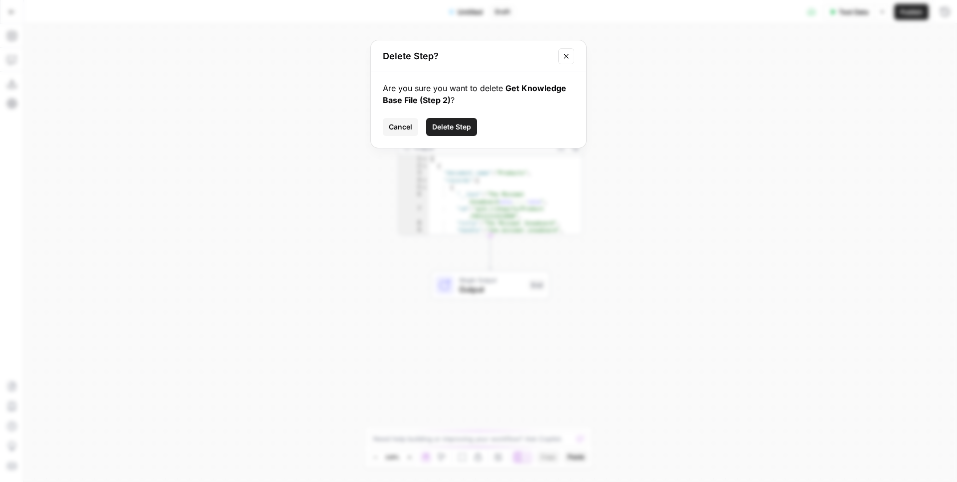
click at [455, 128] on span "Delete Step" at bounding box center [451, 127] width 39 height 10
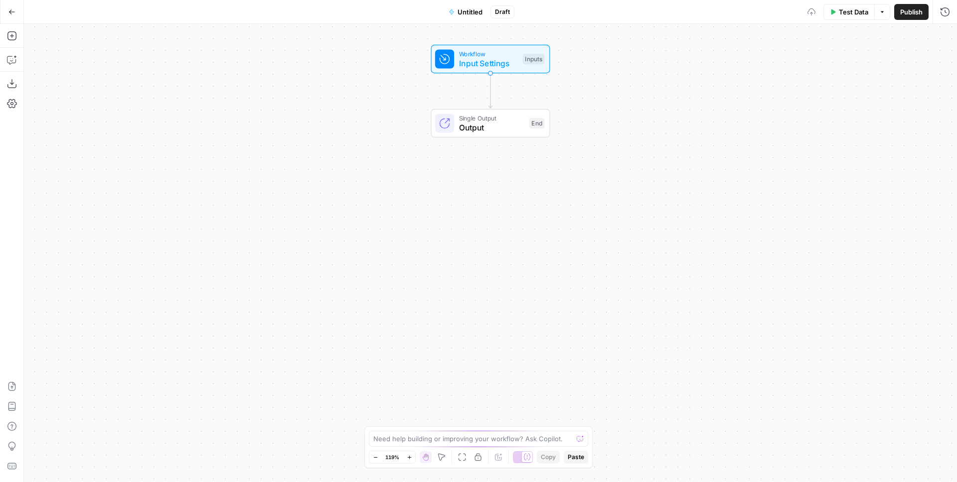
click at [17, 37] on button "Add Steps" at bounding box center [12, 36] width 16 height 16
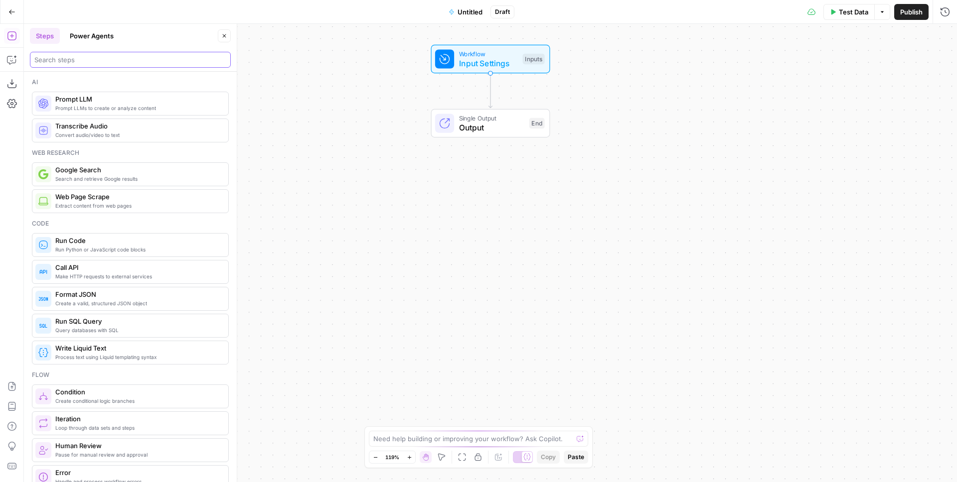
click at [68, 56] on input "search" at bounding box center [130, 60] width 192 height 10
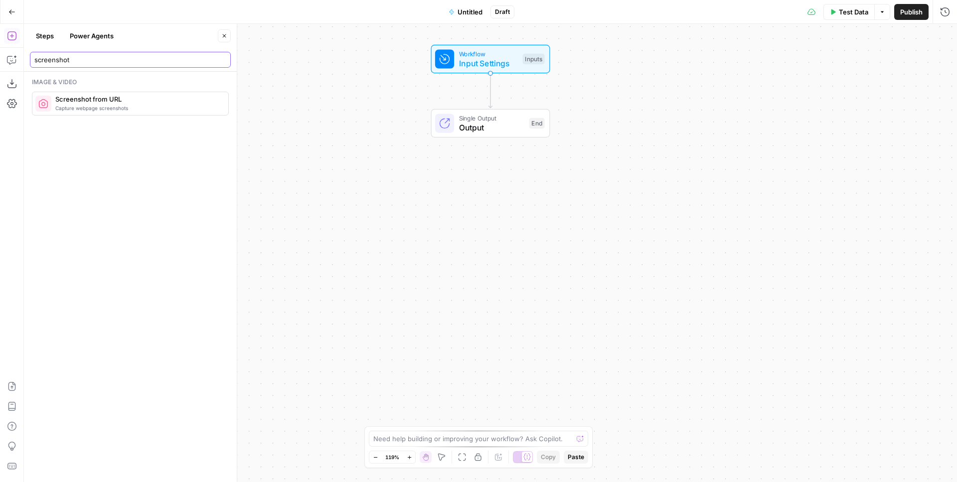
type input "screenshot"
click at [90, 101] on span "Screenshot from URL" at bounding box center [137, 99] width 165 height 10
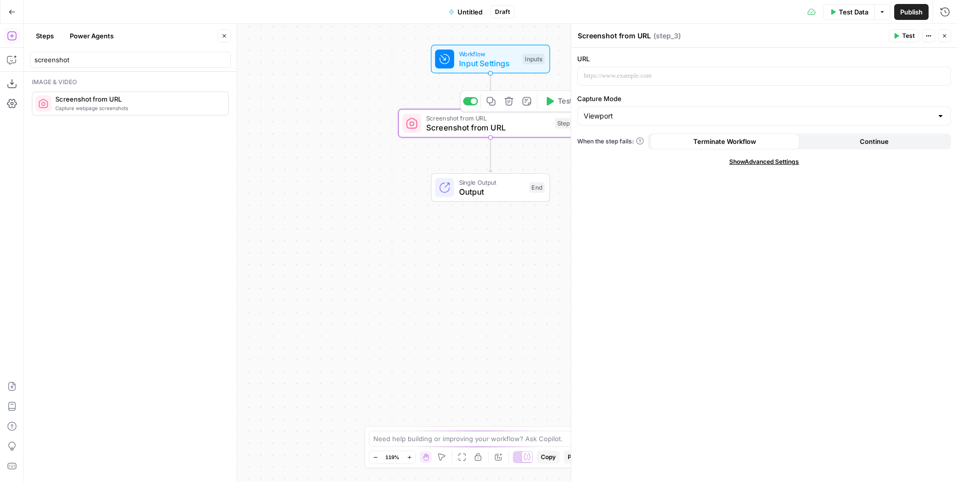
click at [612, 88] on div "URL Capture Mode Viewport When the step fails: Terminate Workflow Continue Show…" at bounding box center [764, 265] width 386 height 435
click at [613, 80] on p at bounding box center [764, 76] width 361 height 10
click at [618, 111] on input "Capture Mode" at bounding box center [758, 116] width 349 height 10
click at [606, 138] on span "Viewport" at bounding box center [758, 141] width 344 height 10
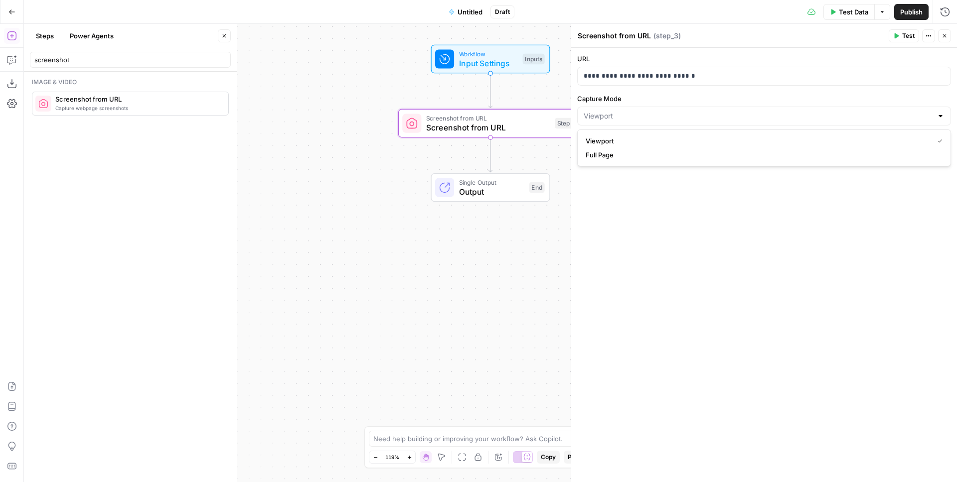
type input "Viewport"
click at [705, 187] on div "**********" at bounding box center [764, 265] width 386 height 435
click at [906, 37] on span "Test" at bounding box center [908, 35] width 12 height 9
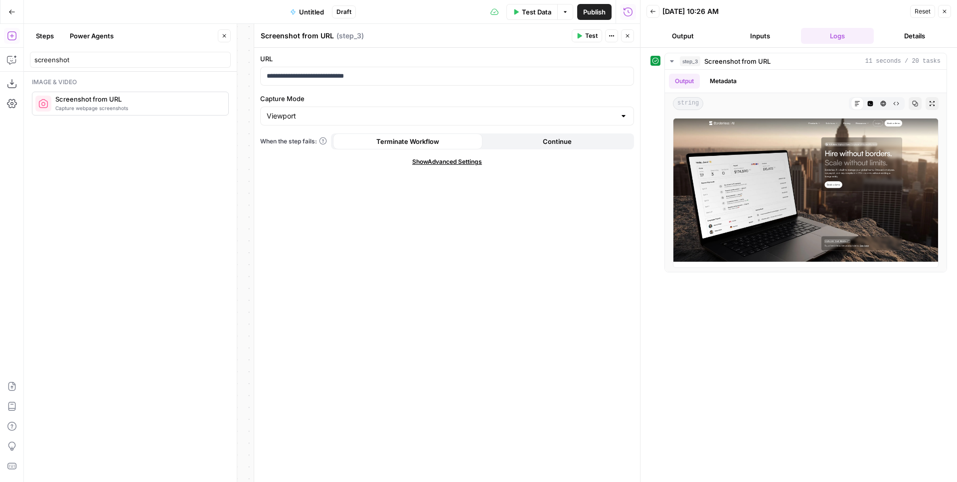
drag, startPoint x: 771, startPoint y: 199, endPoint x: 322, endPoint y: 283, distance: 457.2
click at [290, 201] on div "**********" at bounding box center [447, 265] width 386 height 435
click at [252, 122] on div at bounding box center [254, 253] width 10 height 458
click at [156, 106] on span "Capture webpage screenshots" at bounding box center [137, 108] width 165 height 8
click at [336, 67] on div at bounding box center [447, 76] width 373 height 18
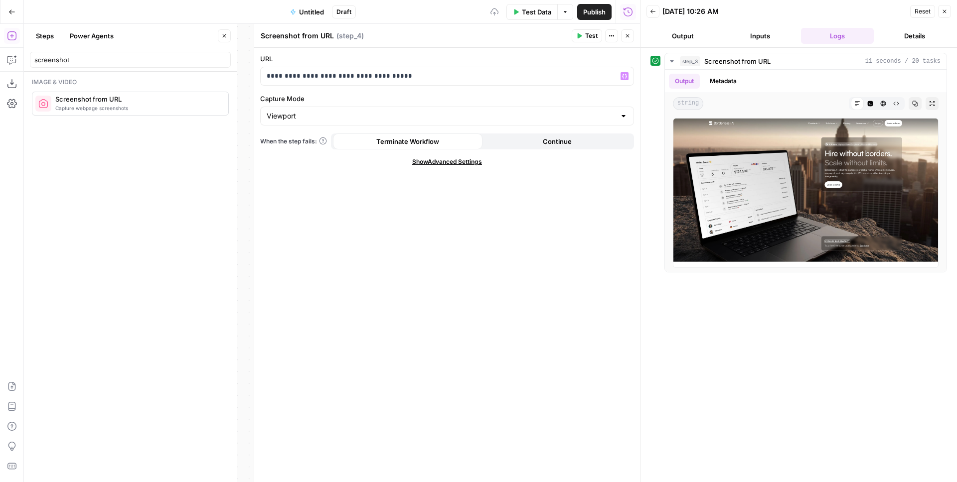
click at [578, 34] on icon "button" at bounding box center [580, 35] width 4 height 5
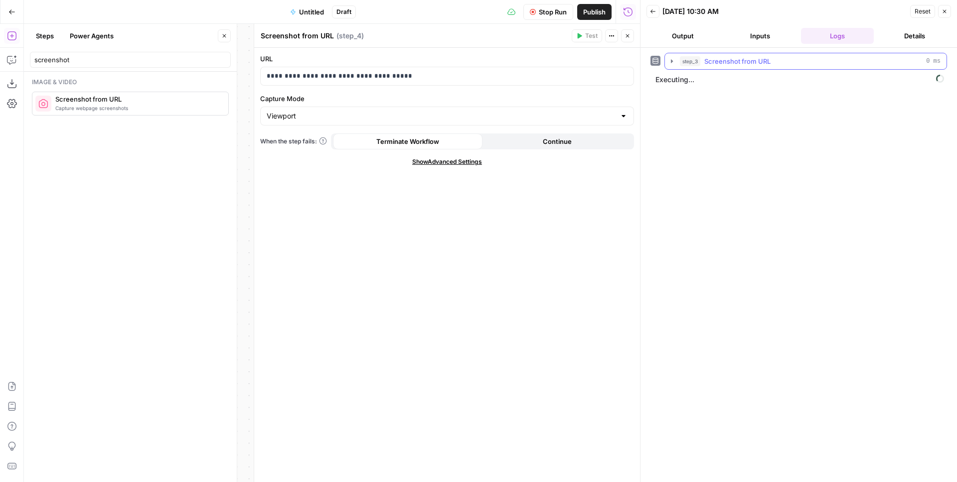
click at [675, 62] on icon "button" at bounding box center [672, 61] width 8 height 8
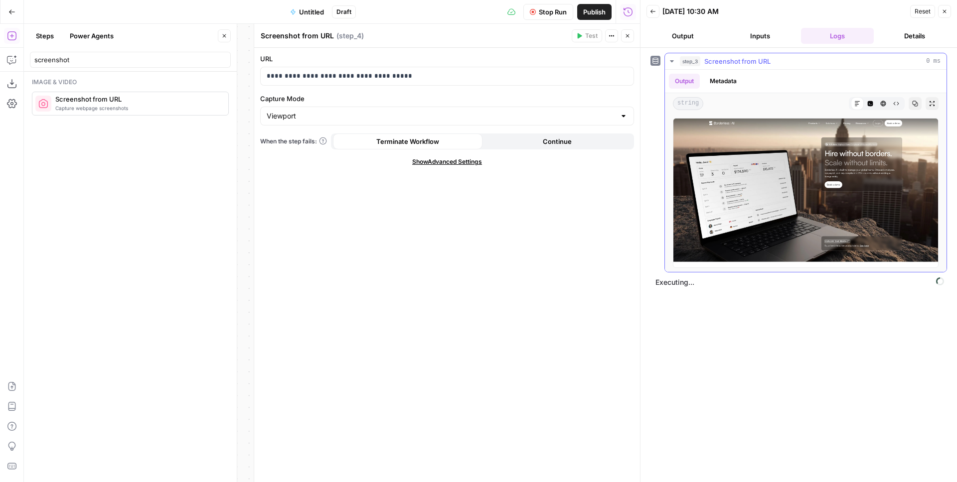
click at [672, 60] on icon "button" at bounding box center [671, 61] width 3 height 2
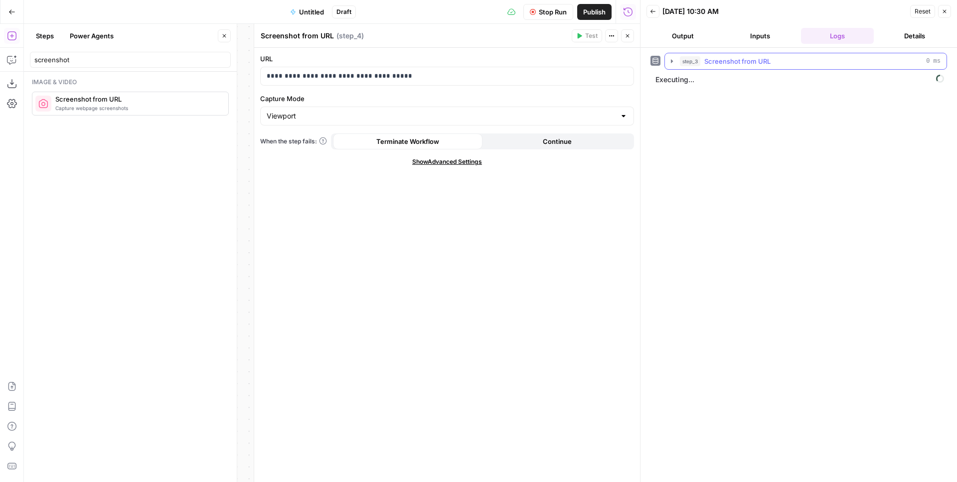
click at [695, 62] on span "step_3" at bounding box center [690, 61] width 20 height 10
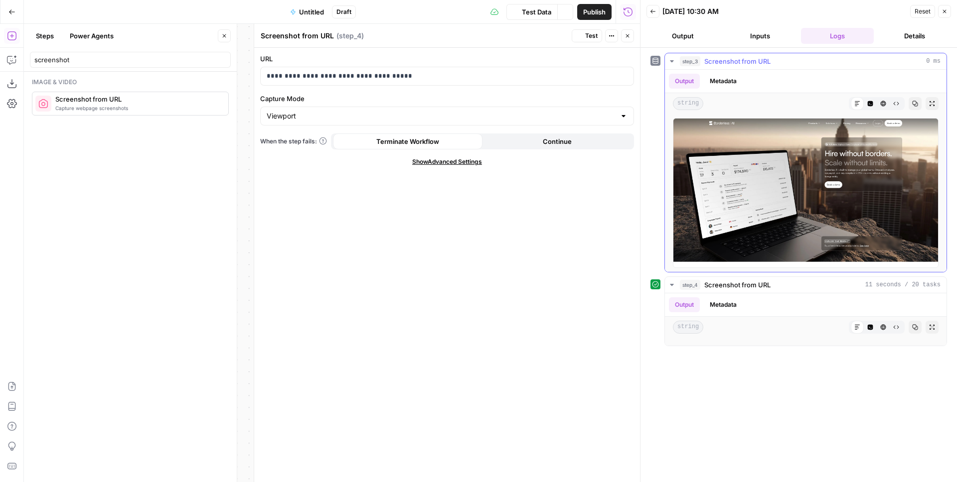
click at [699, 62] on span "step_3" at bounding box center [690, 61] width 20 height 10
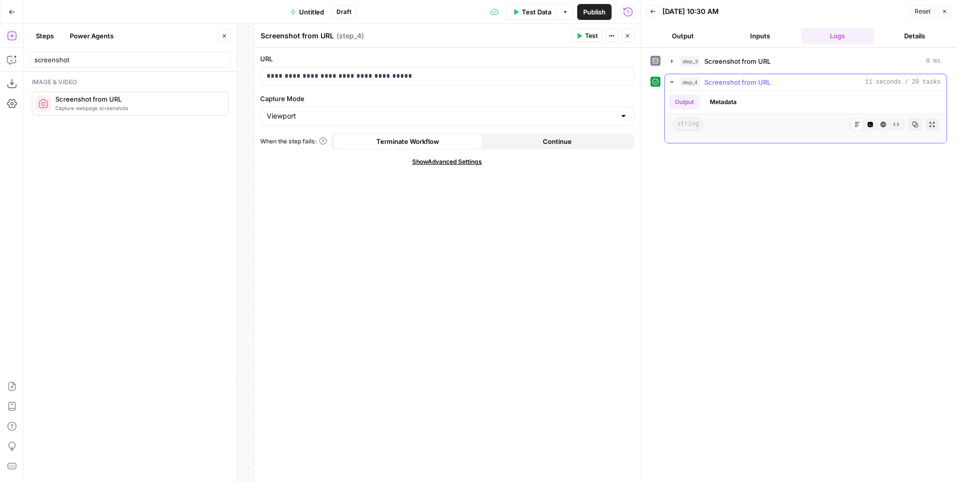
click at [722, 85] on span "Screenshot from URL" at bounding box center [737, 82] width 66 height 10
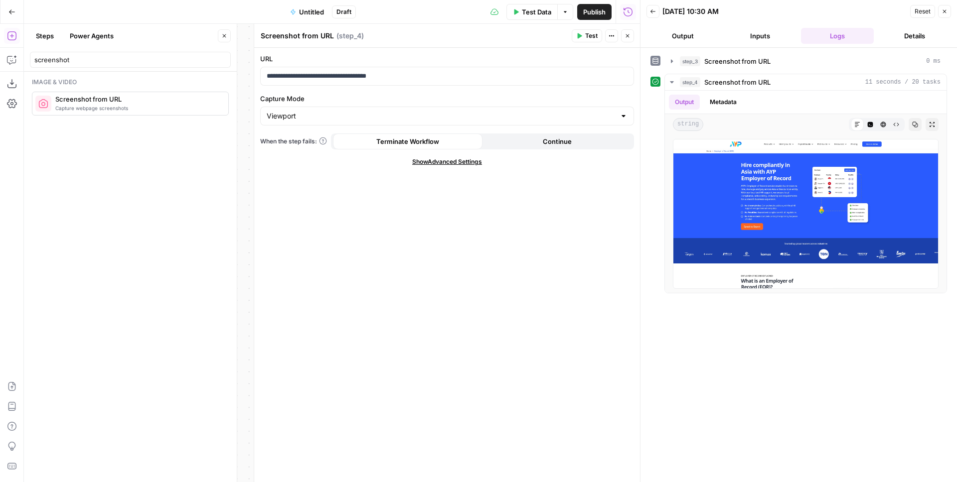
click at [626, 35] on icon "button" at bounding box center [627, 36] width 6 height 6
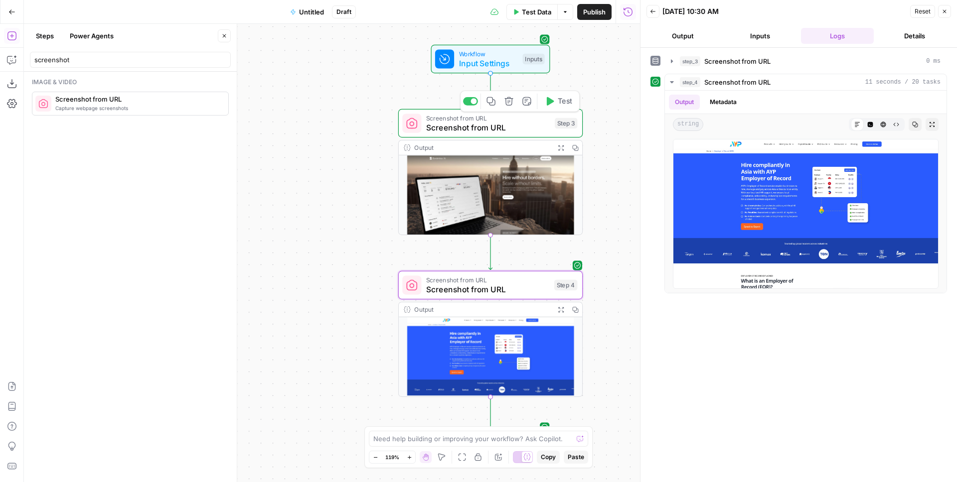
drag, startPoint x: 313, startPoint y: 97, endPoint x: 190, endPoint y: 20, distance: 145.2
click at [190, 21] on div "Go Back Untitled Draft Test Data Options Publish Run History Add Steps Copilot …" at bounding box center [320, 241] width 640 height 482
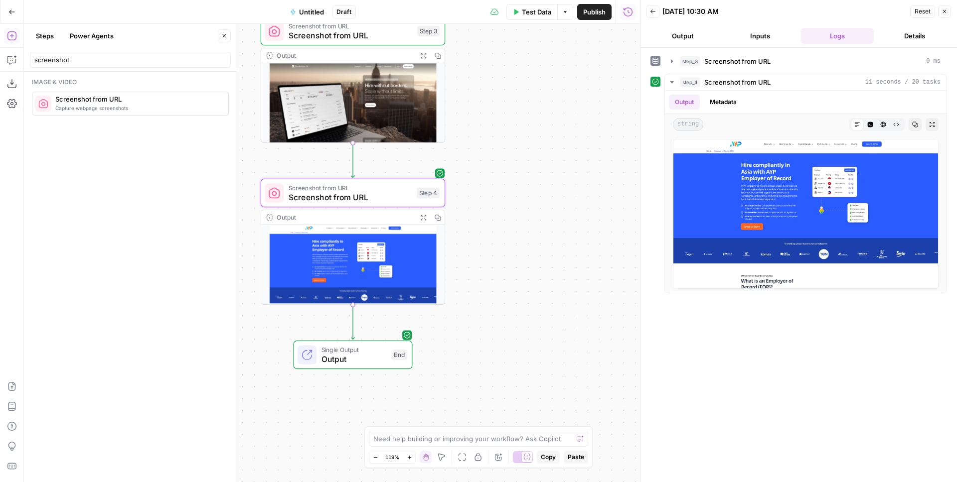
click at [91, 106] on span "Capture webpage screenshots" at bounding box center [137, 108] width 165 height 8
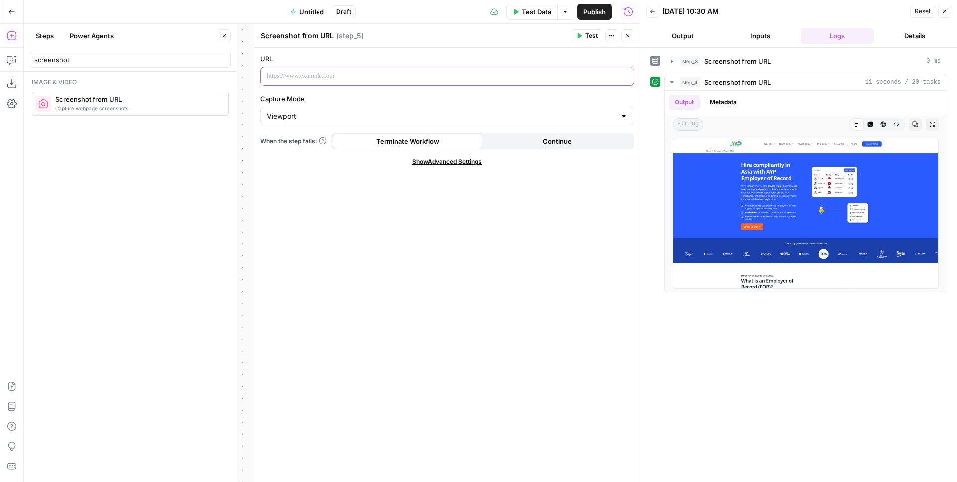
click at [464, 83] on div at bounding box center [447, 76] width 373 height 18
click at [592, 38] on span "Test" at bounding box center [591, 35] width 12 height 9
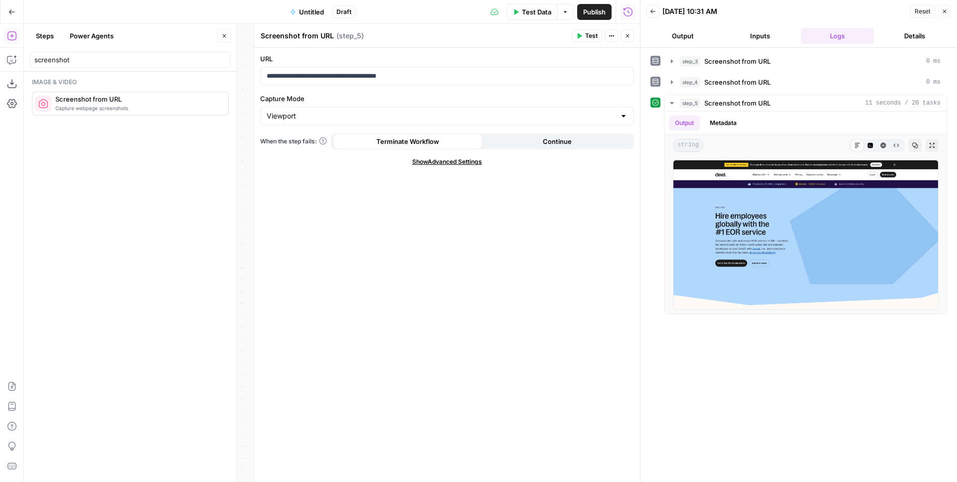
click at [448, 239] on div "**********" at bounding box center [447, 265] width 386 height 435
